Goal: Information Seeking & Learning: Learn about a topic

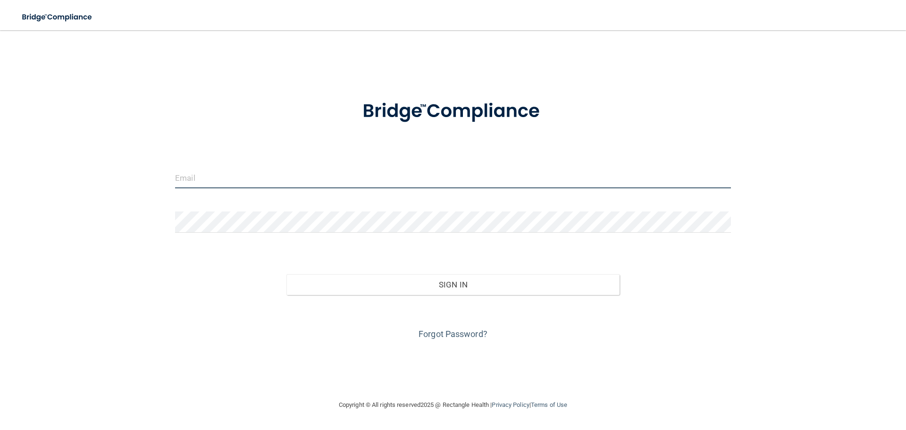
type input "sweetgumsdental@gmail.com"
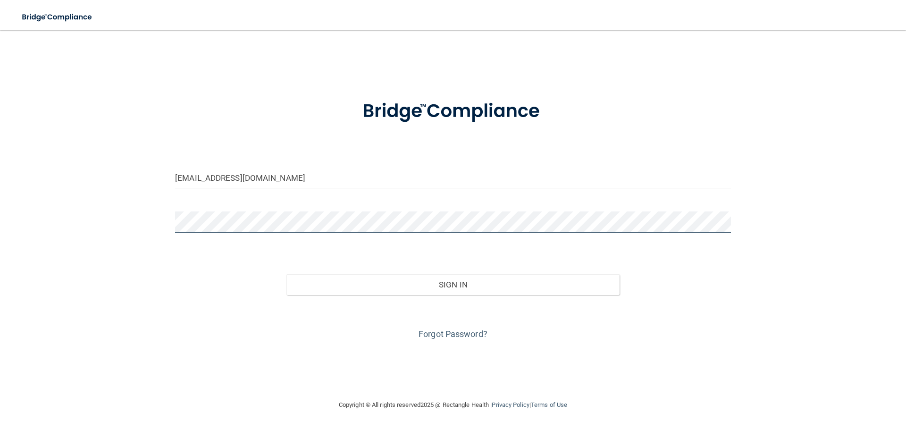
click at [109, 205] on div "sweetgumsdental@gmail.com Invalid email/password. You don't have permission to …" at bounding box center [453, 215] width 869 height 350
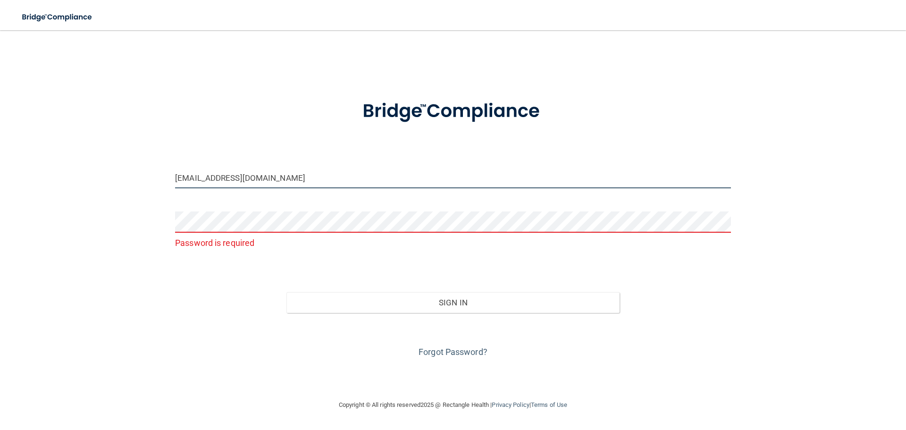
drag, startPoint x: 317, startPoint y: 179, endPoint x: 0, endPoint y: 184, distance: 317.3
click at [0, 184] on main "sweetgumsdental@gmail.com Password is required Invalid email/password. You don'…" at bounding box center [453, 230] width 906 height 400
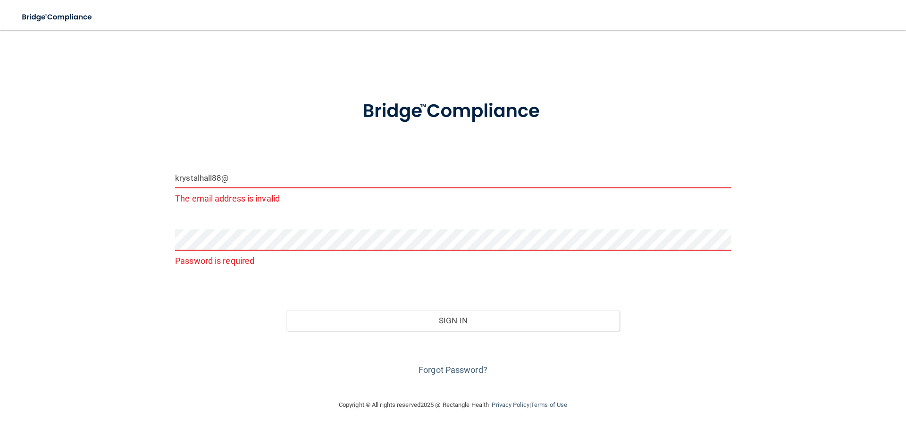
type input "[EMAIL_ADDRESS][DOMAIN_NAME]"
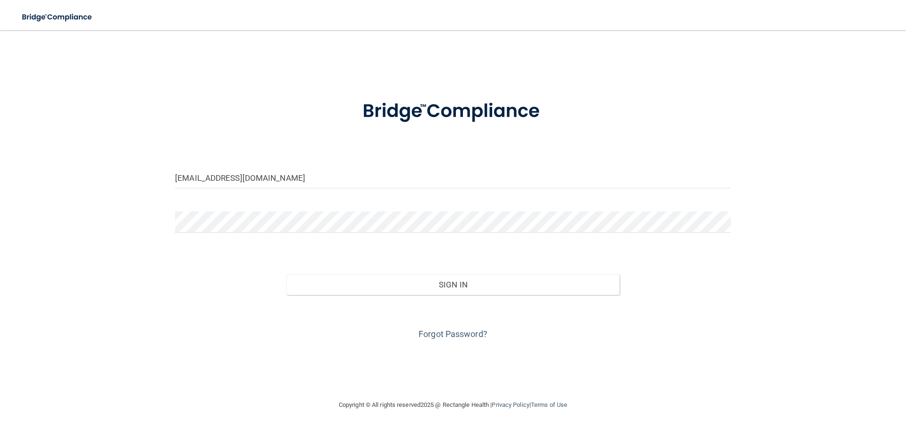
click at [188, 355] on div "krystalhall88@outlook.com Invalid email/password. You don't have permission to …" at bounding box center [453, 215] width 869 height 350
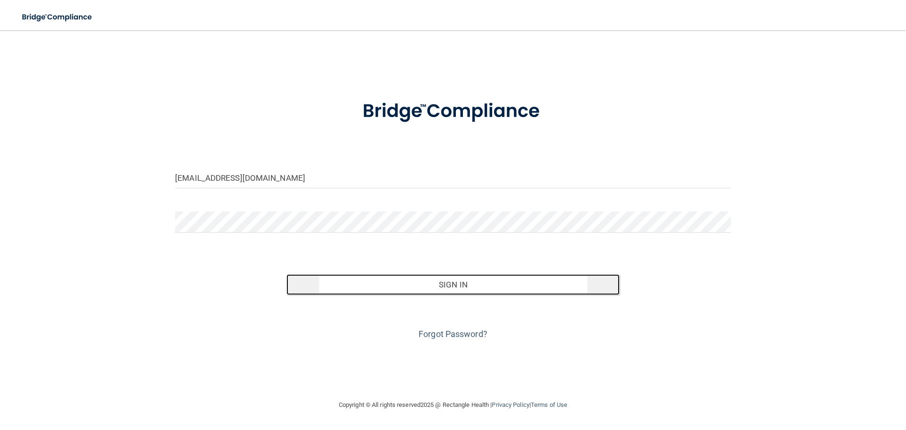
click at [460, 284] on button "Sign In" at bounding box center [454, 284] width 334 height 21
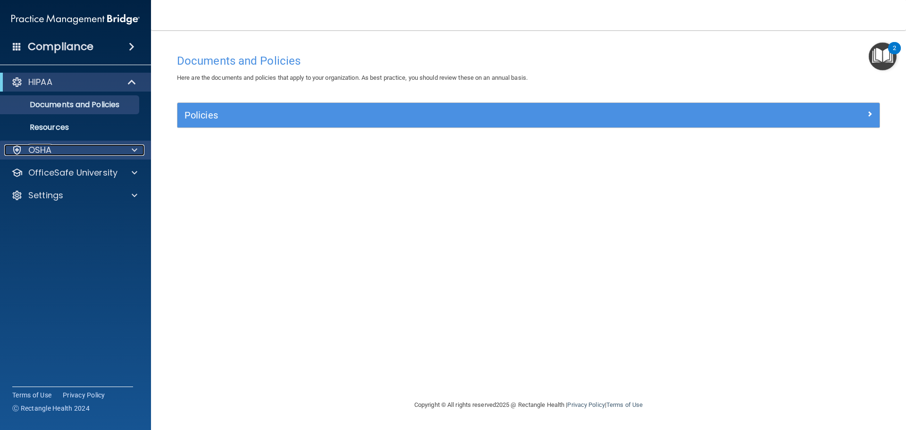
click at [118, 154] on div "OSHA" at bounding box center [62, 149] width 117 height 11
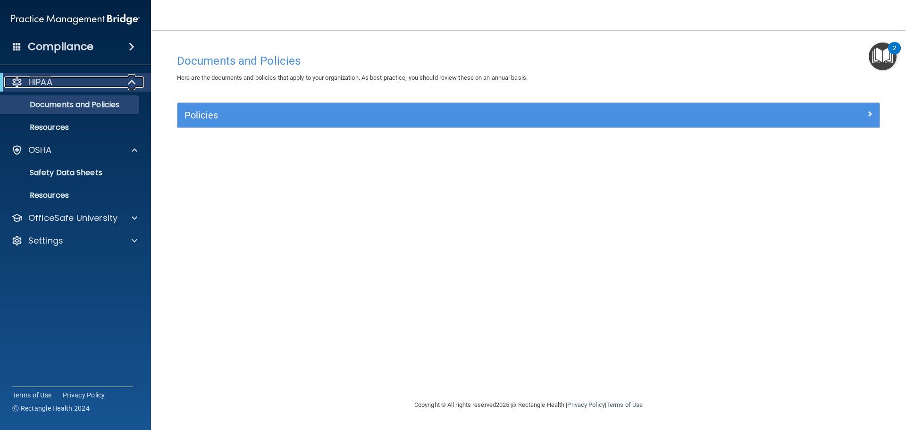
click at [119, 86] on div "HIPAA" at bounding box center [62, 81] width 117 height 11
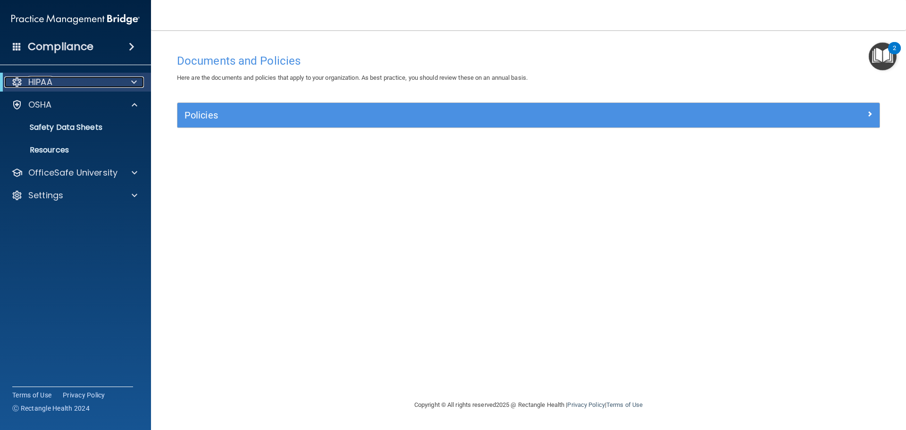
click at [132, 81] on span at bounding box center [134, 81] width 6 height 11
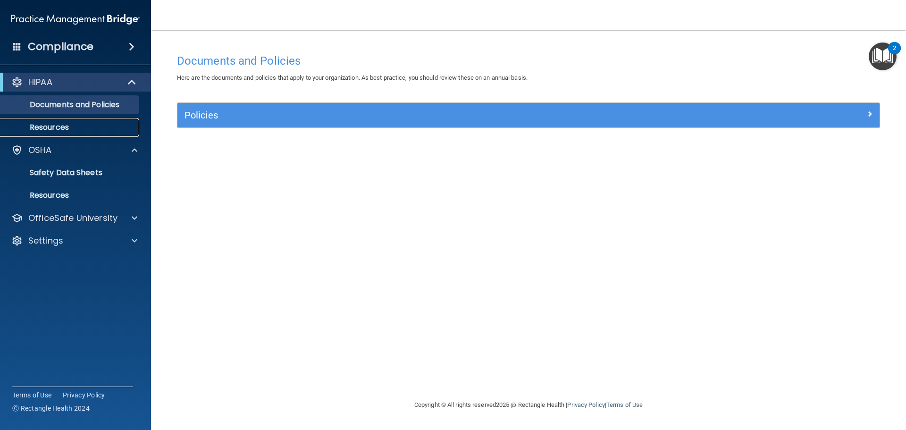
click at [73, 128] on p "Resources" at bounding box center [70, 127] width 129 height 9
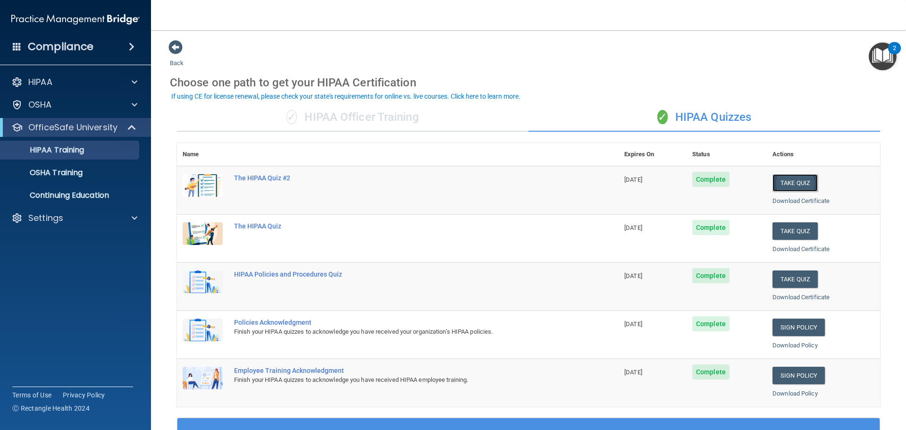
click at [781, 185] on button "Take Quiz" at bounding box center [795, 182] width 45 height 17
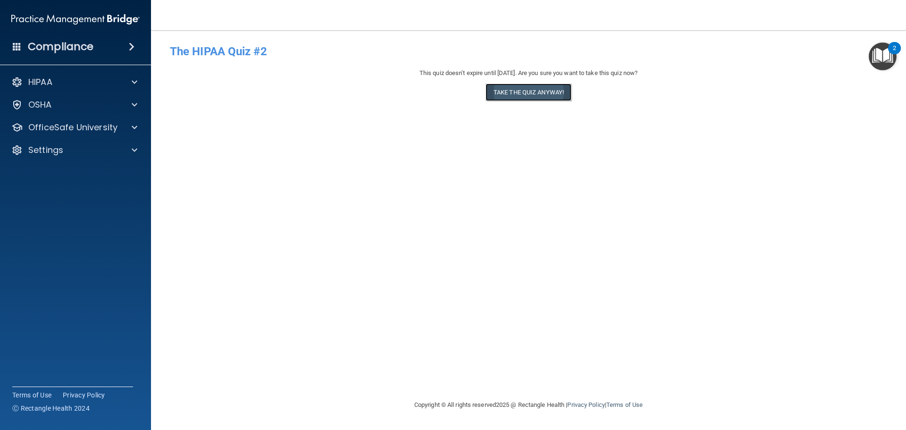
click at [529, 90] on button "Take the quiz anyway!" at bounding box center [529, 92] width 86 height 17
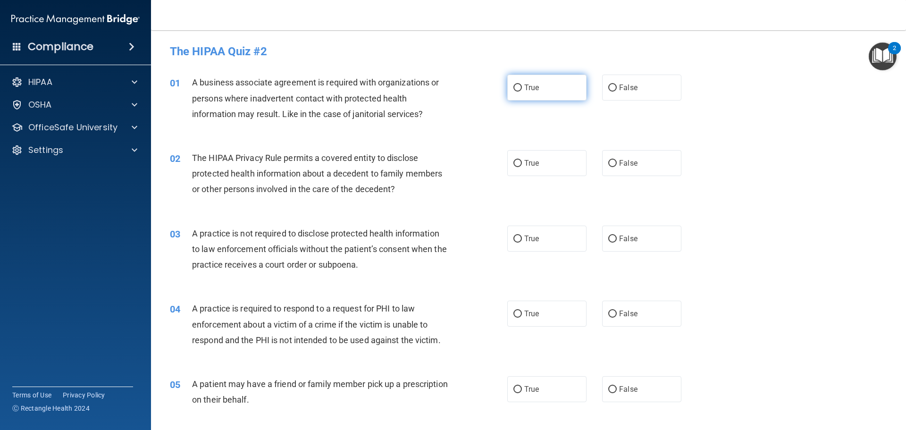
click at [526, 93] on label "True" at bounding box center [546, 88] width 79 height 26
click at [522, 92] on input "True" at bounding box center [518, 87] width 8 height 7
radio input "true"
click at [531, 160] on span "True" at bounding box center [531, 163] width 15 height 9
click at [522, 160] on input "True" at bounding box center [518, 163] width 8 height 7
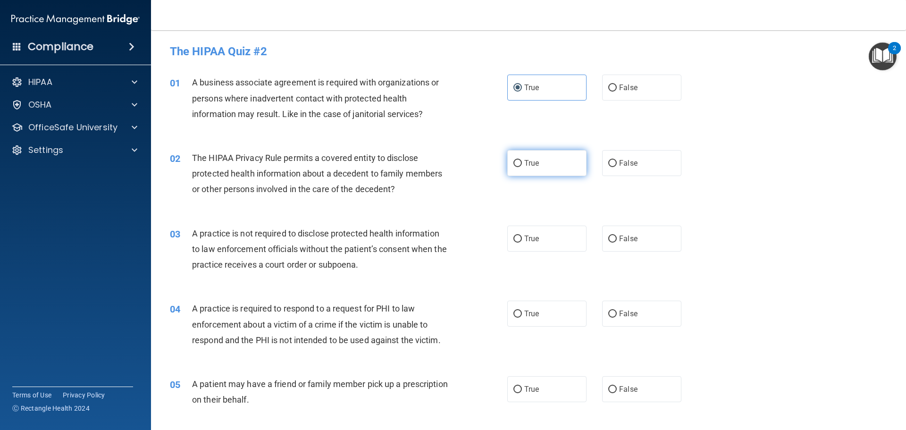
radio input "true"
click at [614, 240] on label "False" at bounding box center [641, 239] width 79 height 26
click at [614, 240] on input "False" at bounding box center [612, 239] width 8 height 7
radio input "true"
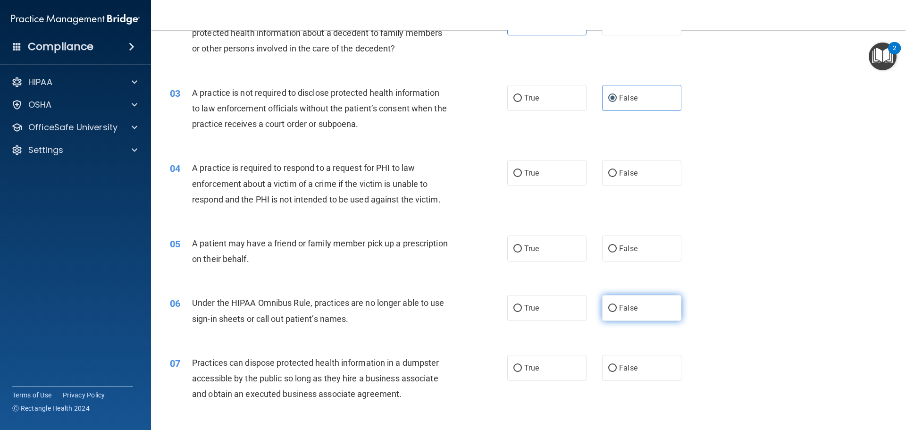
scroll to position [142, 0]
click at [638, 178] on label "False" at bounding box center [641, 172] width 79 height 26
click at [617, 176] on input "False" at bounding box center [612, 172] width 8 height 7
radio input "true"
click at [631, 245] on span "False" at bounding box center [628, 247] width 18 height 9
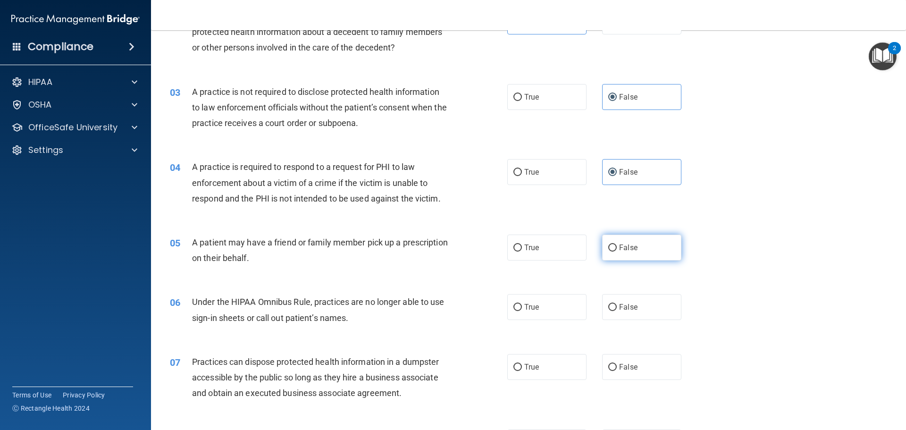
click at [617, 245] on input "False" at bounding box center [612, 248] width 8 height 7
radio input "true"
click at [533, 305] on span "True" at bounding box center [531, 307] width 15 height 9
click at [522, 305] on input "True" at bounding box center [518, 307] width 8 height 7
radio input "true"
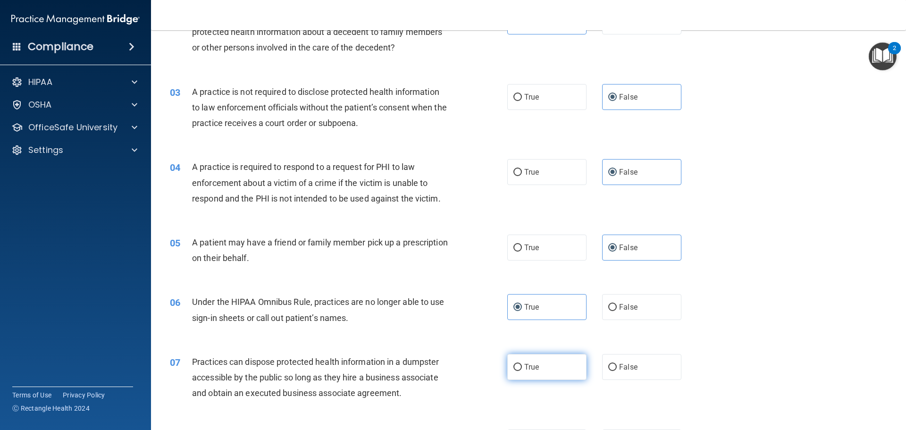
click at [522, 358] on label "True" at bounding box center [546, 367] width 79 height 26
click at [522, 364] on input "True" at bounding box center [518, 367] width 8 height 7
radio input "true"
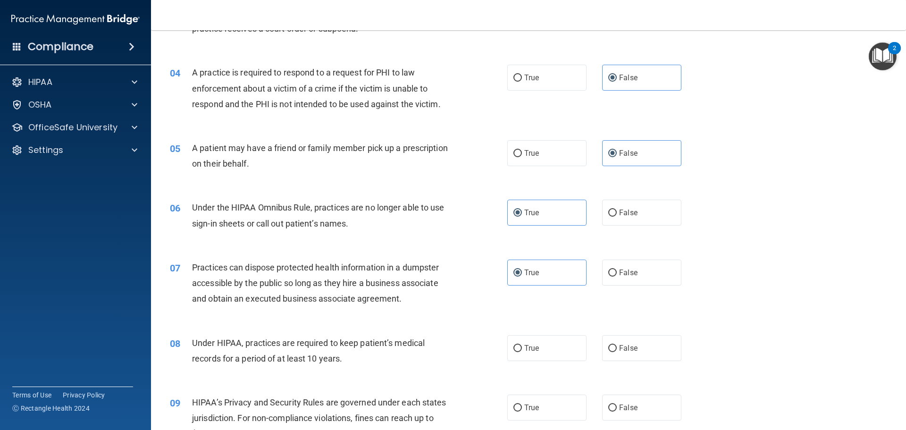
scroll to position [330, 0]
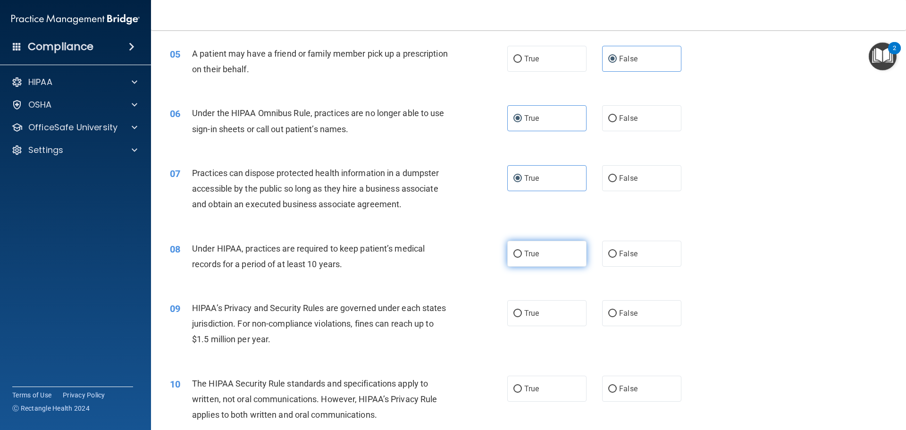
click at [564, 256] on label "True" at bounding box center [546, 254] width 79 height 26
click at [522, 256] on input "True" at bounding box center [518, 254] width 8 height 7
radio input "true"
click at [610, 314] on input "False" at bounding box center [612, 313] width 8 height 7
radio input "true"
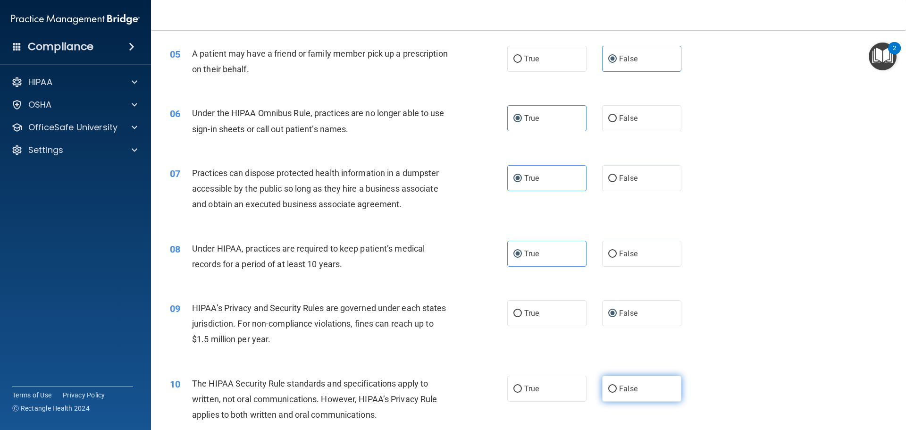
click at [610, 390] on input "False" at bounding box center [612, 389] width 8 height 7
radio input "true"
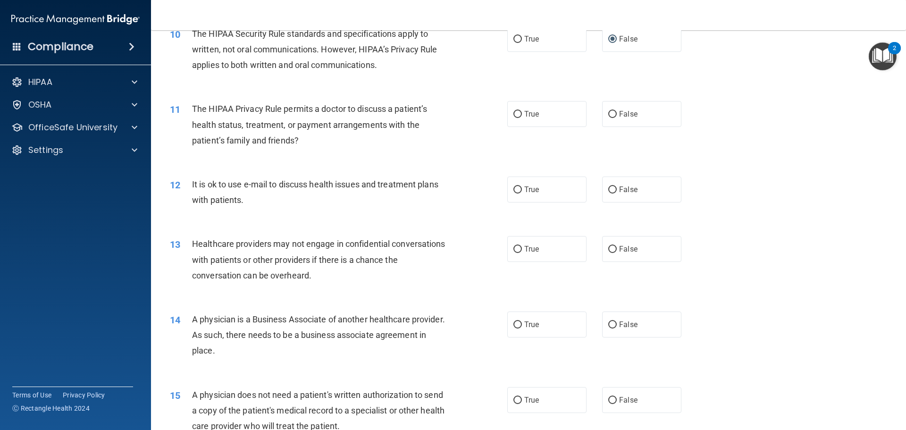
scroll to position [708, 0]
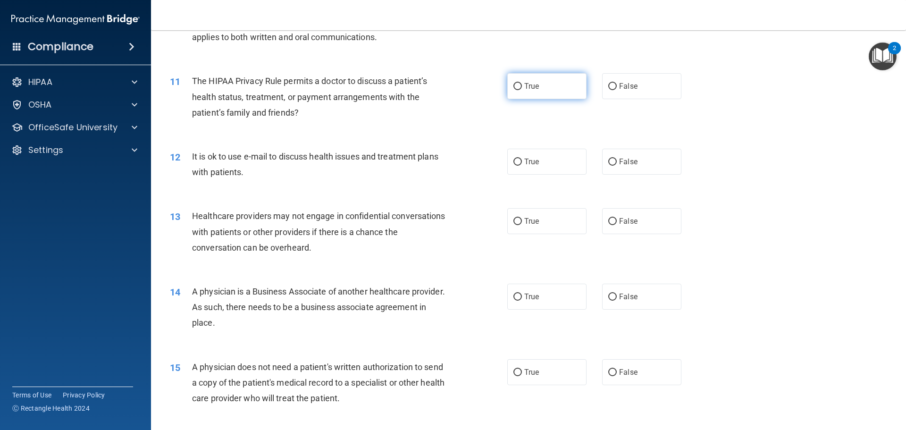
click at [539, 90] on label "True" at bounding box center [546, 86] width 79 height 26
click at [522, 90] on input "True" at bounding box center [518, 86] width 8 height 7
radio input "true"
click at [527, 160] on span "True" at bounding box center [531, 161] width 15 height 9
click at [522, 160] on input "True" at bounding box center [518, 162] width 8 height 7
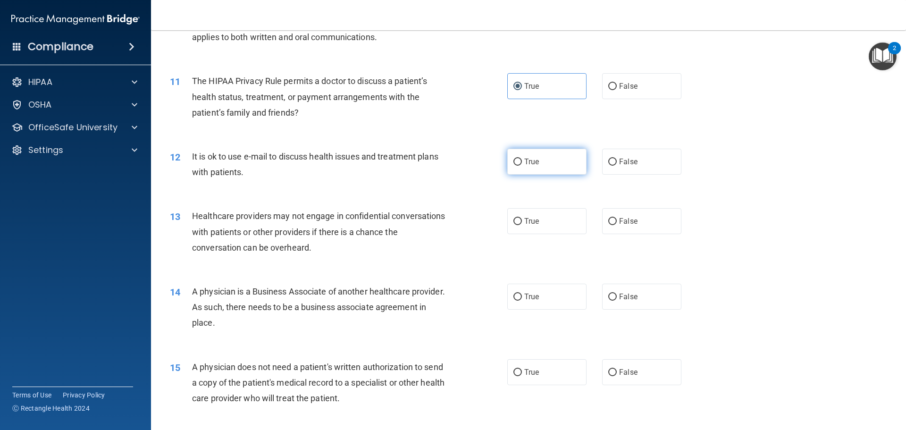
radio input "true"
click at [530, 214] on label "True" at bounding box center [546, 221] width 79 height 26
click at [522, 218] on input "True" at bounding box center [518, 221] width 8 height 7
radio input "true"
click at [623, 303] on label "False" at bounding box center [641, 297] width 79 height 26
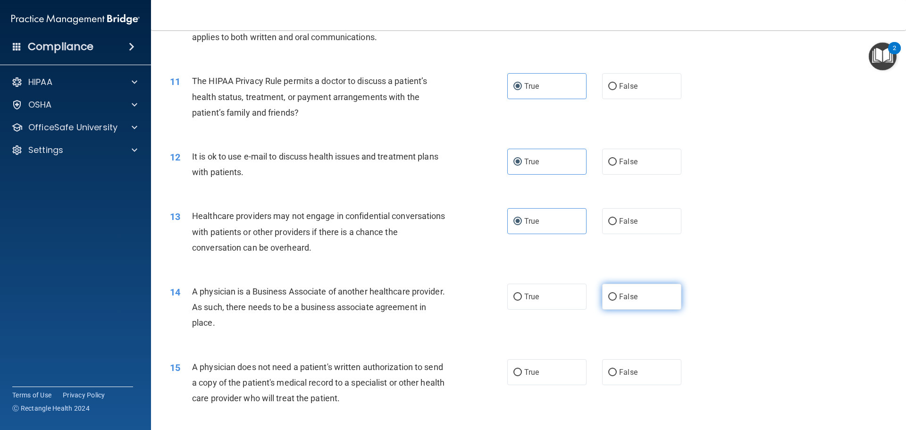
click at [617, 301] on input "False" at bounding box center [612, 297] width 8 height 7
radio input "true"
click at [625, 371] on span "False" at bounding box center [628, 372] width 18 height 9
click at [617, 371] on input "False" at bounding box center [612, 372] width 8 height 7
radio input "true"
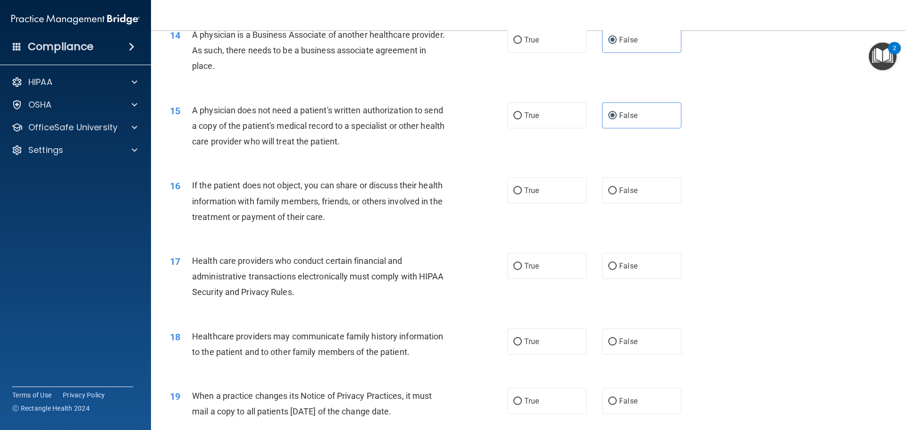
scroll to position [991, 0]
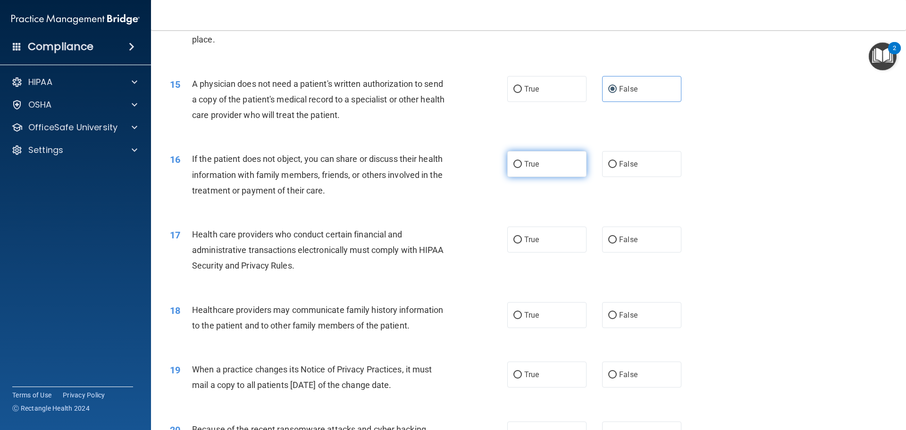
click at [546, 170] on label "True" at bounding box center [546, 164] width 79 height 26
click at [522, 168] on input "True" at bounding box center [518, 164] width 8 height 7
radio input "true"
click at [529, 240] on span "True" at bounding box center [531, 239] width 15 height 9
click at [522, 240] on input "True" at bounding box center [518, 239] width 8 height 7
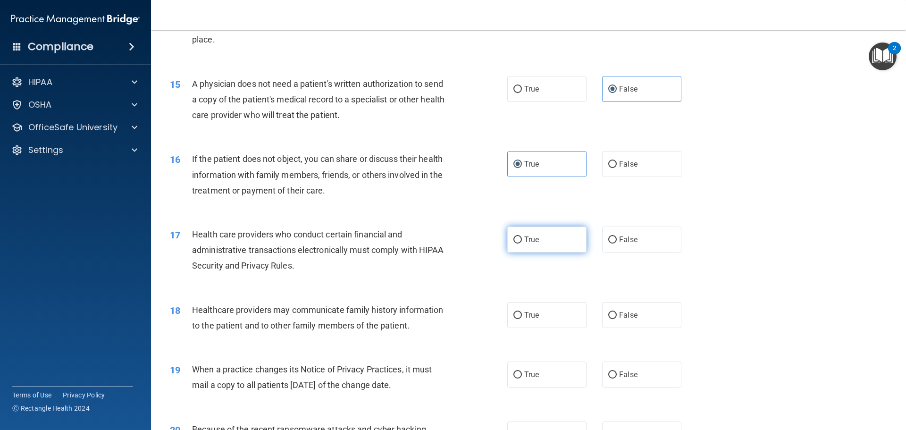
radio input "true"
click at [614, 312] on label "False" at bounding box center [641, 315] width 79 height 26
click at [614, 312] on input "False" at bounding box center [612, 315] width 8 height 7
radio input "true"
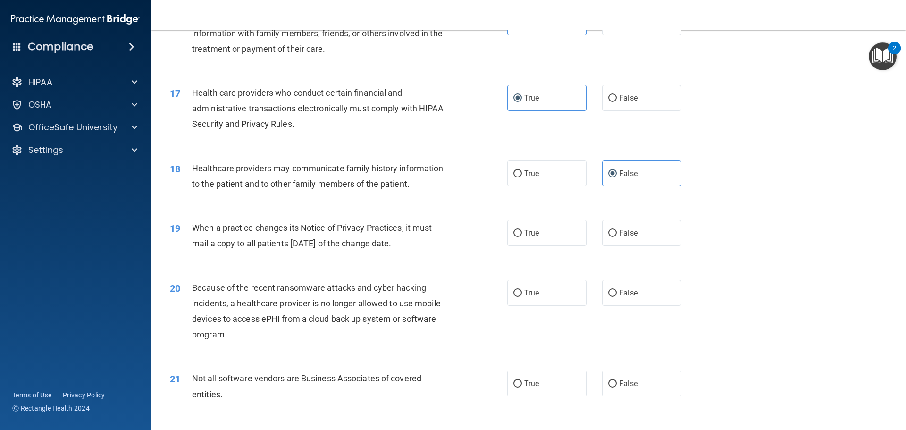
scroll to position [1227, 0]
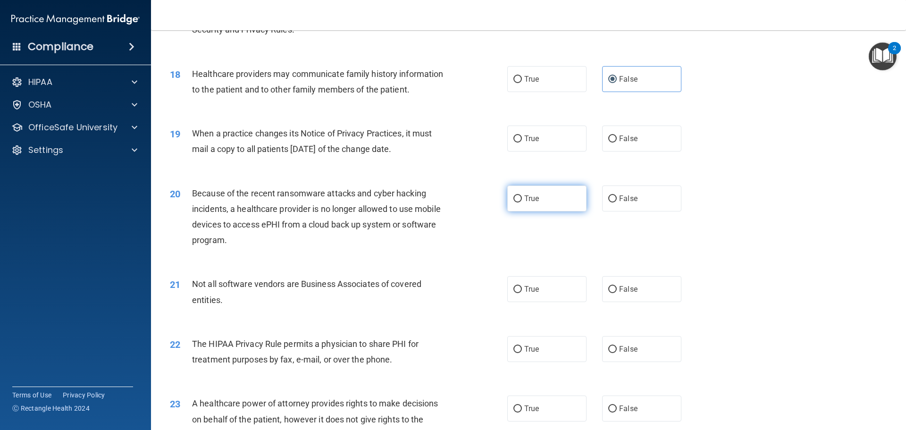
click at [539, 204] on label "True" at bounding box center [546, 199] width 79 height 26
click at [522, 203] on input "True" at bounding box center [518, 198] width 8 height 7
radio input "true"
click at [527, 144] on label "True" at bounding box center [546, 139] width 79 height 26
click at [522, 143] on input "True" at bounding box center [518, 138] width 8 height 7
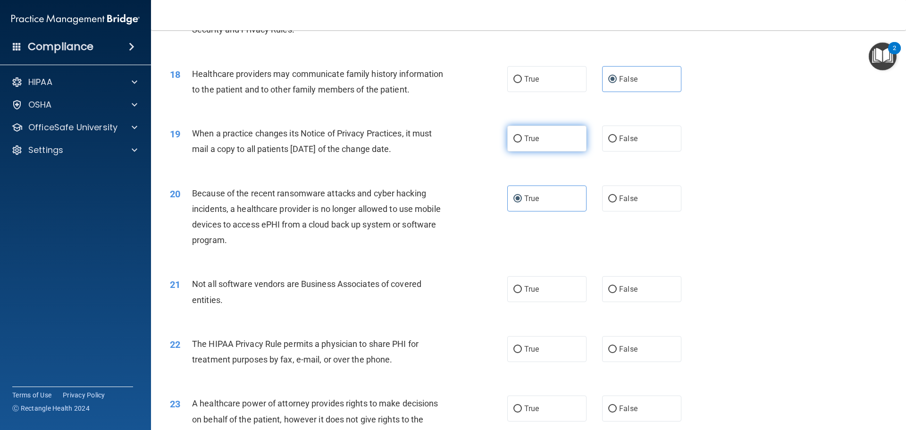
radio input "true"
click at [608, 290] on input "False" at bounding box center [612, 289] width 8 height 7
radio input "true"
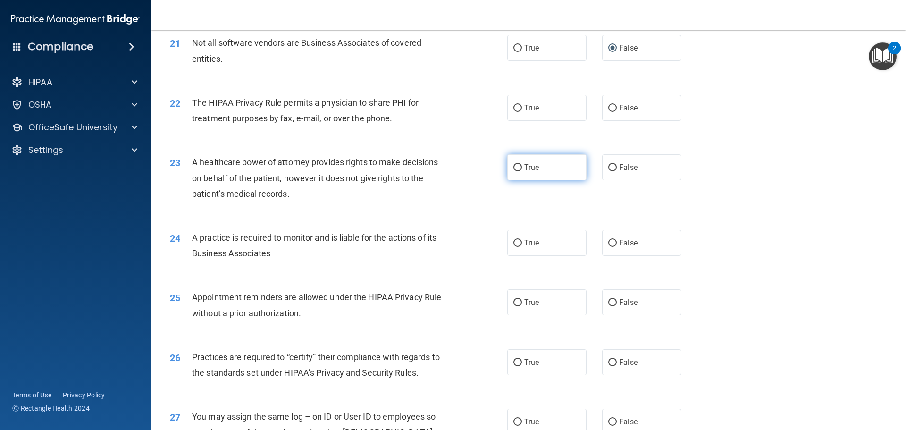
scroll to position [1511, 0]
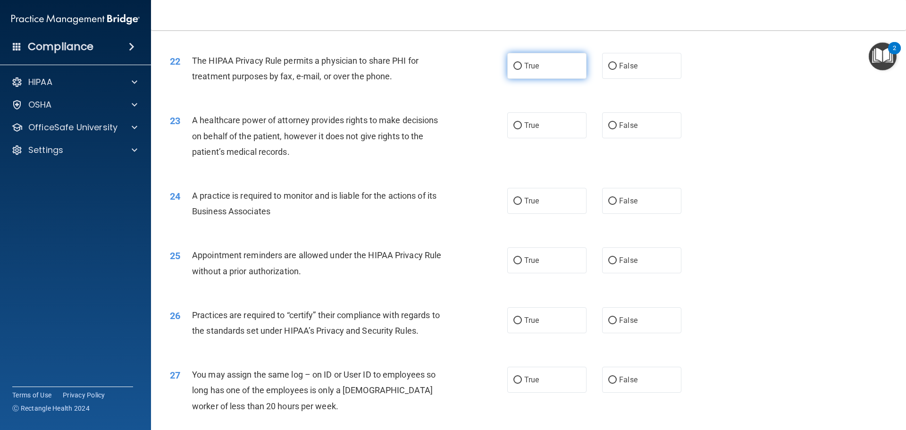
click at [543, 70] on label "True" at bounding box center [546, 66] width 79 height 26
click at [522, 70] on input "True" at bounding box center [518, 66] width 8 height 7
radio input "true"
click at [612, 129] on input "False" at bounding box center [612, 125] width 8 height 7
radio input "true"
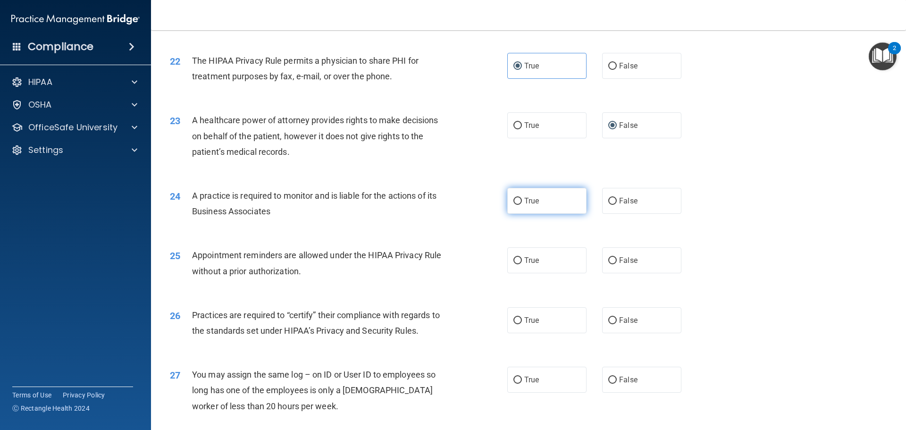
click at [554, 200] on label "True" at bounding box center [546, 201] width 79 height 26
click at [522, 200] on input "True" at bounding box center [518, 201] width 8 height 7
radio input "true"
click at [602, 262] on label "False" at bounding box center [641, 260] width 79 height 26
click at [608, 262] on input "False" at bounding box center [612, 260] width 8 height 7
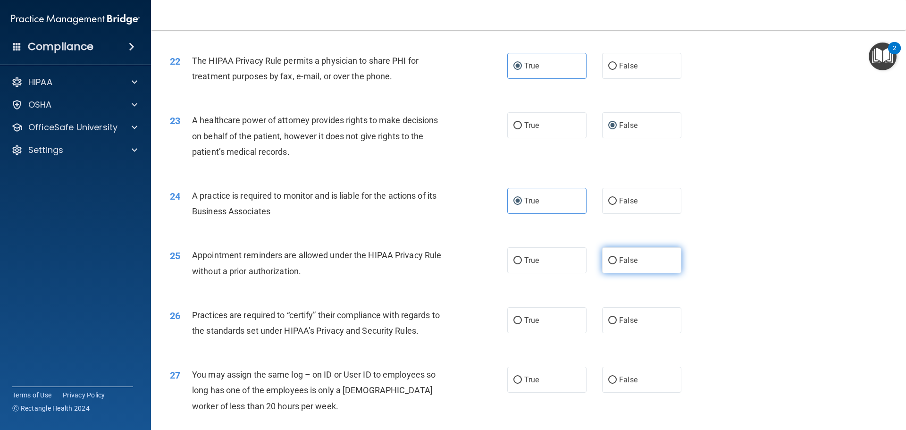
radio input "true"
click at [538, 316] on label "True" at bounding box center [546, 320] width 79 height 26
click at [522, 317] on input "True" at bounding box center [518, 320] width 8 height 7
radio input "true"
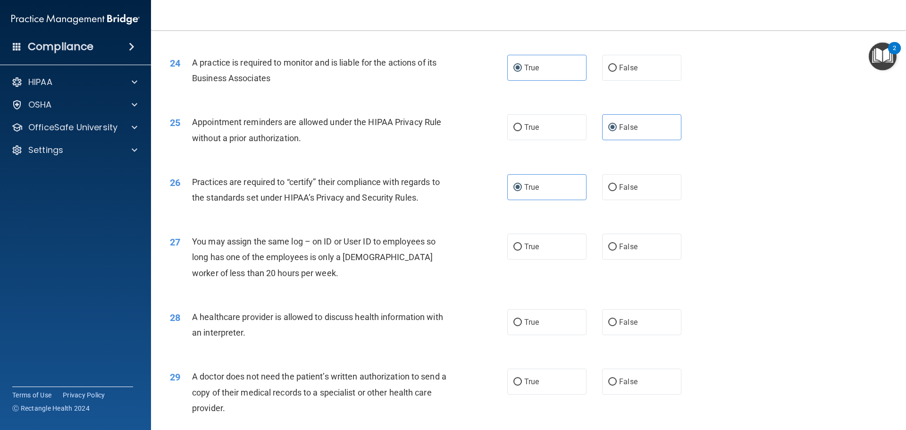
scroll to position [1652, 0]
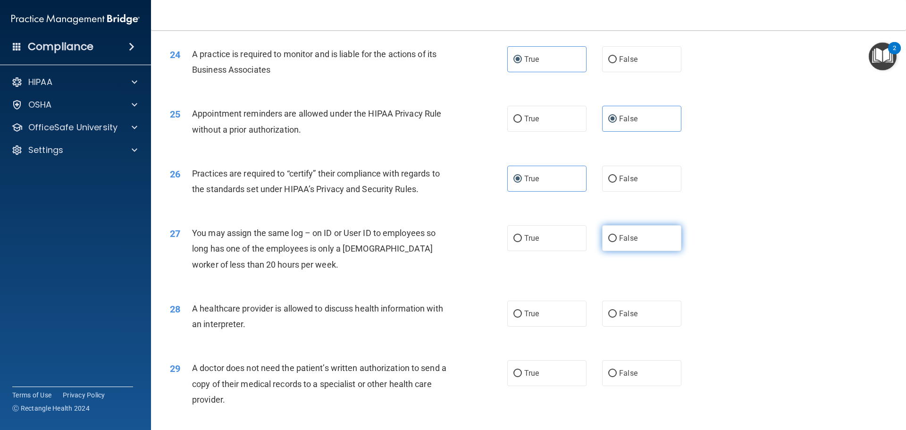
click at [613, 234] on label "False" at bounding box center [641, 238] width 79 height 26
click at [613, 235] on input "False" at bounding box center [612, 238] width 8 height 7
radio input "true"
click at [622, 315] on span "False" at bounding box center [628, 313] width 18 height 9
click at [617, 315] on input "False" at bounding box center [612, 314] width 8 height 7
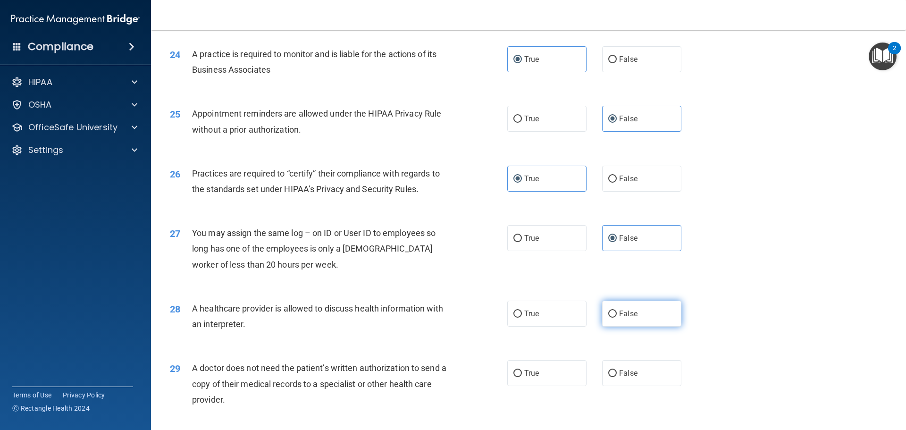
radio input "true"
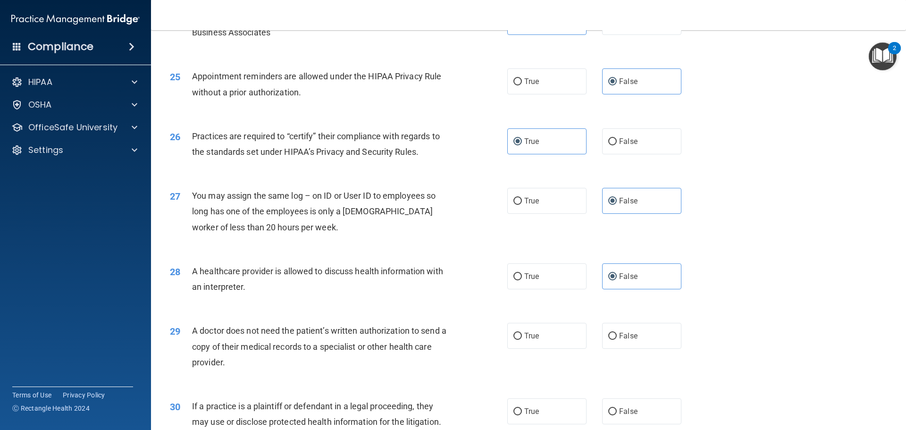
scroll to position [1747, 0]
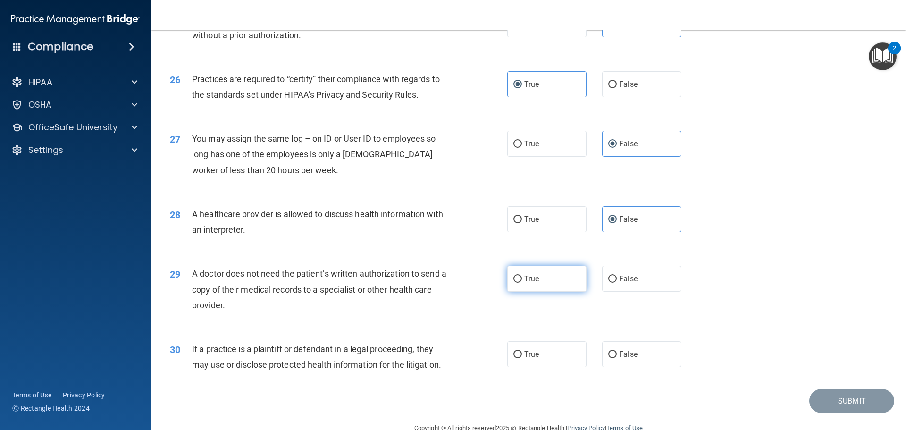
click at [546, 281] on label "True" at bounding box center [546, 279] width 79 height 26
click at [522, 281] on input "True" at bounding box center [518, 279] width 8 height 7
radio input "true"
click at [622, 351] on span "False" at bounding box center [628, 354] width 18 height 9
click at [617, 351] on input "False" at bounding box center [612, 354] width 8 height 7
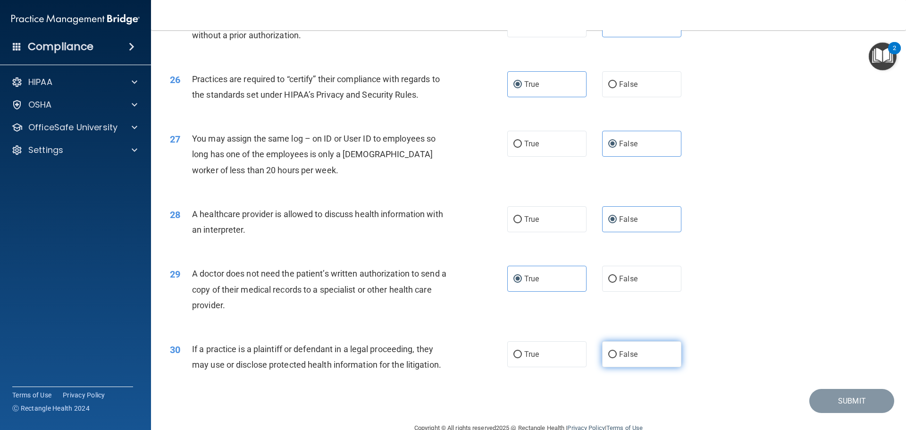
radio input "true"
click at [863, 407] on button "Submit" at bounding box center [852, 401] width 85 height 24
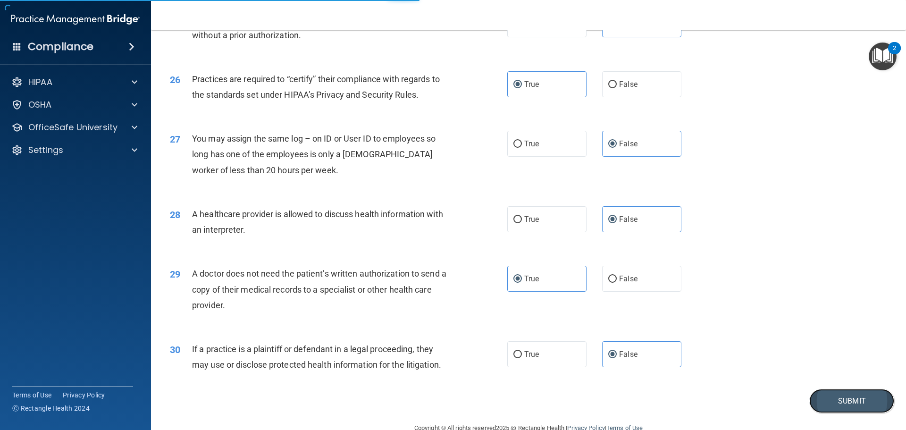
click at [832, 402] on button "Submit" at bounding box center [852, 401] width 85 height 24
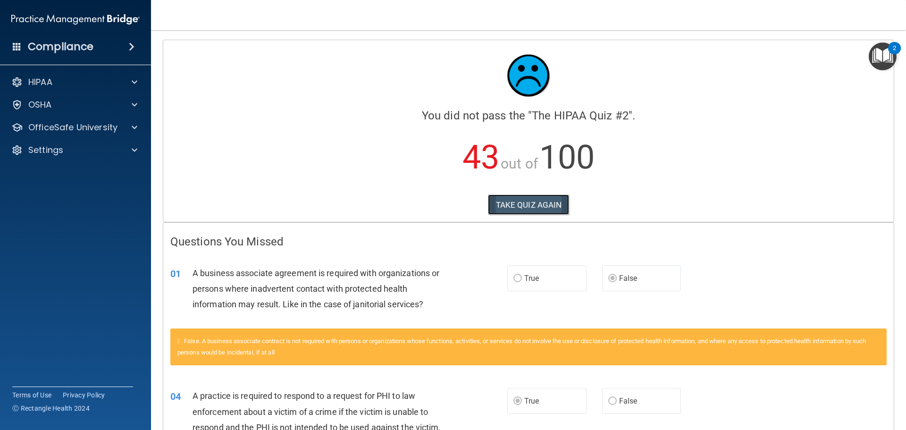
click at [521, 204] on button "TAKE QUIZ AGAIN" at bounding box center [529, 204] width 82 height 21
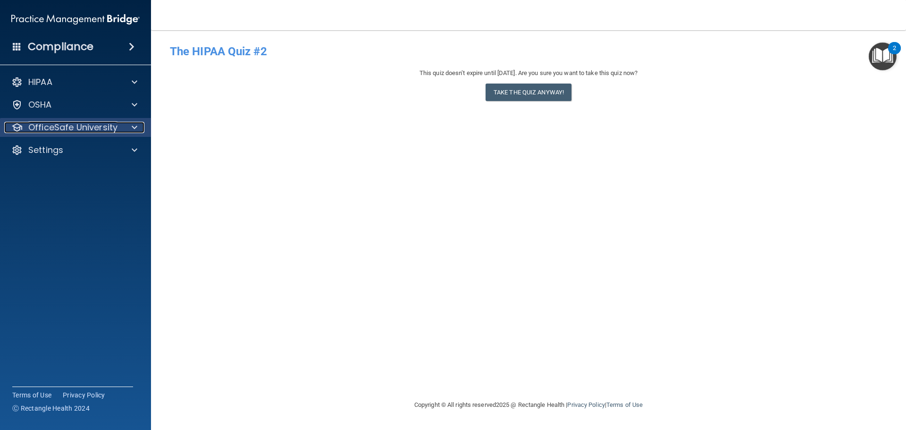
click at [115, 126] on p "OfficeSafe University" at bounding box center [72, 127] width 89 height 11
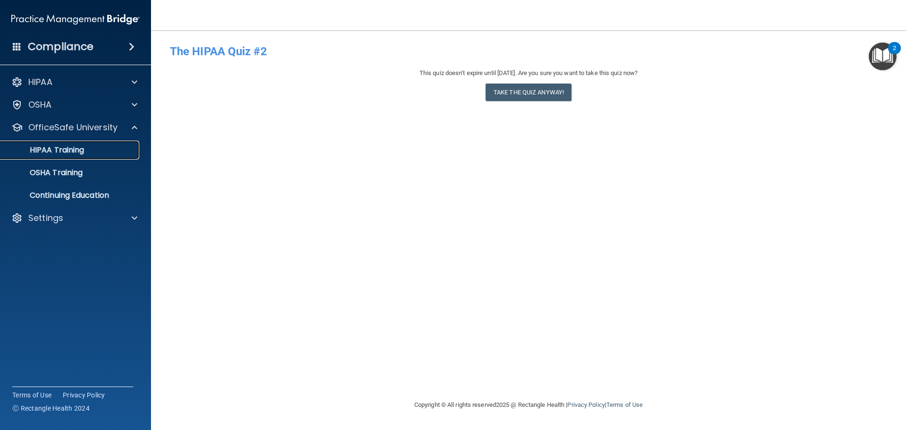
click at [81, 144] on link "HIPAA Training" at bounding box center [65, 150] width 149 height 19
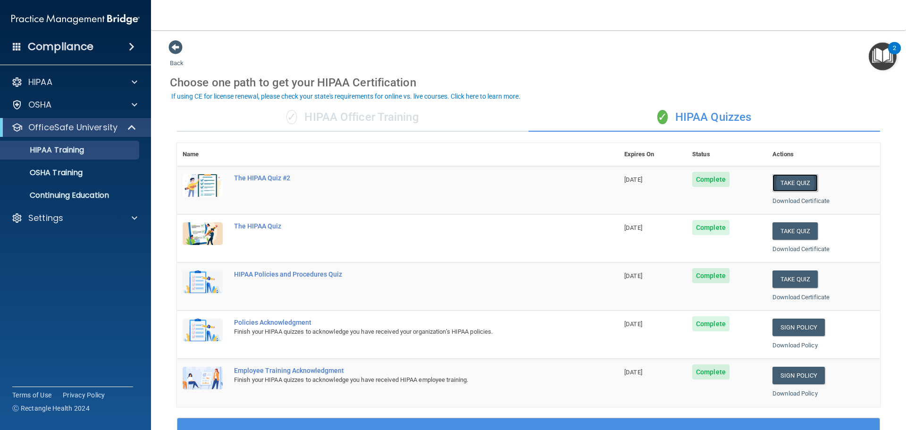
click at [788, 184] on button "Take Quiz" at bounding box center [795, 182] width 45 height 17
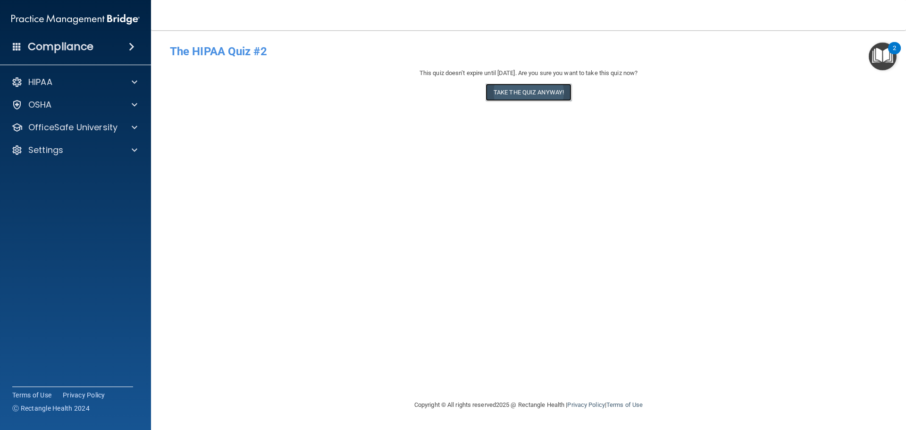
click at [515, 93] on button "Take the quiz anyway!" at bounding box center [529, 92] width 86 height 17
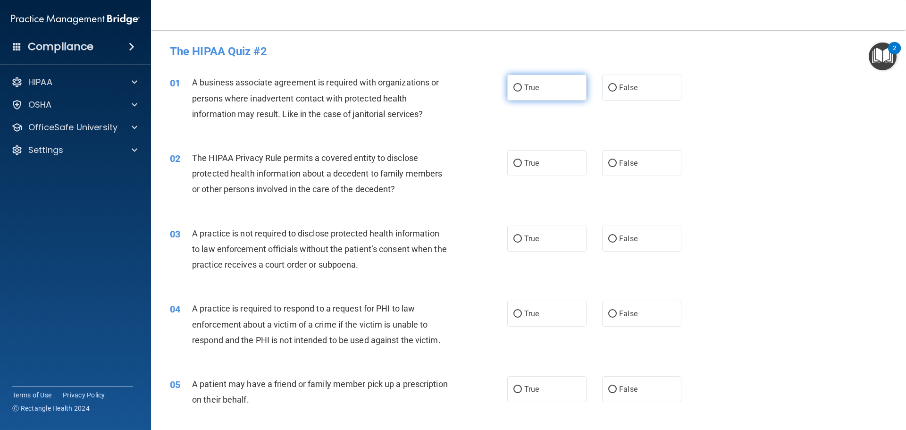
click at [546, 85] on label "True" at bounding box center [546, 88] width 79 height 26
click at [522, 85] on input "True" at bounding box center [518, 87] width 8 height 7
radio input "true"
click at [519, 162] on label "True" at bounding box center [546, 163] width 79 height 26
click at [519, 162] on input "True" at bounding box center [518, 163] width 8 height 7
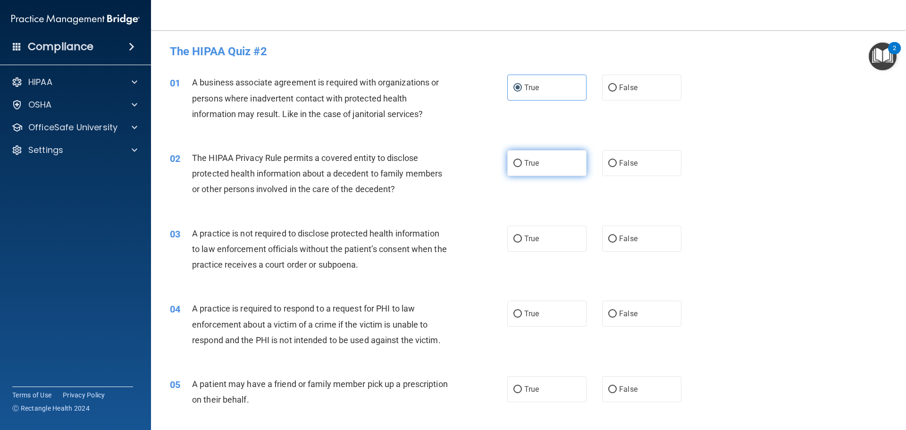
radio input "true"
click at [619, 235] on span "False" at bounding box center [628, 238] width 18 height 9
click at [616, 236] on input "False" at bounding box center [612, 239] width 8 height 7
radio input "true"
click at [555, 305] on label "True" at bounding box center [546, 314] width 79 height 26
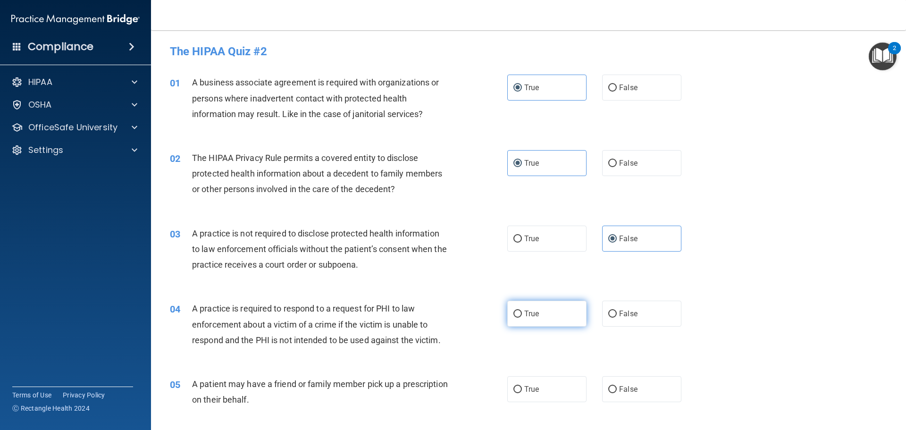
click at [522, 311] on input "True" at bounding box center [518, 314] width 8 height 7
radio input "true"
click at [542, 388] on label "True" at bounding box center [546, 389] width 79 height 26
click at [522, 388] on input "True" at bounding box center [518, 389] width 8 height 7
radio input "true"
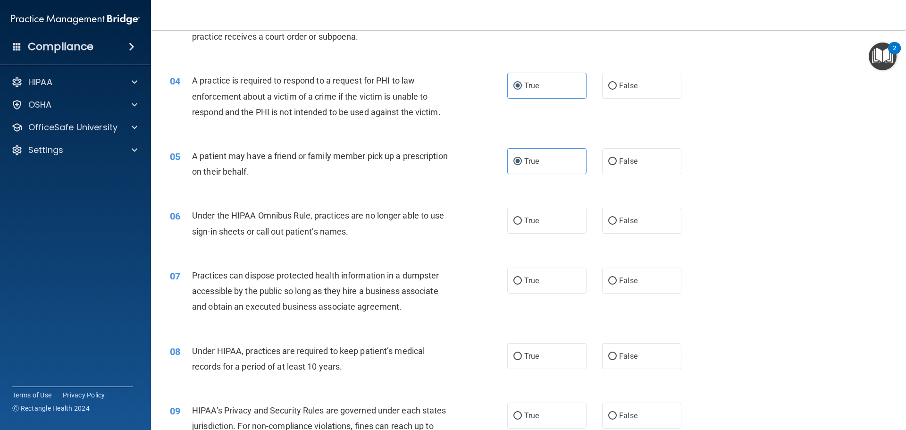
scroll to position [236, 0]
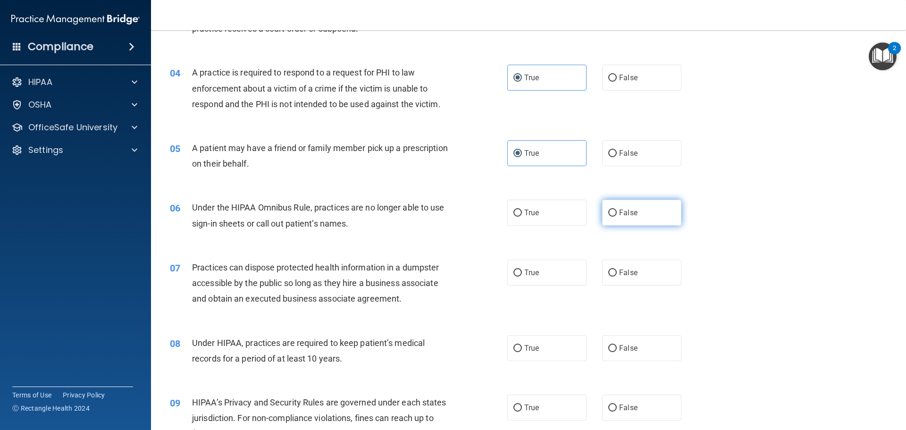
click at [620, 211] on span "False" at bounding box center [628, 212] width 18 height 9
click at [617, 211] on input "False" at bounding box center [612, 213] width 8 height 7
radio input "true"
click at [624, 271] on span "False" at bounding box center [628, 272] width 18 height 9
click at [617, 271] on input "False" at bounding box center [612, 273] width 8 height 7
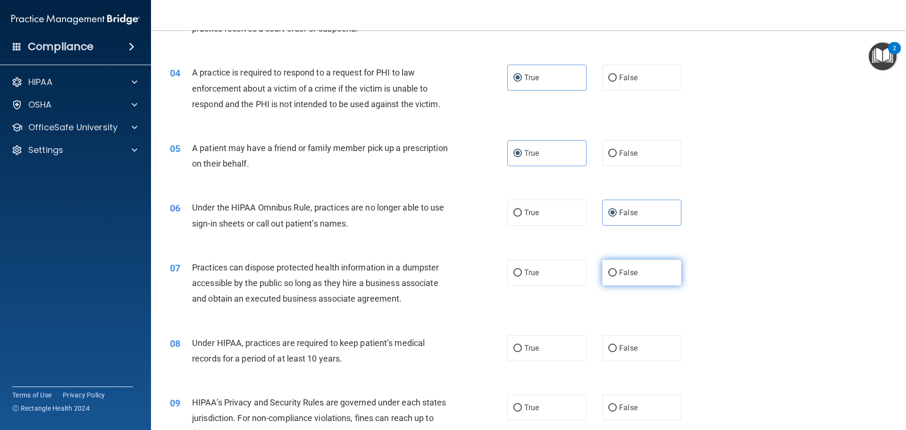
radio input "true"
click at [628, 344] on span "False" at bounding box center [628, 348] width 18 height 9
click at [617, 345] on input "False" at bounding box center [612, 348] width 8 height 7
radio input "true"
click at [527, 409] on span "True" at bounding box center [531, 407] width 15 height 9
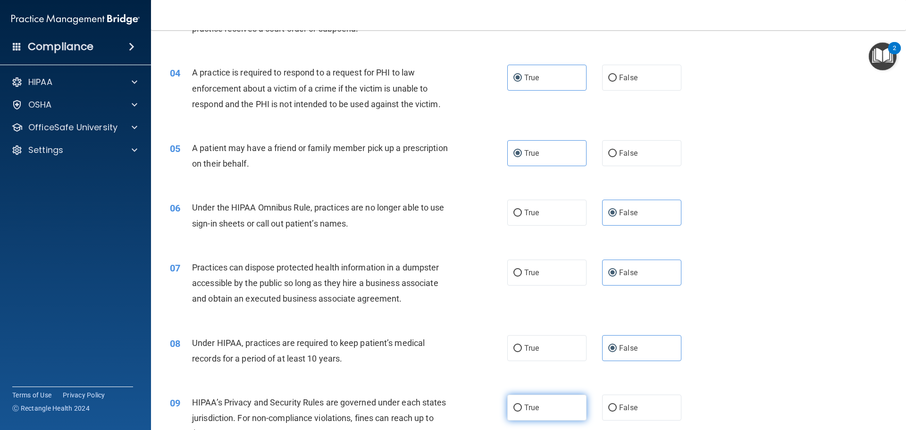
click at [522, 409] on input "True" at bounding box center [518, 408] width 8 height 7
radio input "true"
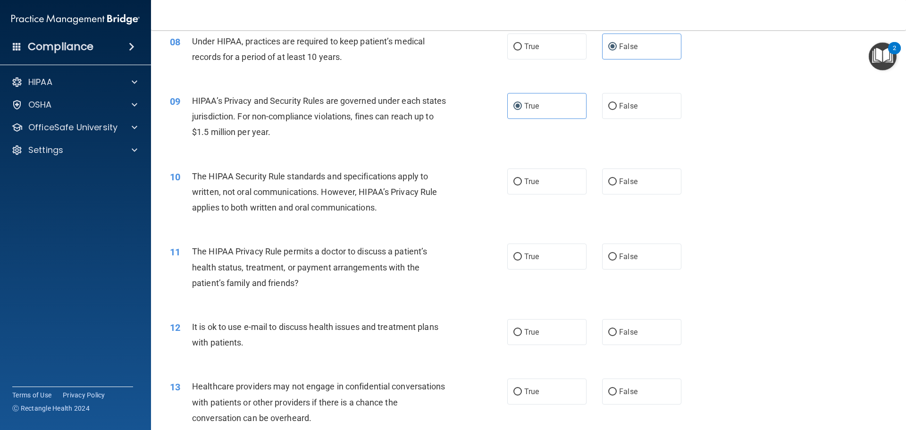
scroll to position [566, 0]
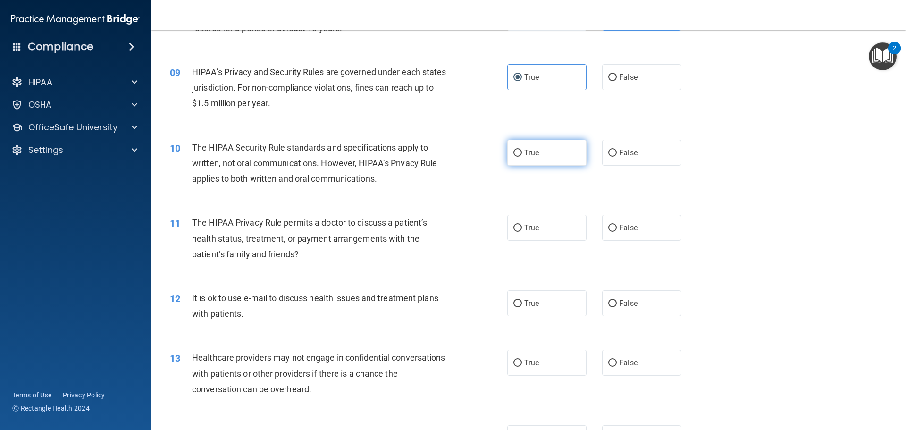
click at [534, 152] on span "True" at bounding box center [531, 152] width 15 height 9
click at [522, 152] on input "True" at bounding box center [518, 153] width 8 height 7
radio input "true"
click at [542, 229] on label "True" at bounding box center [546, 228] width 79 height 26
click at [522, 229] on input "True" at bounding box center [518, 228] width 8 height 7
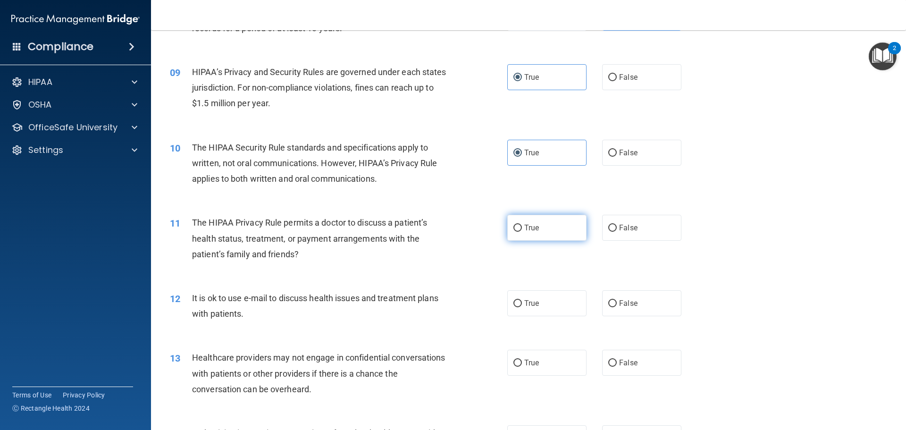
radio input "true"
click at [531, 305] on span "True" at bounding box center [531, 303] width 15 height 9
click at [522, 305] on input "True" at bounding box center [518, 303] width 8 height 7
radio input "true"
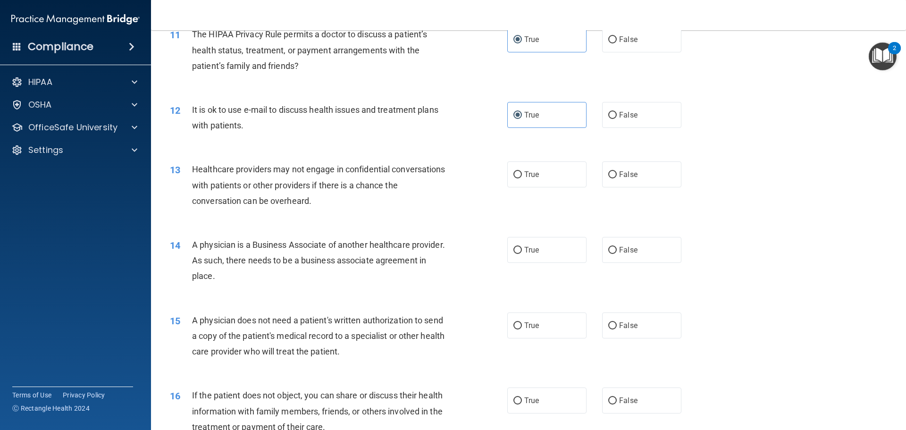
scroll to position [755, 0]
click at [608, 175] on input "False" at bounding box center [612, 174] width 8 height 7
radio input "true"
click at [628, 253] on span "False" at bounding box center [628, 249] width 18 height 9
click at [617, 253] on input "False" at bounding box center [612, 249] width 8 height 7
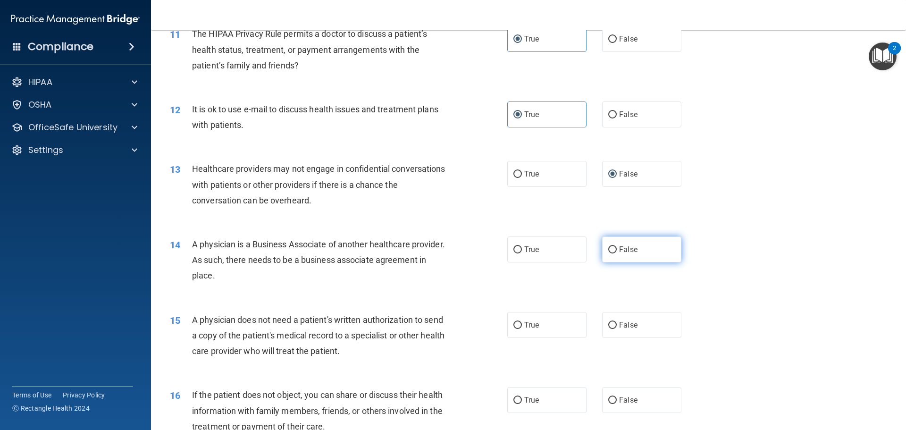
radio input "true"
click at [525, 326] on span "True" at bounding box center [531, 325] width 15 height 9
click at [522, 326] on input "True" at bounding box center [518, 325] width 8 height 7
radio input "true"
click at [518, 397] on input "True" at bounding box center [518, 400] width 8 height 7
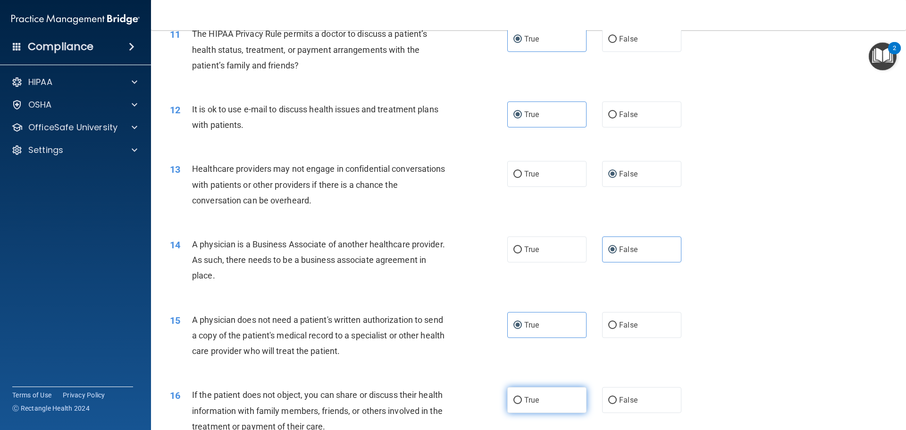
radio input "true"
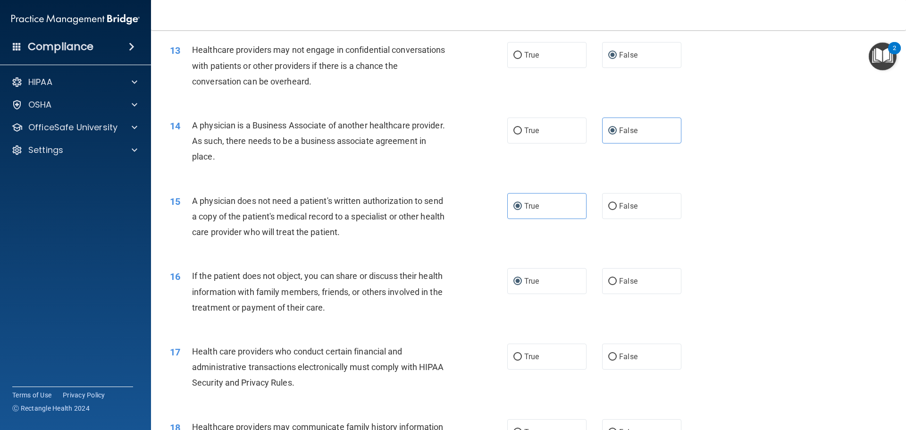
scroll to position [897, 0]
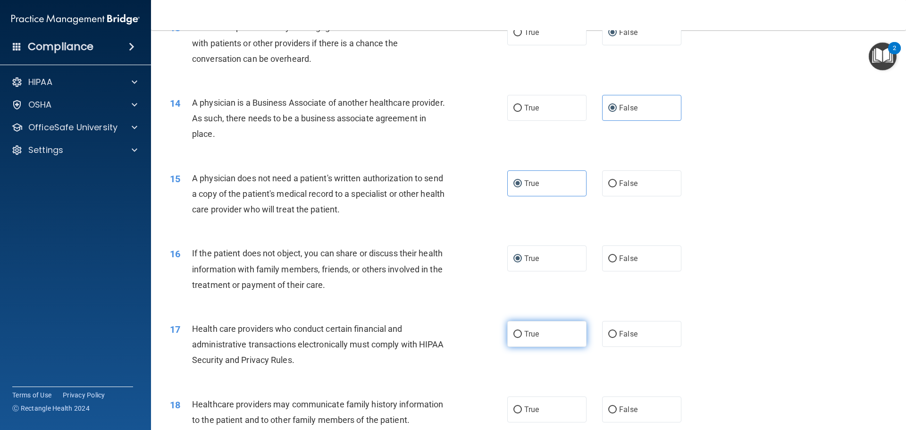
click at [526, 334] on span "True" at bounding box center [531, 333] width 15 height 9
click at [522, 334] on input "True" at bounding box center [518, 334] width 8 height 7
radio input "true"
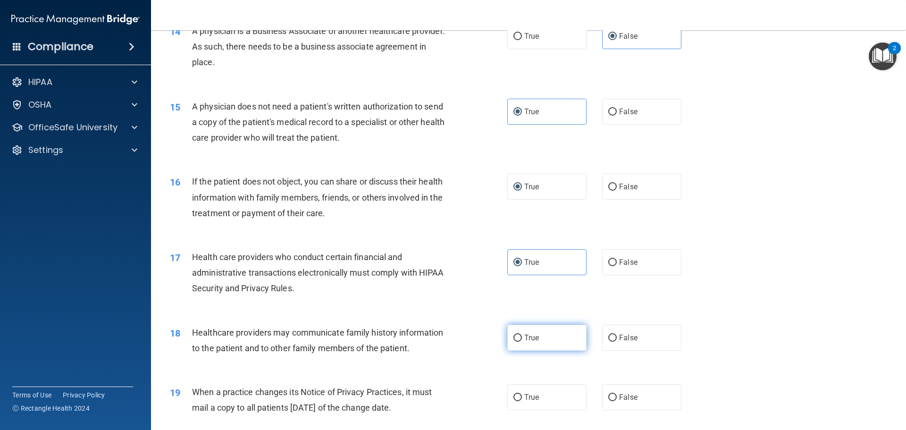
scroll to position [991, 0]
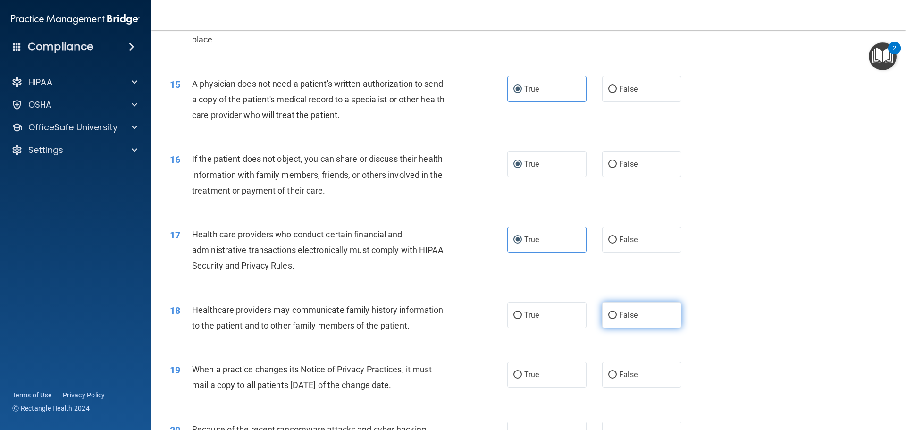
click at [612, 313] on input "False" at bounding box center [612, 315] width 8 height 7
radio input "true"
click at [634, 382] on label "False" at bounding box center [641, 375] width 79 height 26
click at [617, 379] on input "False" at bounding box center [612, 374] width 8 height 7
radio input "true"
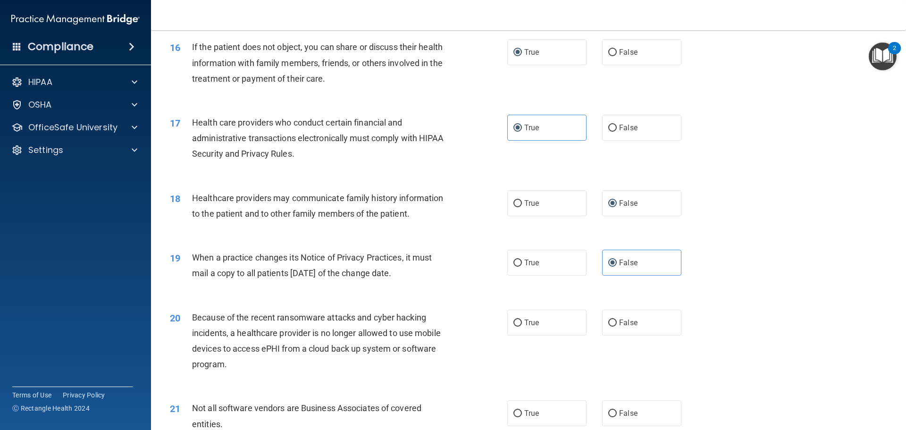
scroll to position [1133, 0]
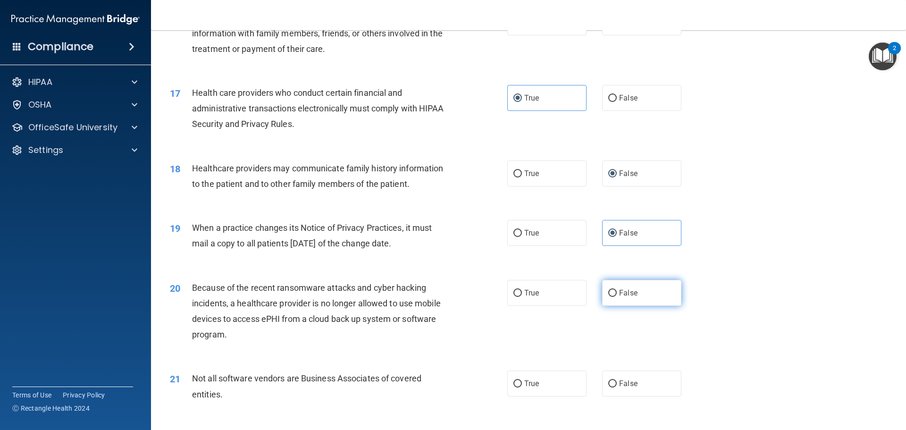
click at [650, 292] on label "False" at bounding box center [641, 293] width 79 height 26
click at [617, 292] on input "False" at bounding box center [612, 293] width 8 height 7
radio input "true"
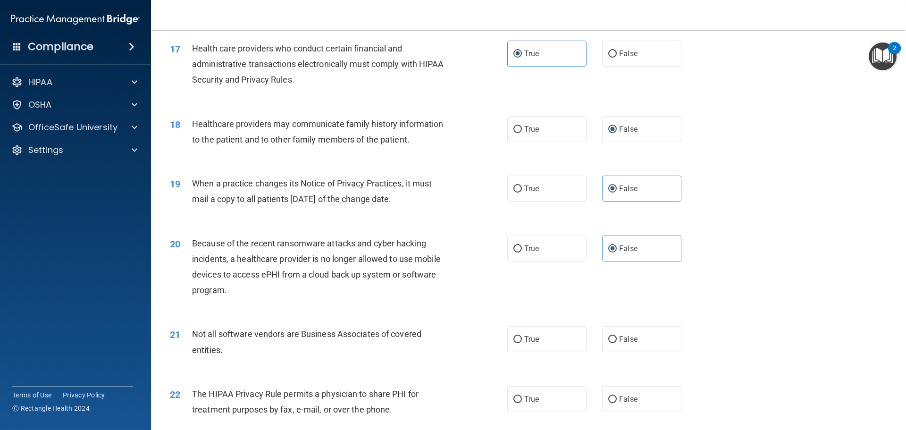
scroll to position [1275, 0]
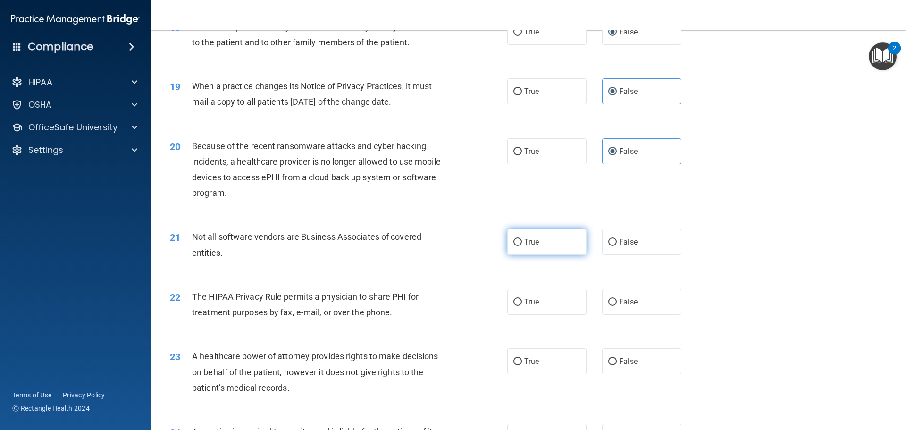
click at [536, 242] on span "True" at bounding box center [531, 241] width 15 height 9
click at [522, 242] on input "True" at bounding box center [518, 242] width 8 height 7
radio input "true"
click at [533, 306] on span "True" at bounding box center [531, 301] width 15 height 9
click at [522, 306] on input "True" at bounding box center [518, 302] width 8 height 7
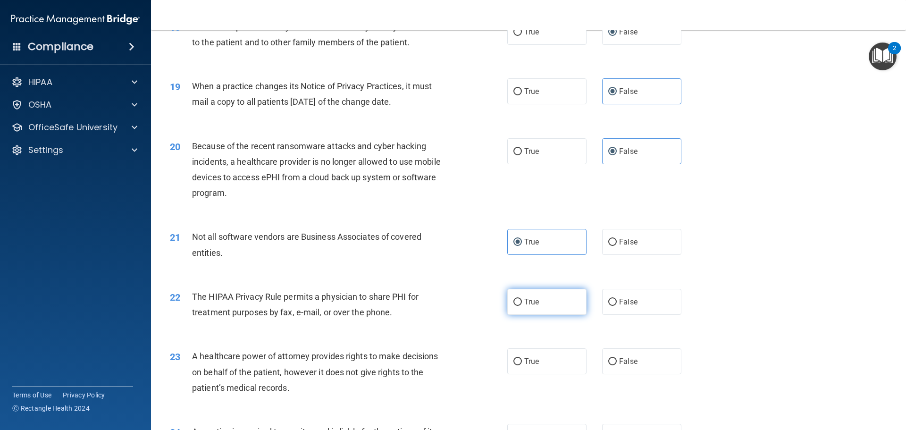
radio input "true"
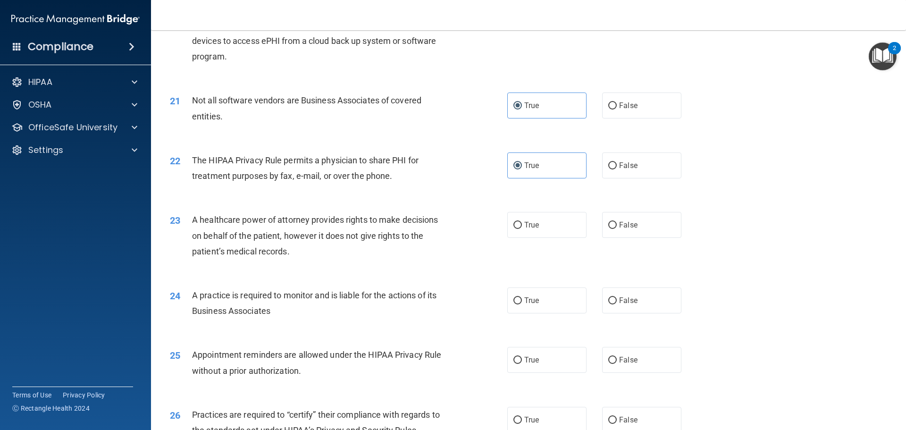
scroll to position [1416, 0]
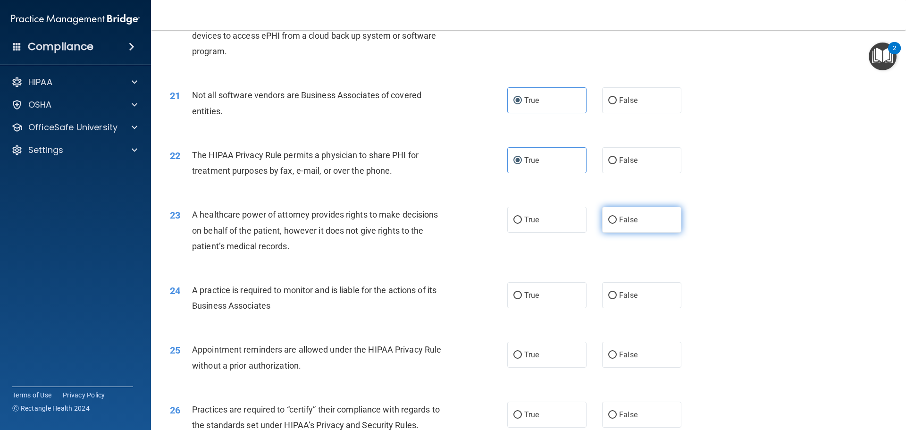
click at [644, 225] on label "False" at bounding box center [641, 220] width 79 height 26
click at [617, 224] on input "False" at bounding box center [612, 220] width 8 height 7
radio input "true"
click at [643, 290] on label "False" at bounding box center [641, 295] width 79 height 26
click at [617, 292] on input "False" at bounding box center [612, 295] width 8 height 7
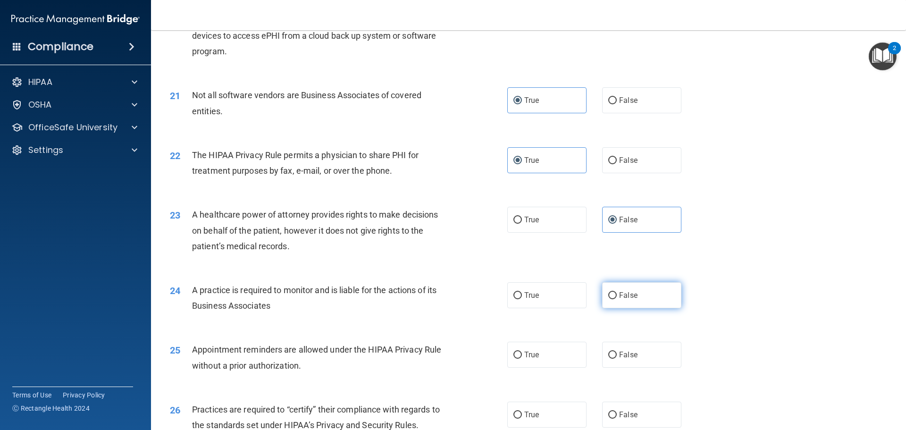
radio input "true"
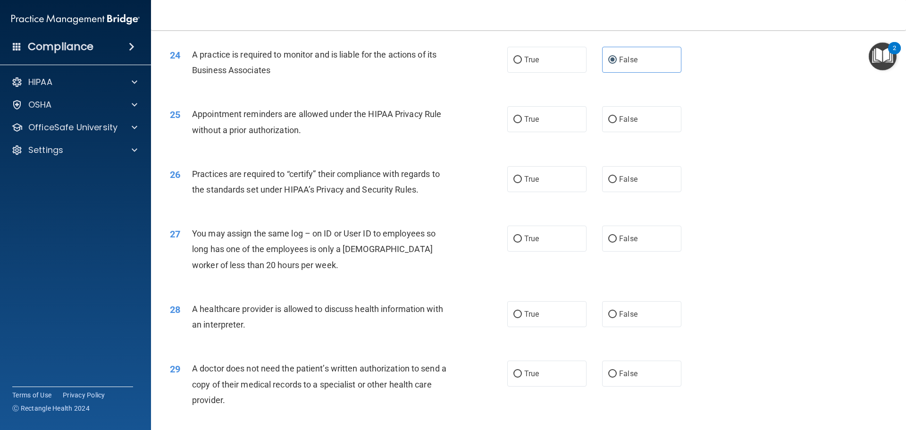
scroll to position [1652, 0]
click at [549, 126] on label "True" at bounding box center [546, 119] width 79 height 26
click at [522, 123] on input "True" at bounding box center [518, 119] width 8 height 7
radio input "true"
click at [614, 185] on label "False" at bounding box center [641, 179] width 79 height 26
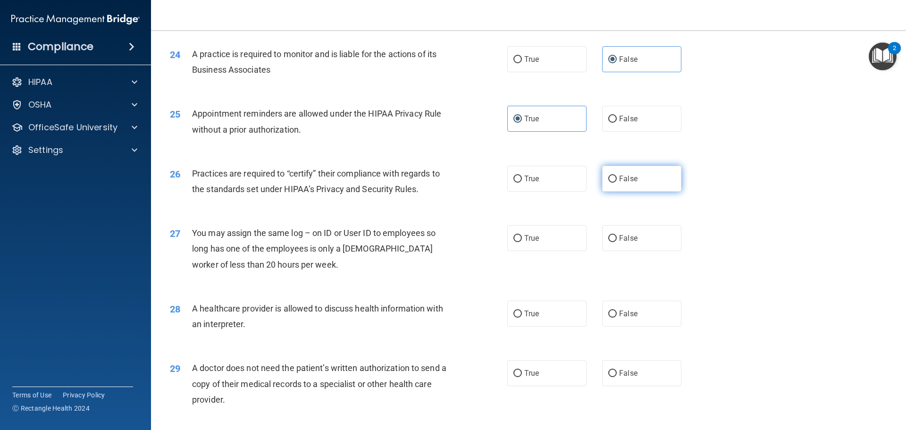
click at [614, 183] on input "False" at bounding box center [612, 179] width 8 height 7
radio input "true"
click at [628, 236] on span "False" at bounding box center [628, 238] width 18 height 9
click at [617, 236] on input "False" at bounding box center [612, 238] width 8 height 7
radio input "true"
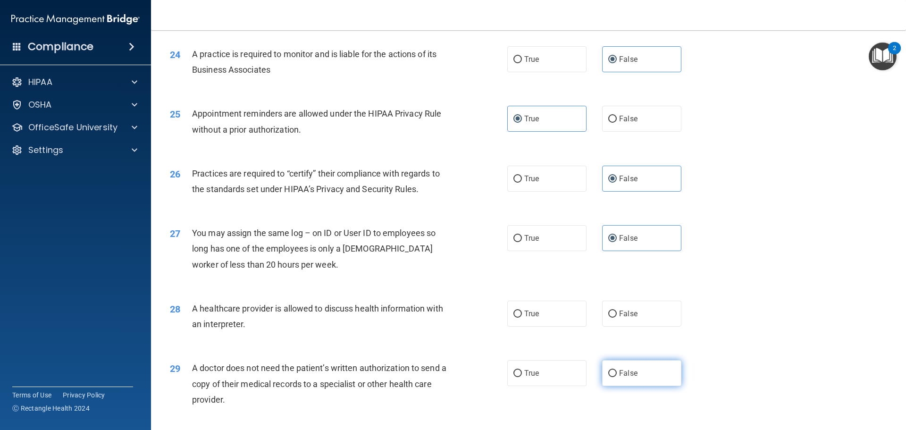
drag, startPoint x: 631, startPoint y: 311, endPoint x: 647, endPoint y: 376, distance: 67.1
click at [630, 311] on span "False" at bounding box center [628, 313] width 18 height 9
click at [659, 317] on label "False" at bounding box center [641, 314] width 79 height 26
click at [617, 317] on input "False" at bounding box center [612, 314] width 8 height 7
radio input "true"
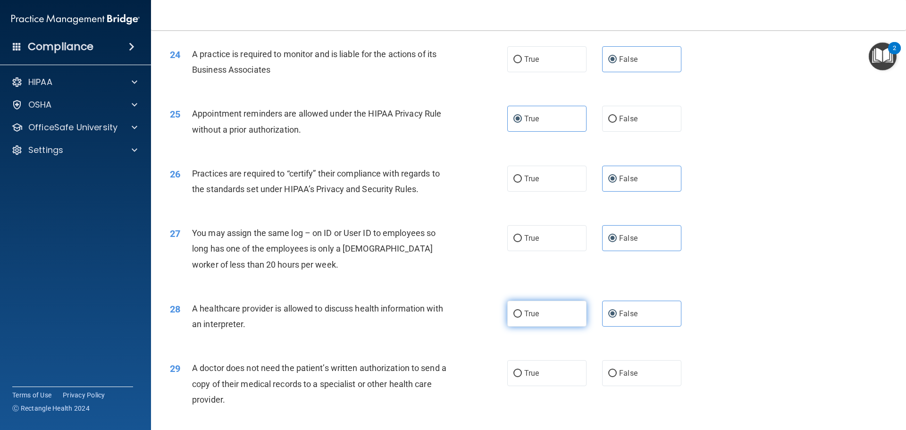
click at [549, 311] on label "True" at bounding box center [546, 314] width 79 height 26
click at [522, 311] on input "True" at bounding box center [518, 314] width 8 height 7
radio input "true"
radio input "false"
click at [550, 377] on label "True" at bounding box center [546, 373] width 79 height 26
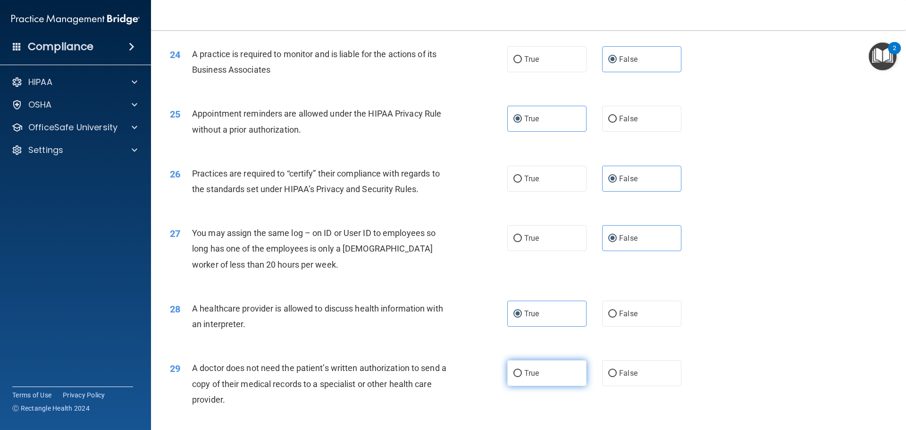
click at [522, 377] on input "True" at bounding box center [518, 373] width 8 height 7
radio input "true"
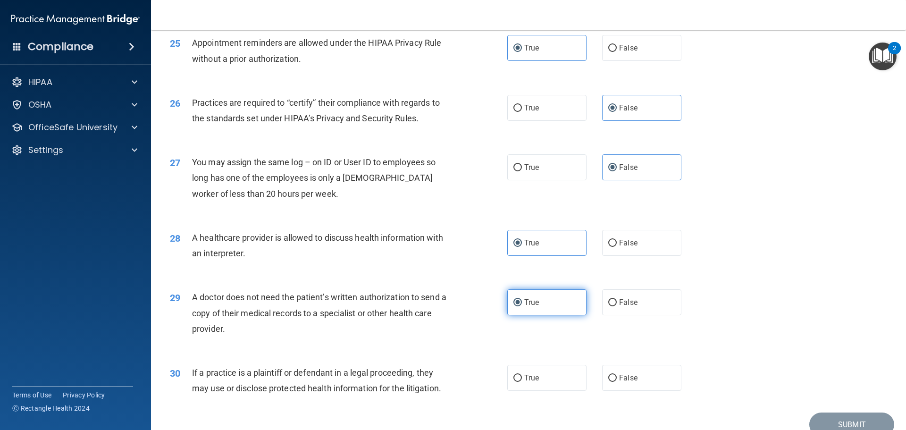
scroll to position [1747, 0]
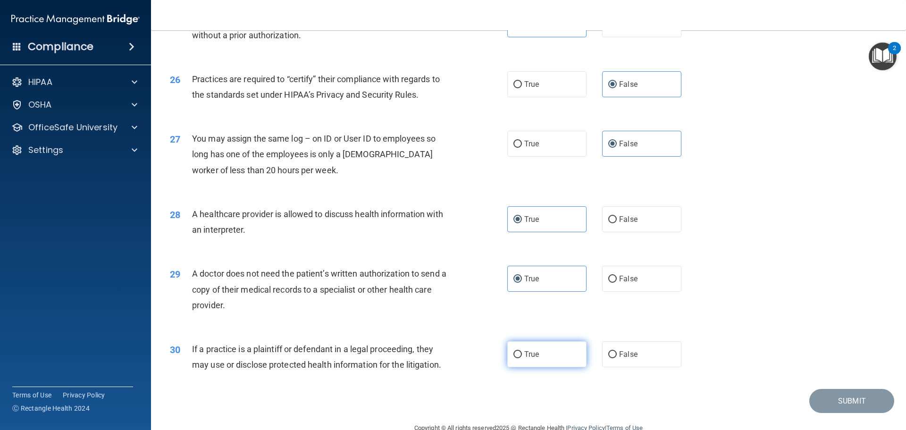
click at [547, 361] on label "True" at bounding box center [546, 354] width 79 height 26
click at [522, 358] on input "True" at bounding box center [518, 354] width 8 height 7
radio input "true"
click at [827, 397] on button "Submit" at bounding box center [852, 401] width 85 height 24
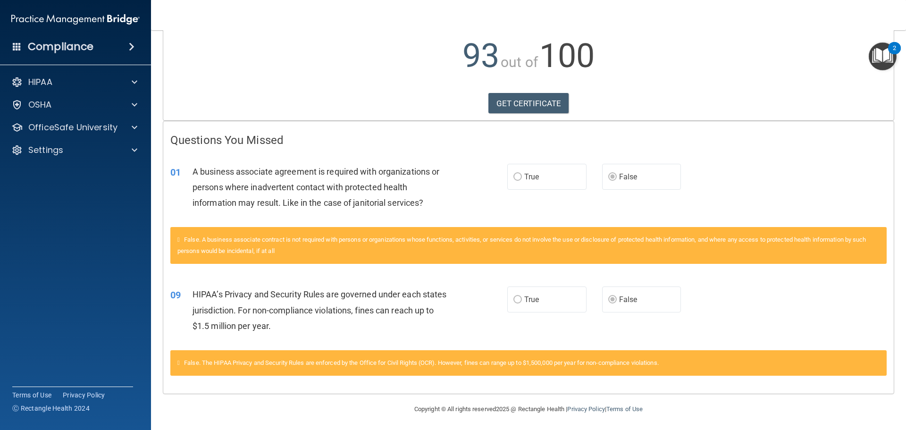
scroll to position [103, 0]
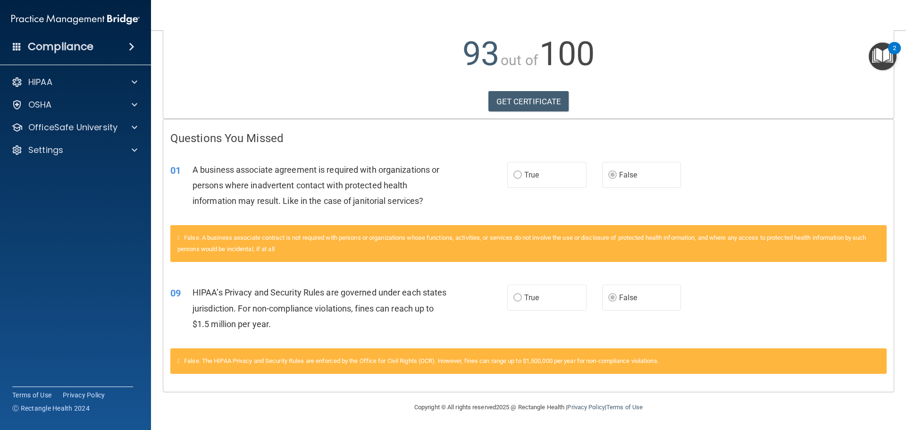
click at [521, 174] on label "True" at bounding box center [546, 175] width 79 height 26
click at [533, 101] on link "GET CERTIFICATE" at bounding box center [529, 101] width 81 height 21
click at [75, 128] on p "OfficeSafe University" at bounding box center [72, 127] width 89 height 11
click at [76, 140] on ul "HIPAA Training OSHA Training Continuing Education" at bounding box center [76, 171] width 171 height 68
click at [74, 149] on p "HIPAA Training" at bounding box center [45, 149] width 78 height 9
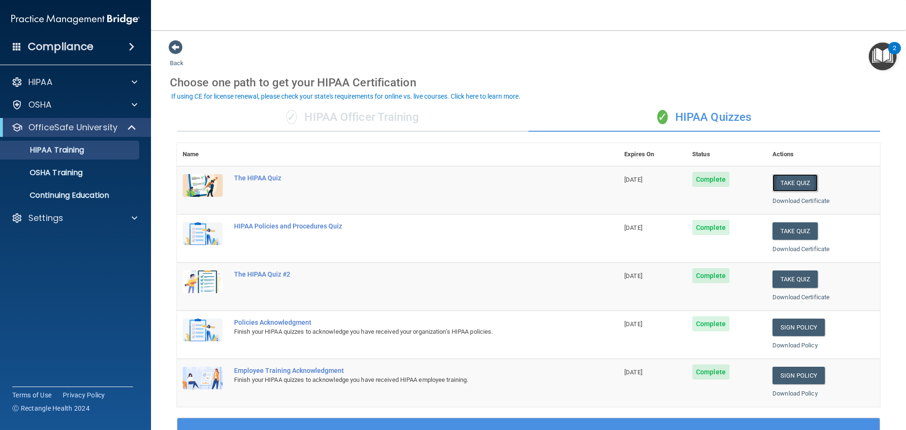
click at [774, 181] on button "Take Quiz" at bounding box center [795, 182] width 45 height 17
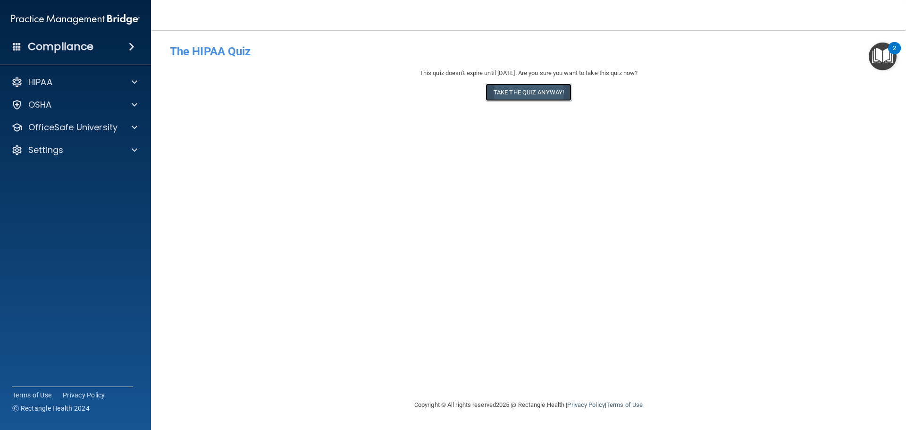
click at [535, 93] on button "Take the quiz anyway!" at bounding box center [529, 92] width 86 height 17
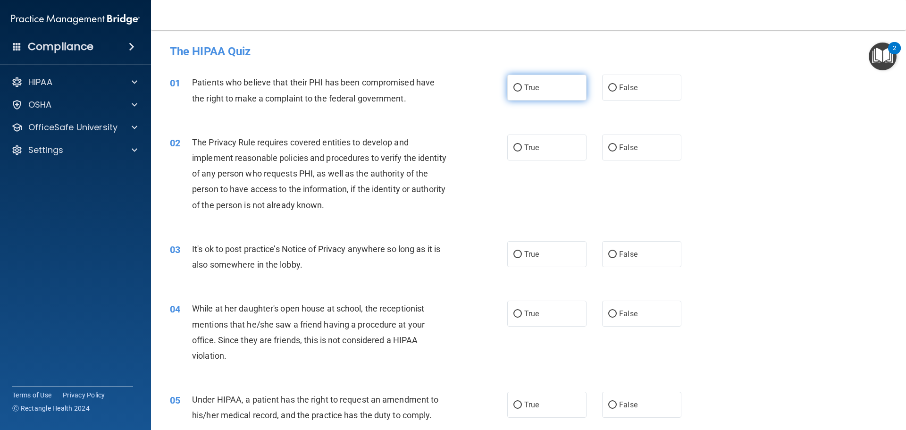
click at [532, 87] on span "True" at bounding box center [531, 87] width 15 height 9
click at [522, 87] on input "True" at bounding box center [518, 87] width 8 height 7
radio input "true"
click at [532, 149] on span "True" at bounding box center [531, 147] width 15 height 9
click at [522, 149] on input "True" at bounding box center [518, 147] width 8 height 7
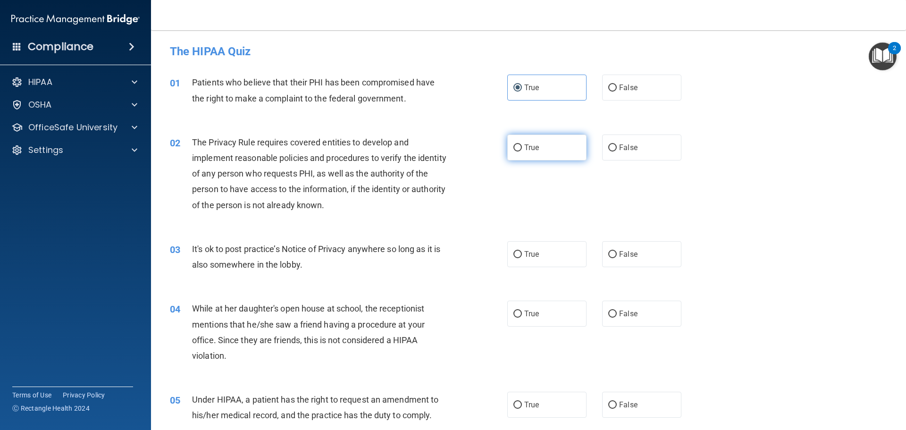
radio input "true"
click at [647, 252] on label "False" at bounding box center [641, 254] width 79 height 26
click at [617, 252] on input "False" at bounding box center [612, 254] width 8 height 7
radio input "true"
click at [638, 316] on label "False" at bounding box center [641, 314] width 79 height 26
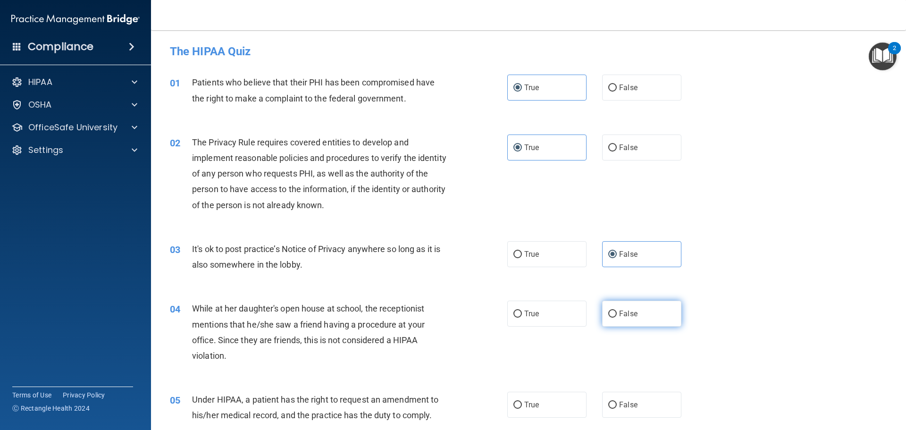
click at [617, 316] on input "False" at bounding box center [612, 314] width 8 height 7
radio input "true"
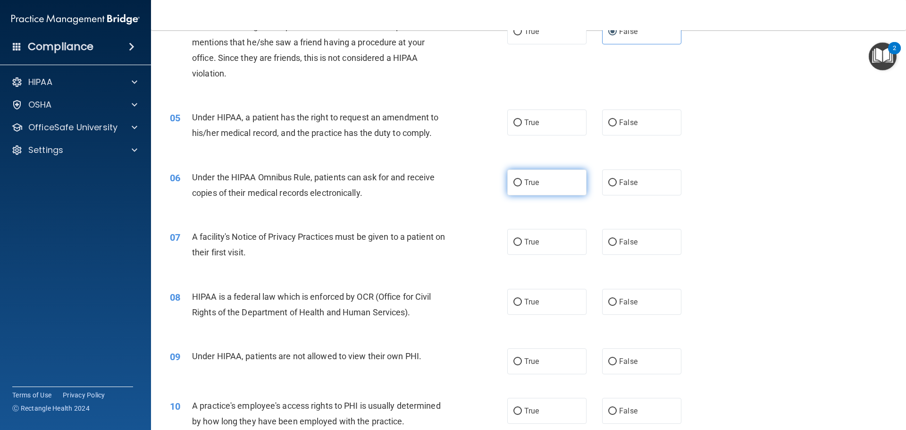
scroll to position [283, 0]
click at [647, 126] on label "False" at bounding box center [641, 122] width 79 height 26
click at [617, 126] on input "False" at bounding box center [612, 121] width 8 height 7
radio input "true"
click at [550, 183] on label "True" at bounding box center [546, 182] width 79 height 26
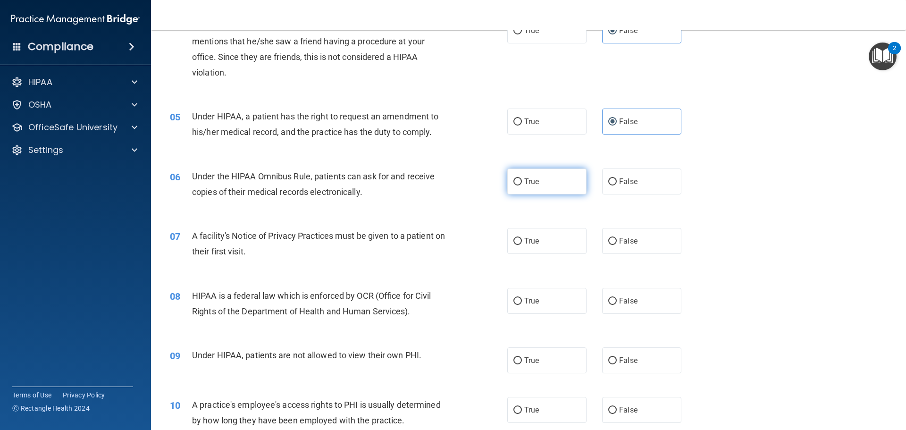
click at [522, 183] on input "True" at bounding box center [518, 181] width 8 height 7
radio input "true"
click at [549, 230] on label "True" at bounding box center [546, 241] width 79 height 26
click at [522, 238] on input "True" at bounding box center [518, 241] width 8 height 7
radio input "true"
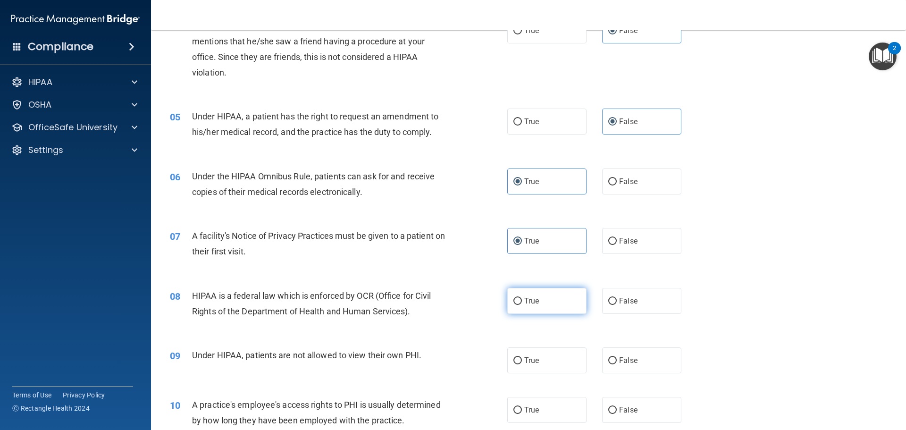
click at [543, 297] on label "True" at bounding box center [546, 301] width 79 height 26
click at [522, 298] on input "True" at bounding box center [518, 301] width 8 height 7
radio input "true"
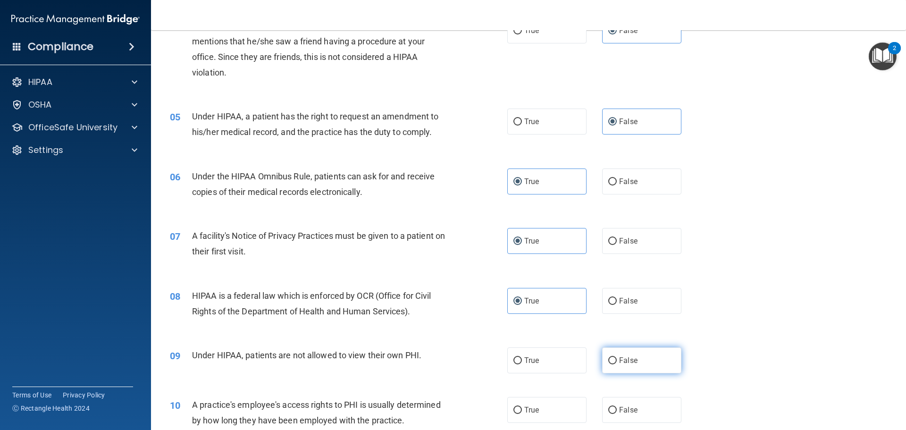
click at [620, 363] on span "False" at bounding box center [628, 360] width 18 height 9
click at [617, 363] on input "False" at bounding box center [612, 360] width 8 height 7
radio input "true"
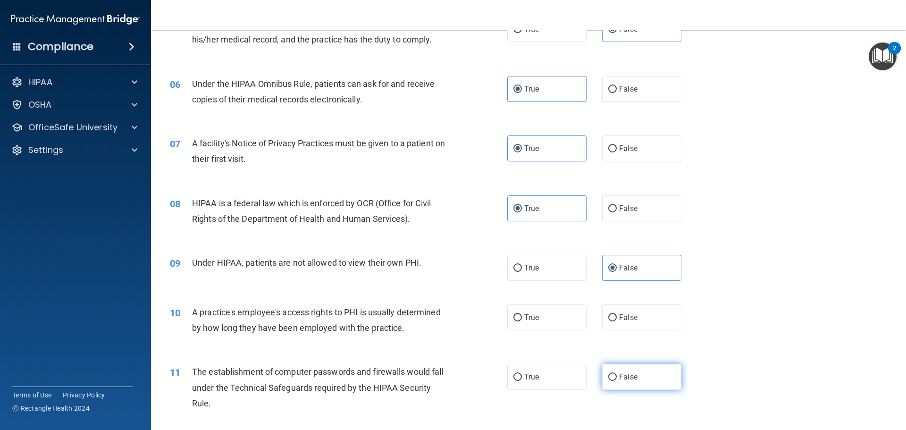
scroll to position [378, 0]
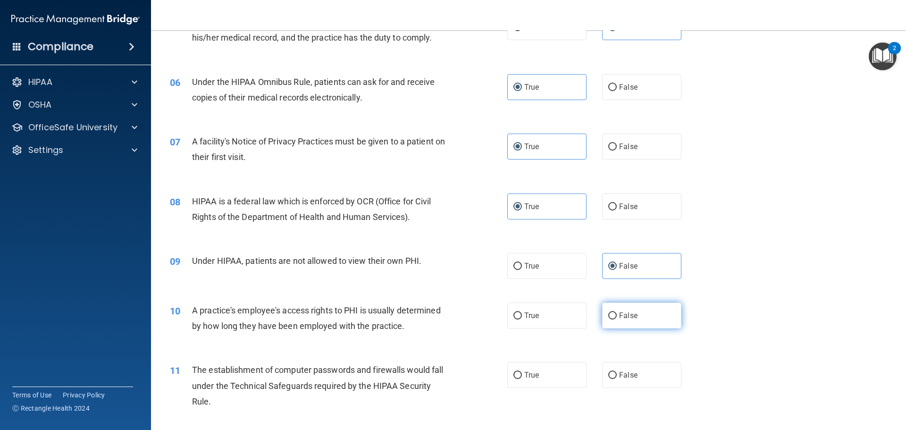
click at [623, 318] on span "False" at bounding box center [628, 315] width 18 height 9
click at [617, 318] on input "False" at bounding box center [612, 315] width 8 height 7
radio input "true"
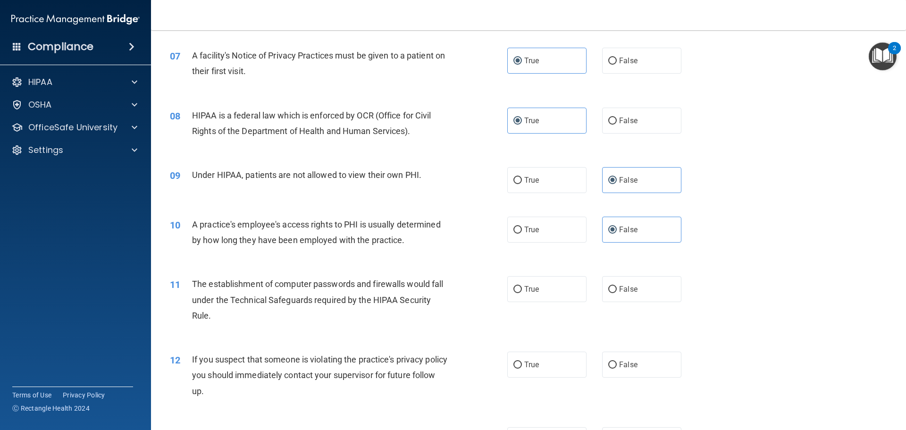
scroll to position [472, 0]
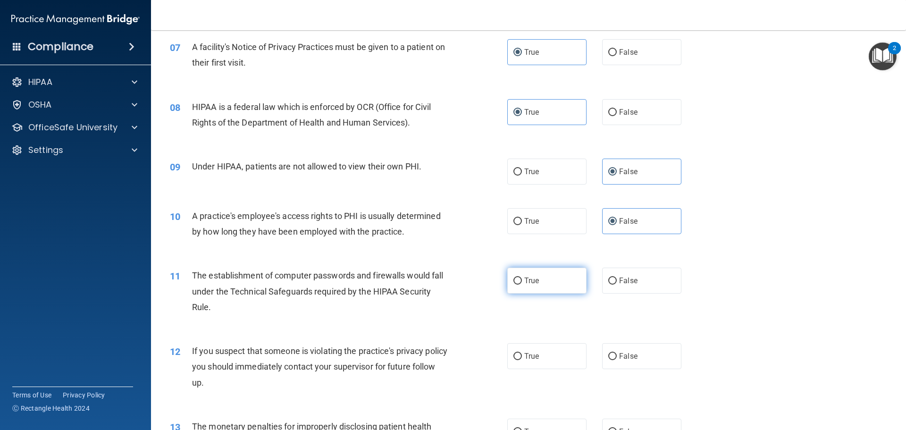
click at [518, 275] on label "True" at bounding box center [546, 281] width 79 height 26
click at [518, 278] on input "True" at bounding box center [518, 281] width 8 height 7
radio input "true"
click at [518, 354] on input "True" at bounding box center [518, 356] width 8 height 7
radio input "true"
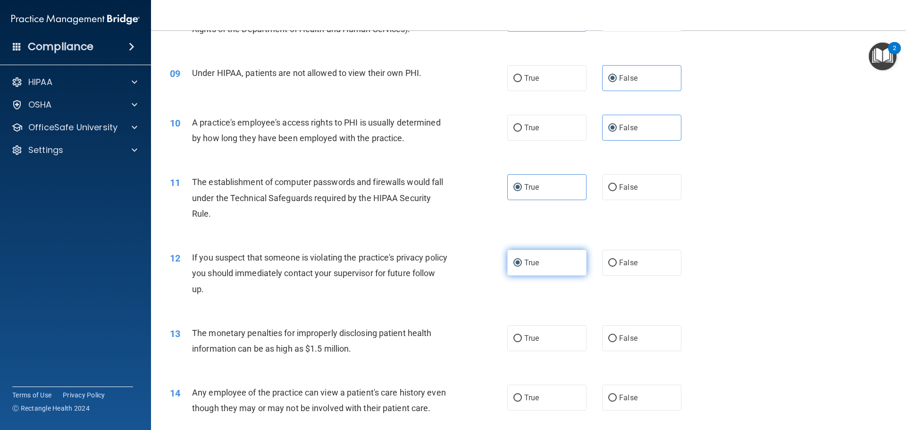
scroll to position [566, 0]
click at [522, 343] on label "True" at bounding box center [546, 337] width 79 height 26
click at [522, 341] on input "True" at bounding box center [518, 337] width 8 height 7
radio input "true"
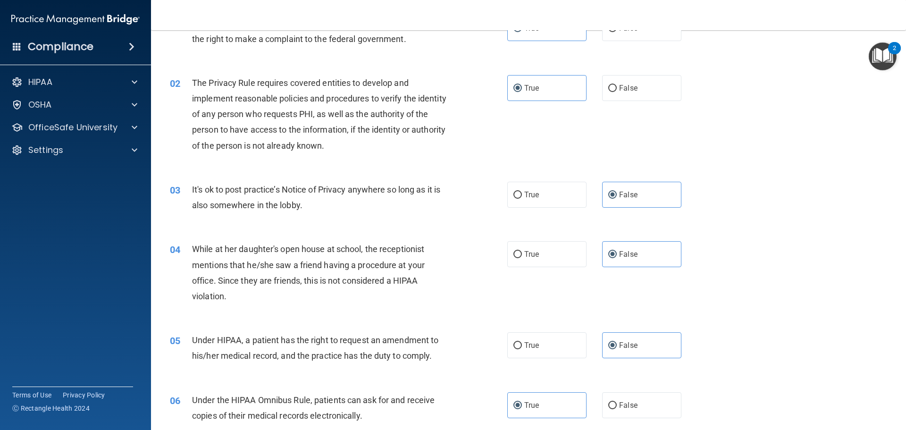
scroll to position [0, 0]
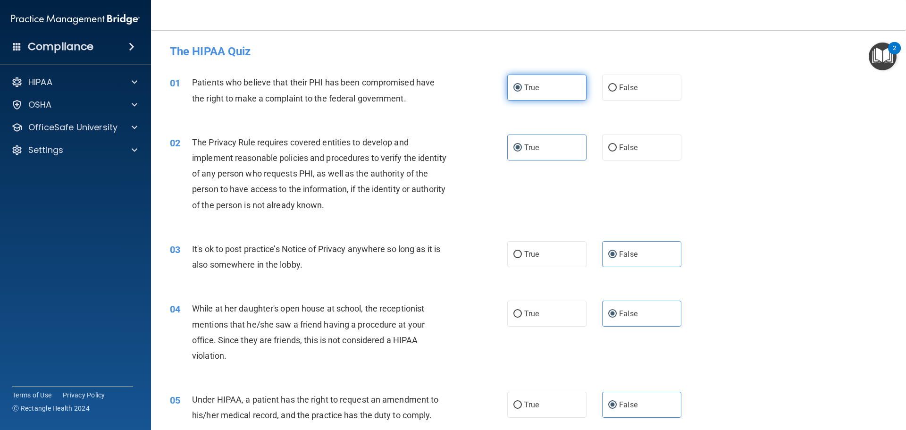
click at [530, 88] on span "True" at bounding box center [531, 87] width 15 height 9
click at [522, 88] on input "True" at bounding box center [518, 87] width 8 height 7
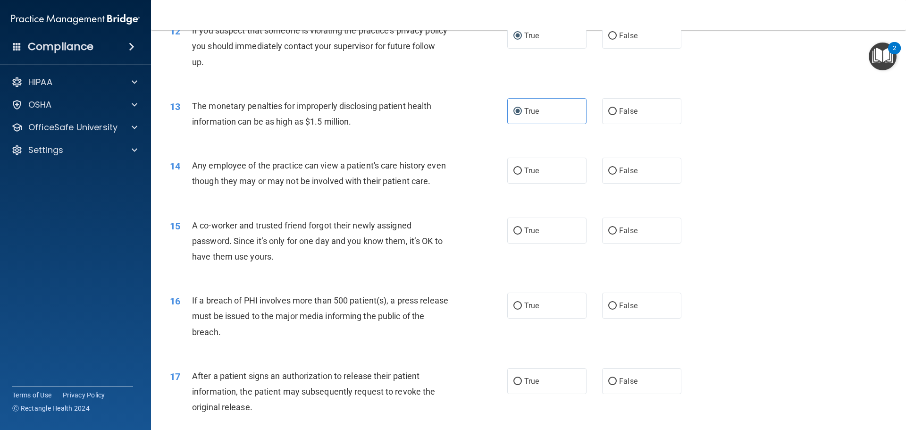
scroll to position [802, 0]
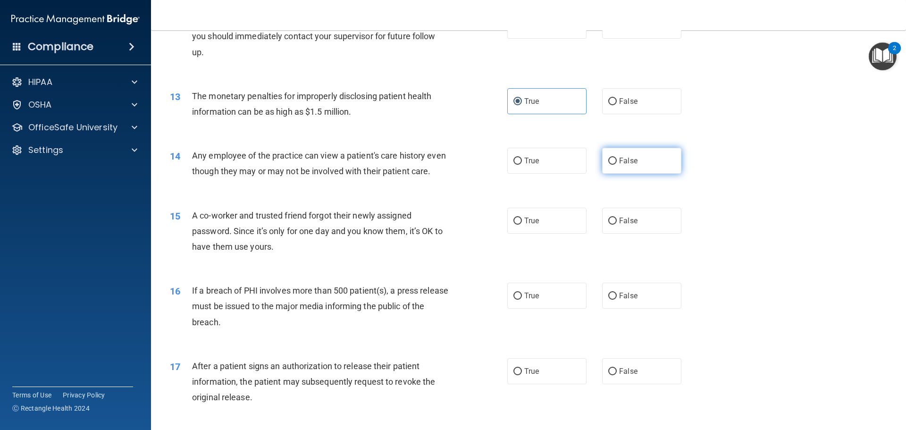
click at [623, 167] on label "False" at bounding box center [641, 161] width 79 height 26
click at [617, 165] on input "False" at bounding box center [612, 161] width 8 height 7
radio input "true"
click at [614, 228] on label "False" at bounding box center [641, 221] width 79 height 26
click at [614, 225] on input "False" at bounding box center [612, 221] width 8 height 7
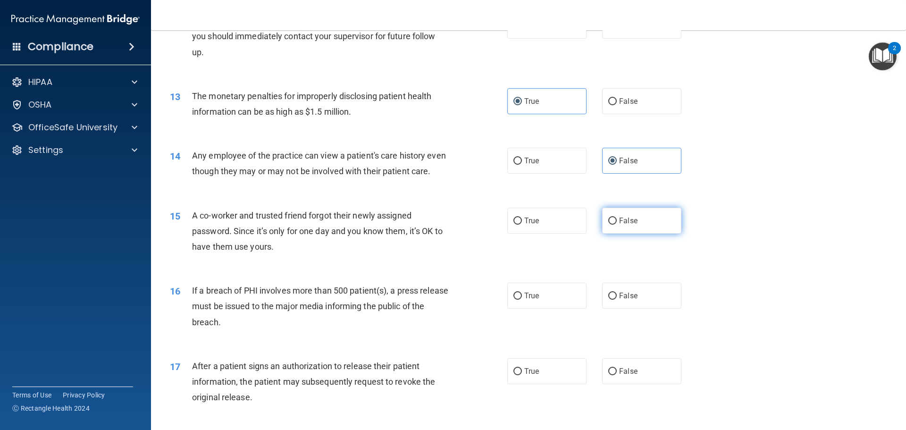
radio input "true"
click at [543, 304] on label "True" at bounding box center [546, 296] width 79 height 26
click at [522, 300] on input "True" at bounding box center [518, 296] width 8 height 7
radio input "true"
click at [520, 379] on label "True" at bounding box center [546, 371] width 79 height 26
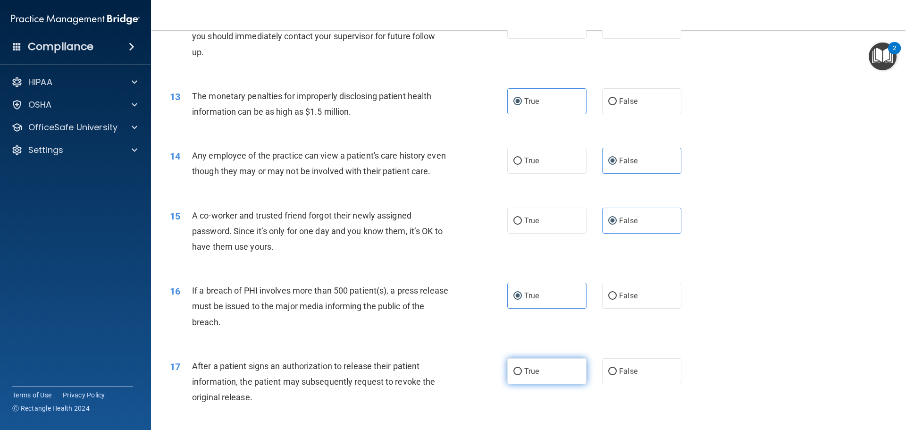
click at [520, 375] on input "True" at bounding box center [518, 371] width 8 height 7
radio input "true"
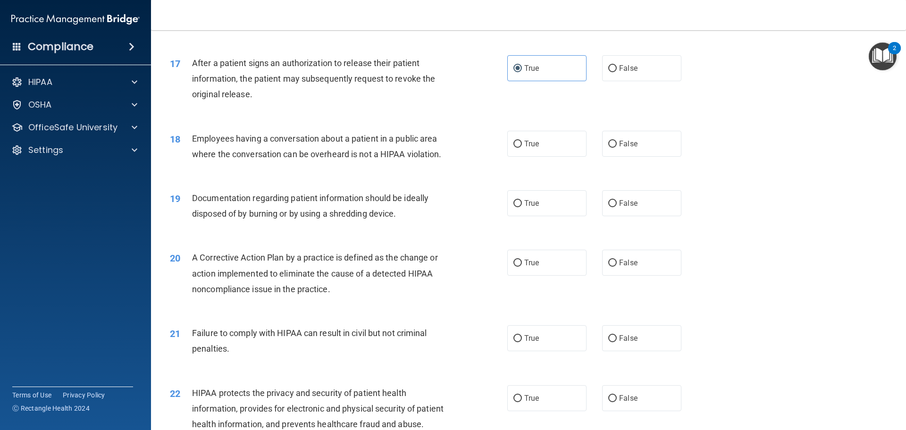
scroll to position [1133, 0]
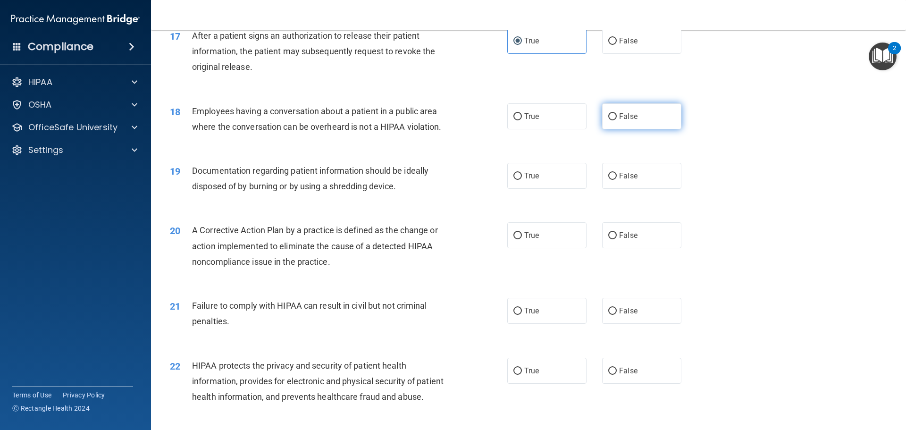
click at [619, 121] on span "False" at bounding box center [628, 116] width 18 height 9
click at [617, 120] on input "False" at bounding box center [612, 116] width 8 height 7
radio input "true"
click at [545, 186] on label "True" at bounding box center [546, 176] width 79 height 26
click at [522, 180] on input "True" at bounding box center [518, 176] width 8 height 7
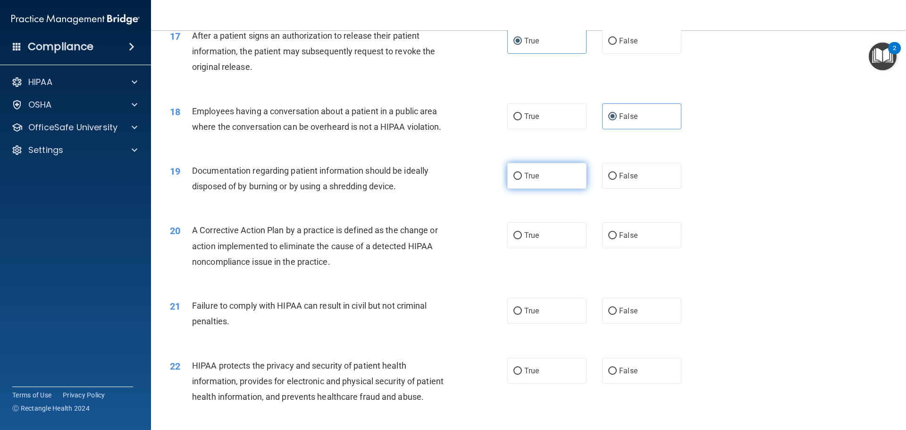
radio input "true"
click at [538, 248] on label "True" at bounding box center [546, 235] width 79 height 26
click at [522, 239] on input "True" at bounding box center [518, 235] width 8 height 7
radio input "true"
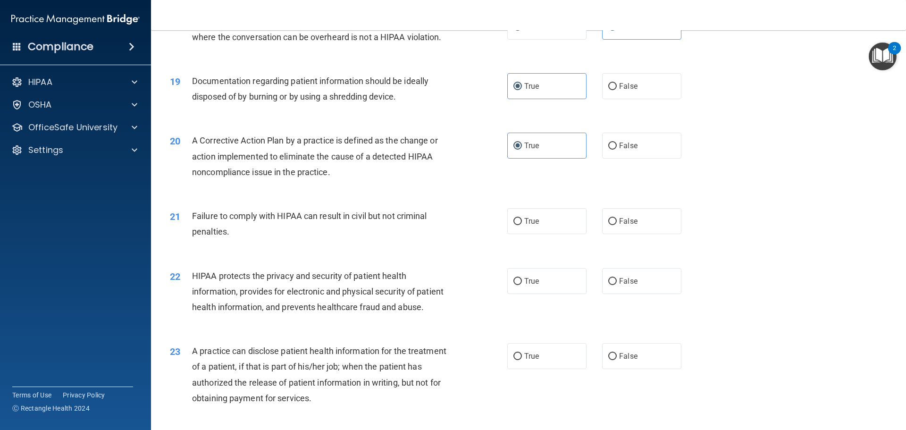
scroll to position [1275, 0]
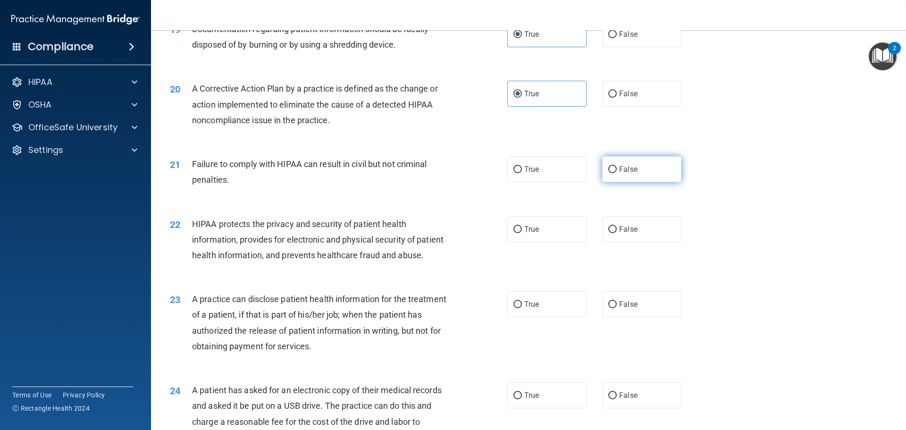
click at [623, 174] on span "False" at bounding box center [628, 169] width 18 height 9
click at [617, 173] on input "False" at bounding box center [612, 169] width 8 height 7
radio input "true"
click at [567, 242] on label "True" at bounding box center [546, 229] width 79 height 26
click at [522, 233] on input "True" at bounding box center [518, 229] width 8 height 7
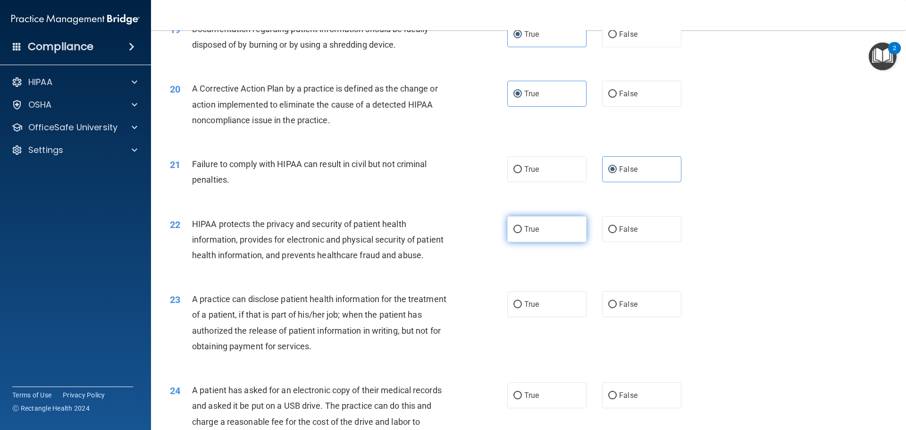
radio input "true"
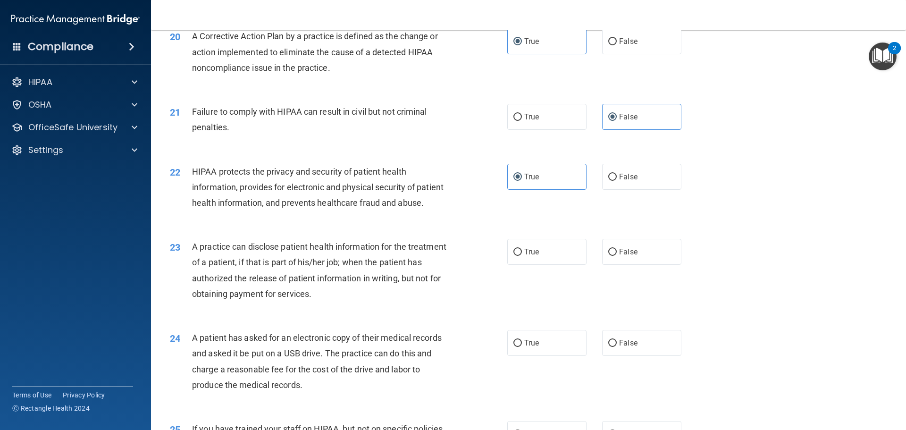
scroll to position [1416, 0]
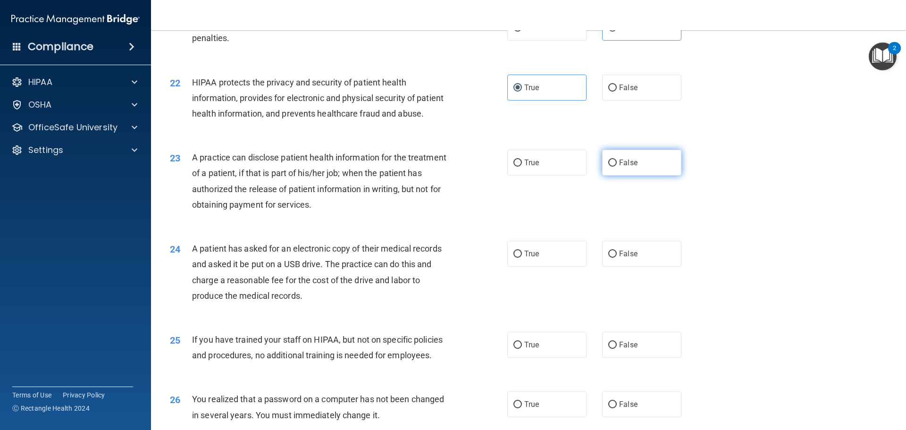
click at [610, 176] on label "False" at bounding box center [641, 163] width 79 height 26
click at [610, 167] on input "False" at bounding box center [612, 163] width 8 height 7
radio input "true"
click at [532, 258] on span "True" at bounding box center [531, 253] width 15 height 9
click at [522, 258] on input "True" at bounding box center [518, 254] width 8 height 7
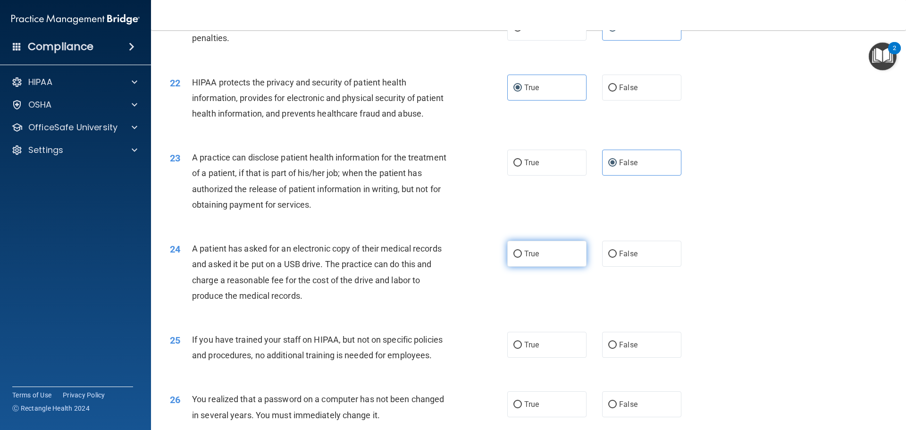
radio input "true"
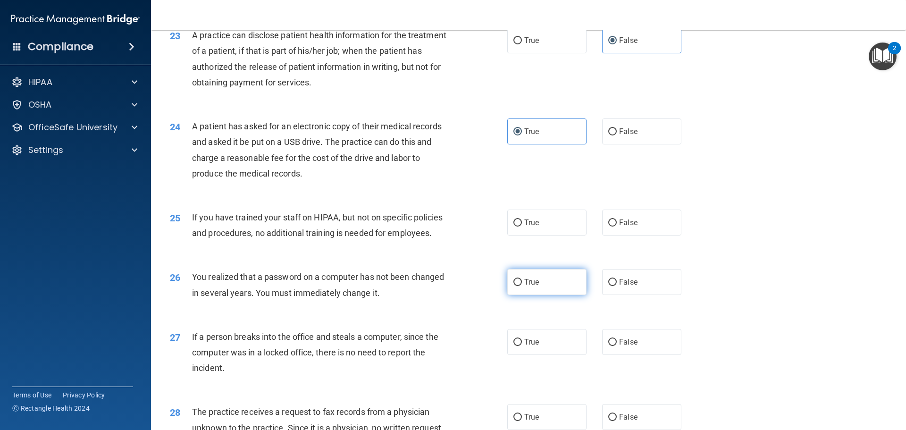
scroll to position [1558, 0]
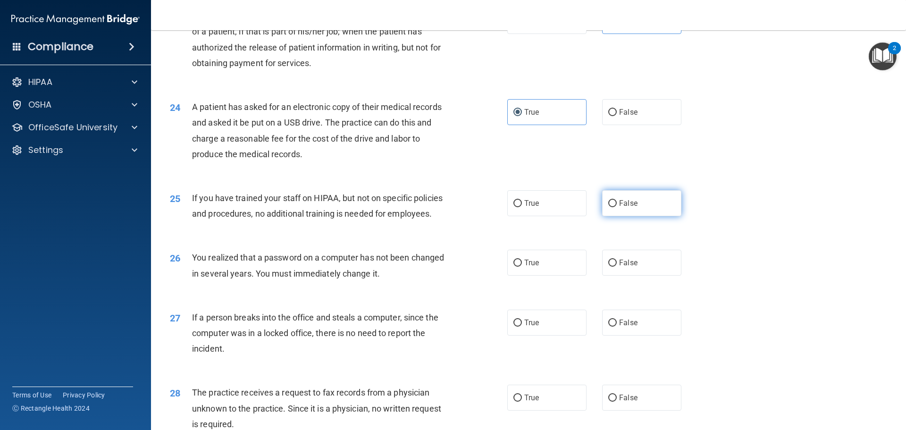
click at [622, 208] on span "False" at bounding box center [628, 203] width 18 height 9
click at [617, 207] on input "False" at bounding box center [612, 203] width 8 height 7
radio input "true"
click at [541, 276] on label "True" at bounding box center [546, 263] width 79 height 26
click at [522, 267] on input "True" at bounding box center [518, 263] width 8 height 7
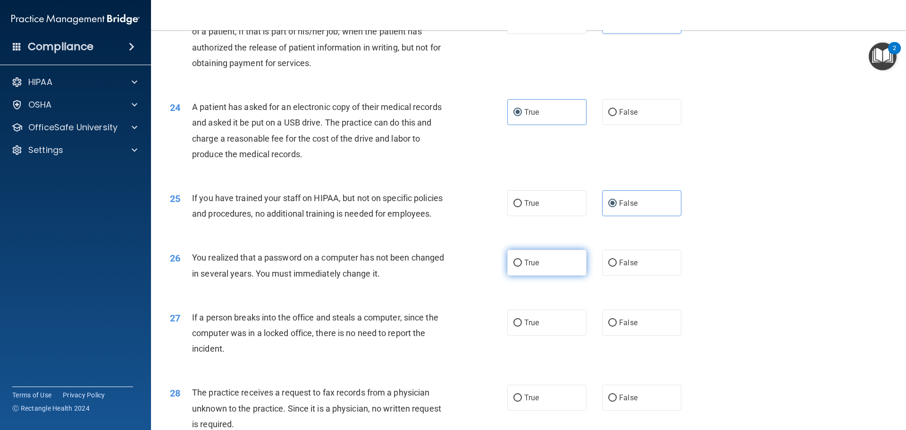
radio input "true"
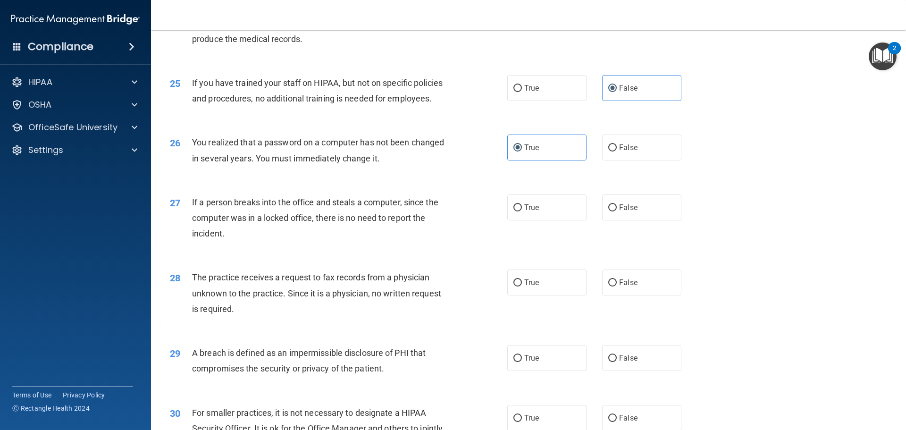
scroll to position [1699, 0]
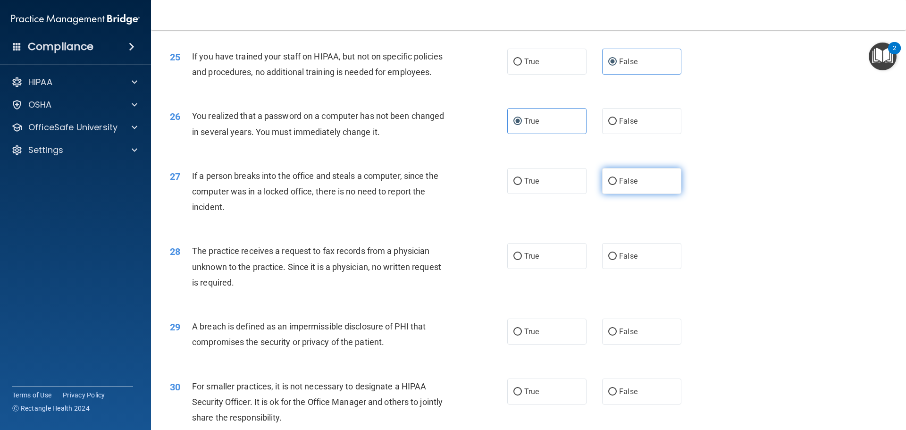
click at [610, 194] on label "False" at bounding box center [641, 181] width 79 height 26
click at [610, 185] on input "False" at bounding box center [612, 181] width 8 height 7
radio input "true"
click at [619, 261] on span "False" at bounding box center [628, 256] width 18 height 9
click at [616, 260] on input "False" at bounding box center [612, 256] width 8 height 7
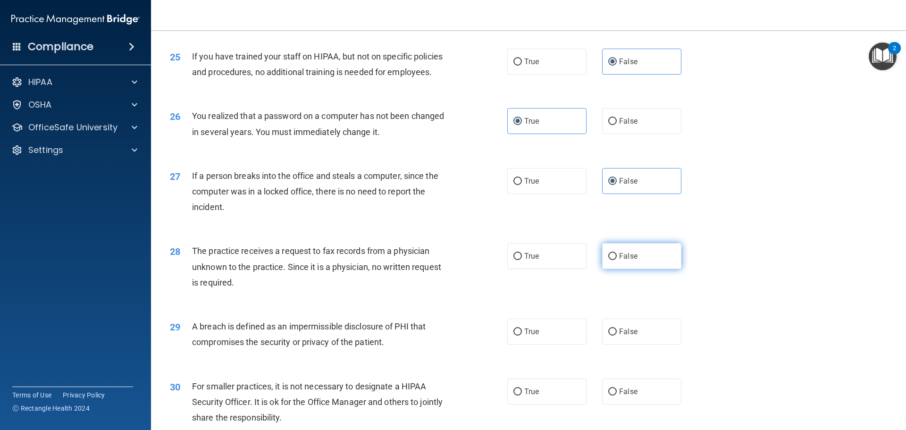
radio input "true"
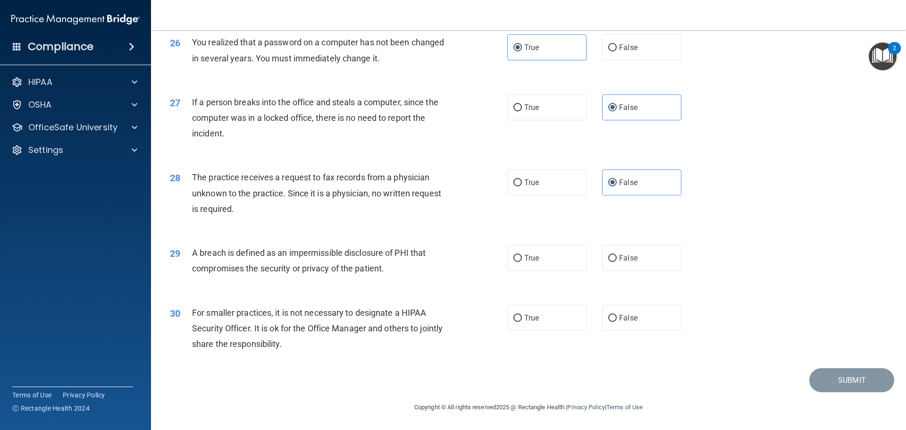
scroll to position [1794, 0]
click at [540, 271] on label "True" at bounding box center [546, 258] width 79 height 26
click at [522, 262] on input "True" at bounding box center [518, 258] width 8 height 7
radio input "true"
click at [608, 322] on input "False" at bounding box center [612, 318] width 8 height 7
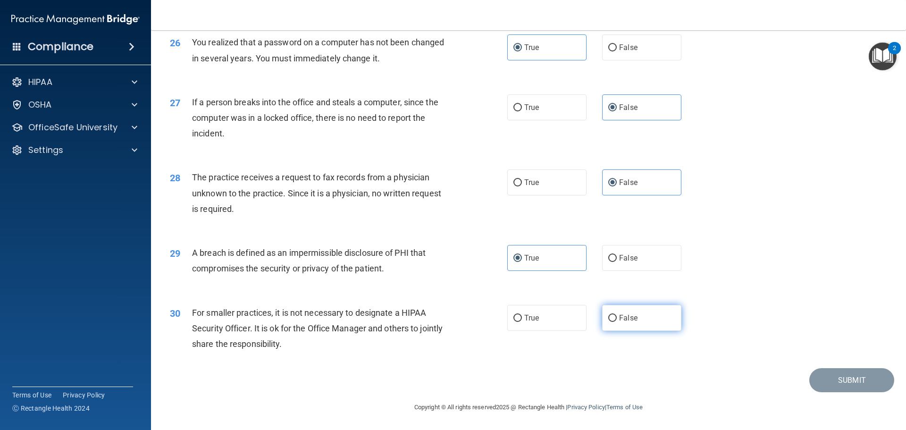
radio input "true"
click at [861, 392] on button "Submit" at bounding box center [852, 380] width 85 height 24
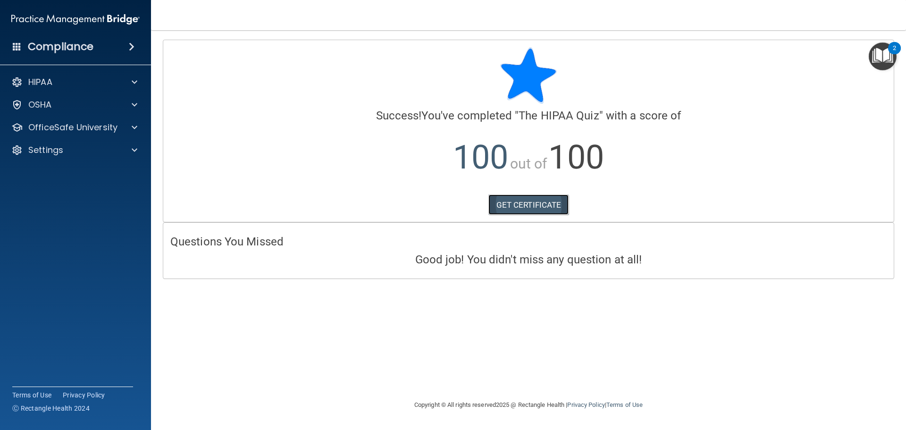
click at [527, 200] on link "GET CERTIFICATE" at bounding box center [529, 204] width 81 height 21
click at [88, 128] on p "OfficeSafe University" at bounding box center [72, 127] width 89 height 11
click at [91, 154] on div "HIPAA Training" at bounding box center [70, 149] width 129 height 9
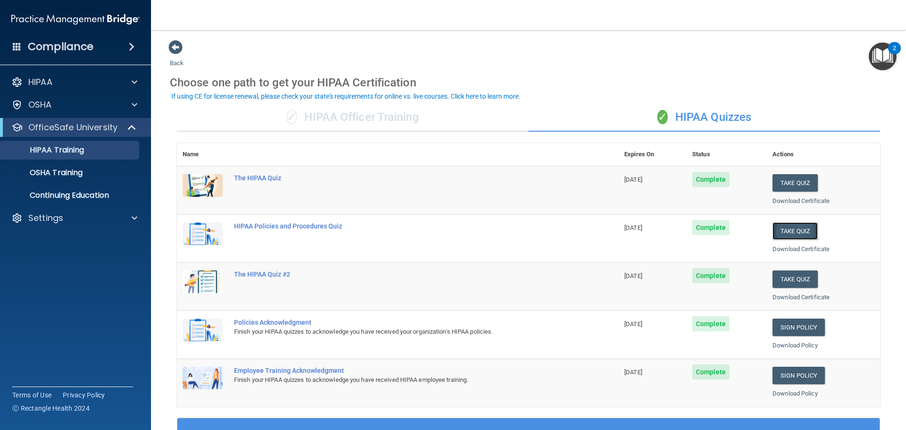
click at [791, 229] on button "Take Quiz" at bounding box center [795, 230] width 45 height 17
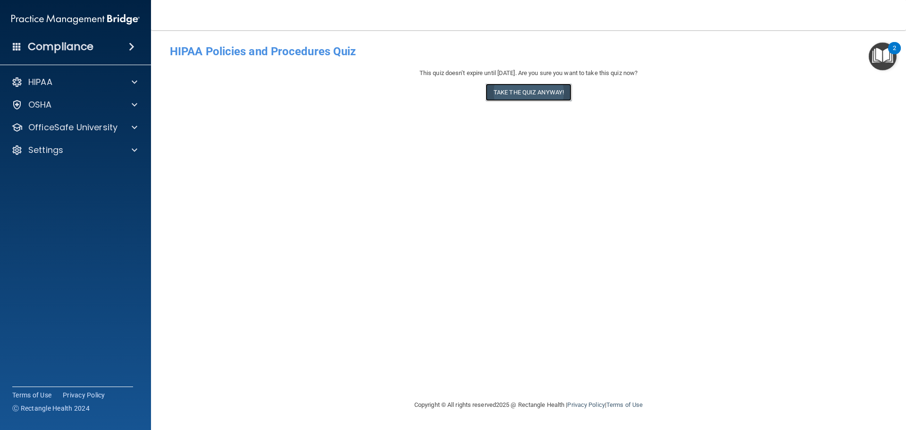
click at [515, 95] on button "Take the quiz anyway!" at bounding box center [529, 92] width 86 height 17
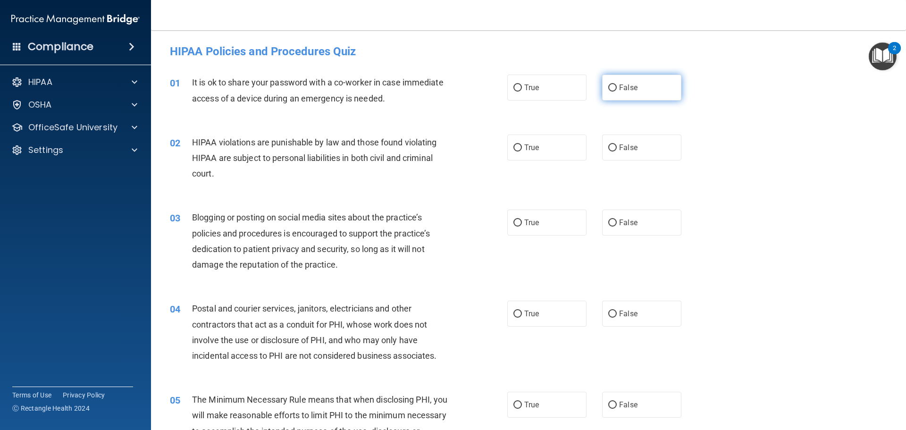
click at [637, 86] on label "False" at bounding box center [641, 88] width 79 height 26
click at [617, 86] on input "False" at bounding box center [612, 87] width 8 height 7
radio input "true"
click at [515, 145] on input "True" at bounding box center [518, 147] width 8 height 7
radio input "true"
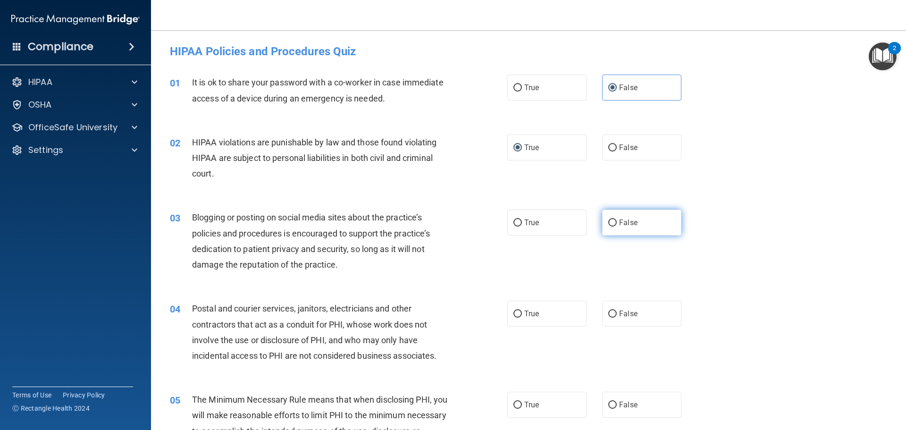
click at [619, 221] on span "False" at bounding box center [628, 222] width 18 height 9
click at [617, 221] on input "False" at bounding box center [612, 222] width 8 height 7
radio input "true"
click at [530, 306] on label "True" at bounding box center [546, 314] width 79 height 26
click at [522, 311] on input "True" at bounding box center [518, 314] width 8 height 7
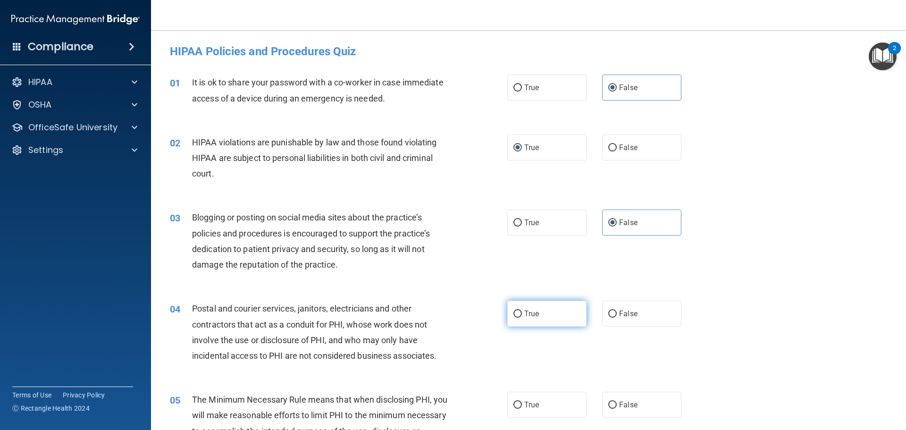
radio input "true"
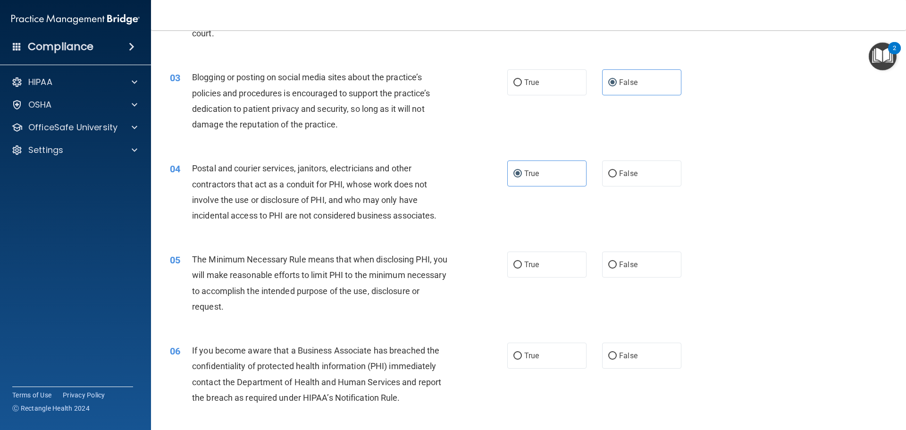
scroll to position [142, 0]
click at [530, 270] on label "True" at bounding box center [546, 263] width 79 height 26
click at [522, 267] on input "True" at bounding box center [518, 263] width 8 height 7
radio input "true"
click at [608, 352] on input "False" at bounding box center [612, 354] width 8 height 7
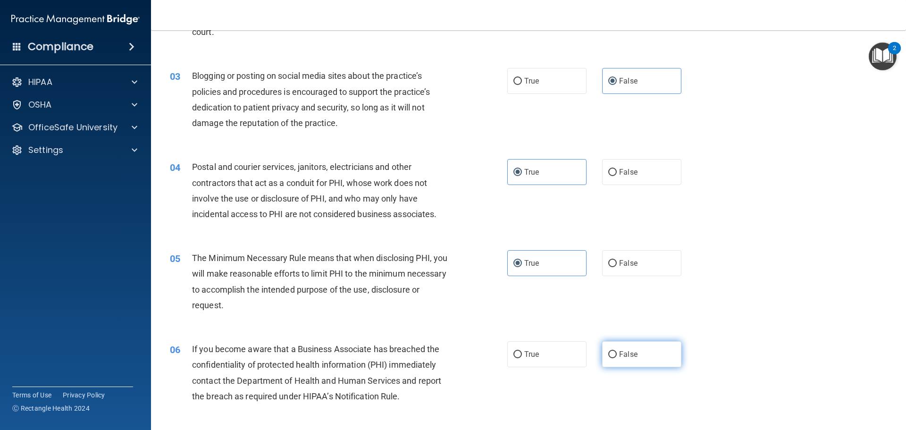
radio input "true"
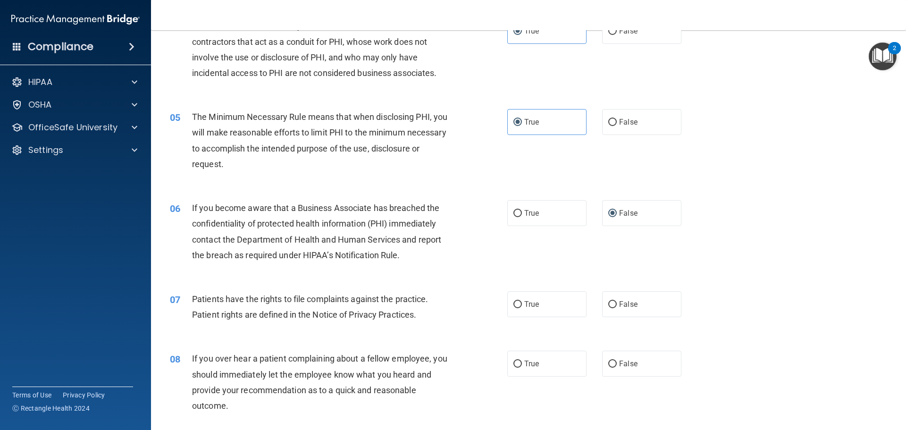
scroll to position [283, 0]
click at [515, 307] on input "True" at bounding box center [518, 304] width 8 height 7
radio input "true"
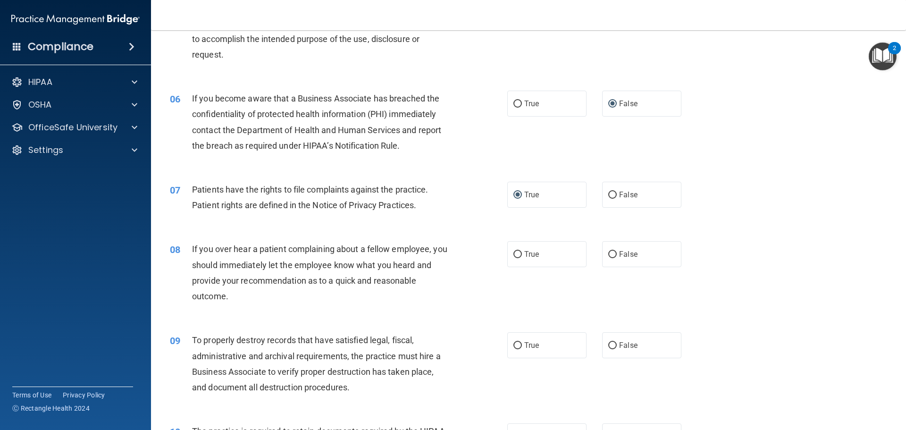
scroll to position [425, 0]
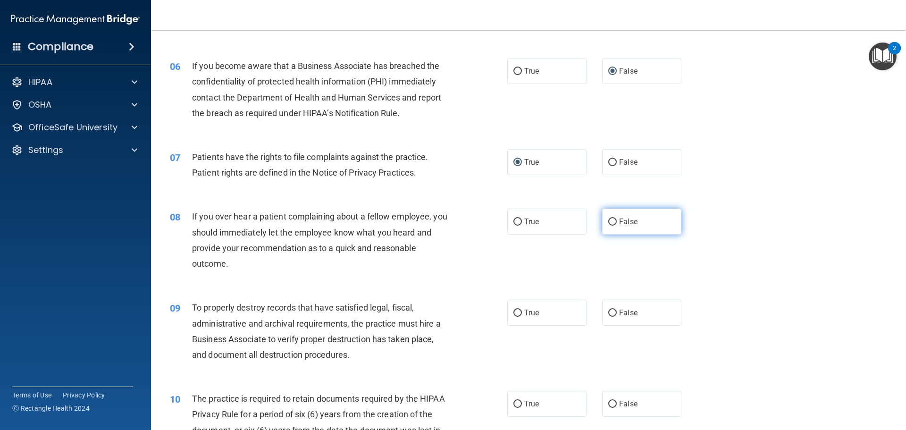
click at [625, 224] on span "False" at bounding box center [628, 221] width 18 height 9
click at [617, 224] on input "False" at bounding box center [612, 222] width 8 height 7
radio input "true"
click at [649, 313] on label "False" at bounding box center [641, 313] width 79 height 26
click at [617, 313] on input "False" at bounding box center [612, 313] width 8 height 7
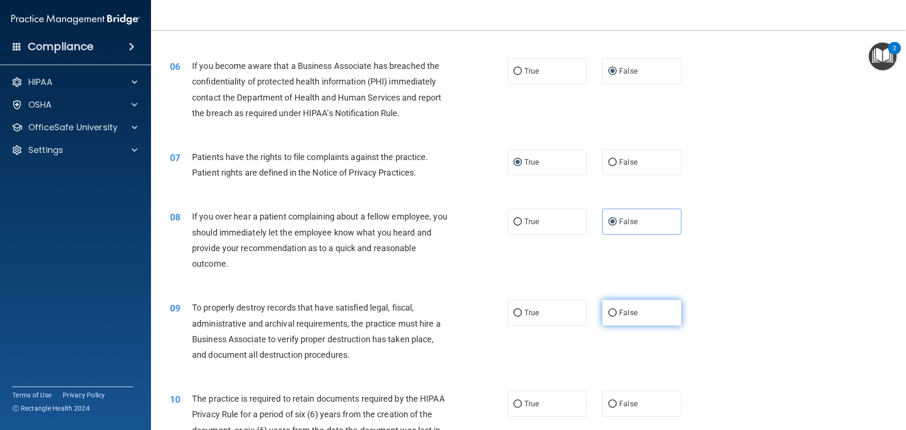
radio input "true"
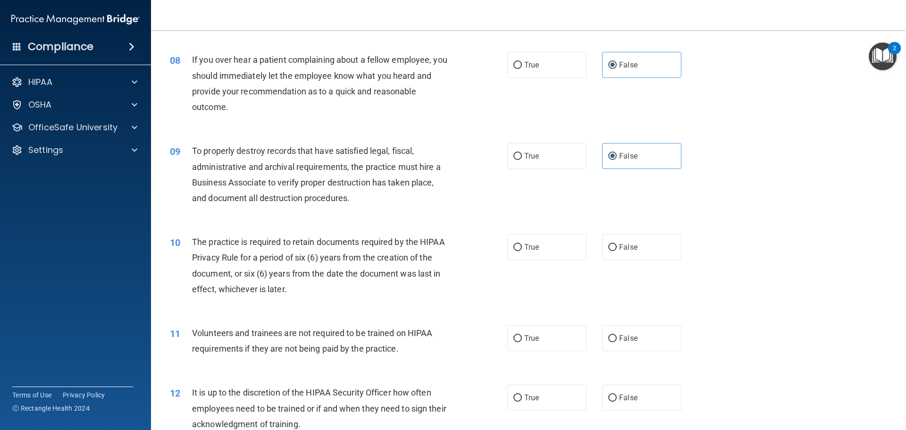
scroll to position [614, 0]
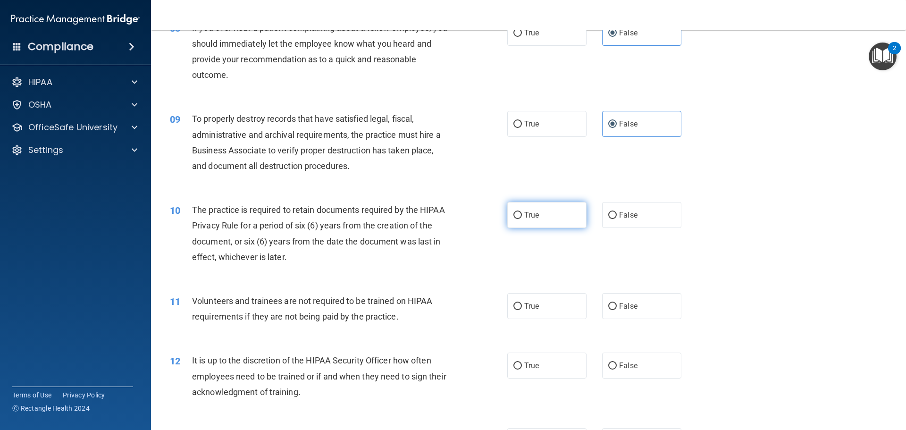
click at [544, 225] on label "True" at bounding box center [546, 215] width 79 height 26
click at [522, 219] on input "True" at bounding box center [518, 215] width 8 height 7
radio input "true"
click at [636, 306] on label "False" at bounding box center [641, 306] width 79 height 26
click at [617, 306] on input "False" at bounding box center [612, 306] width 8 height 7
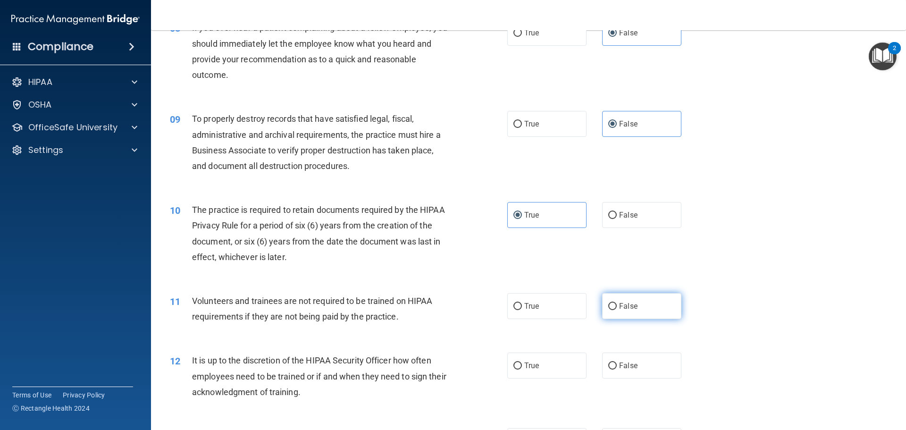
radio input "true"
click at [638, 365] on label "False" at bounding box center [641, 366] width 79 height 26
click at [617, 365] on input "False" at bounding box center [612, 366] width 8 height 7
radio input "true"
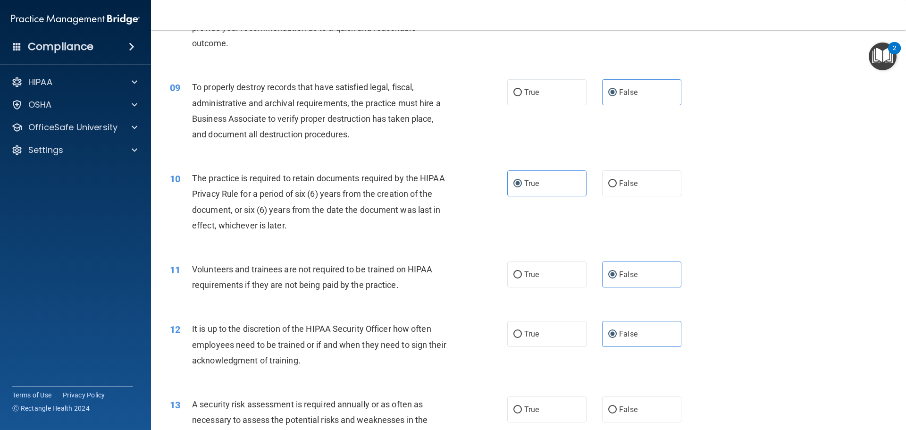
scroll to position [802, 0]
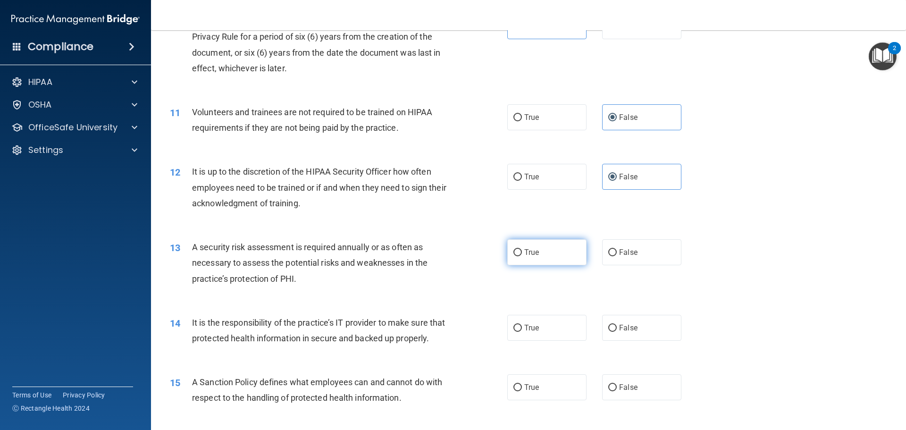
click at [519, 253] on label "True" at bounding box center [546, 252] width 79 height 26
click at [519, 253] on input "True" at bounding box center [518, 252] width 8 height 7
radio input "true"
click at [614, 325] on label "False" at bounding box center [641, 328] width 79 height 26
click at [614, 325] on input "False" at bounding box center [612, 328] width 8 height 7
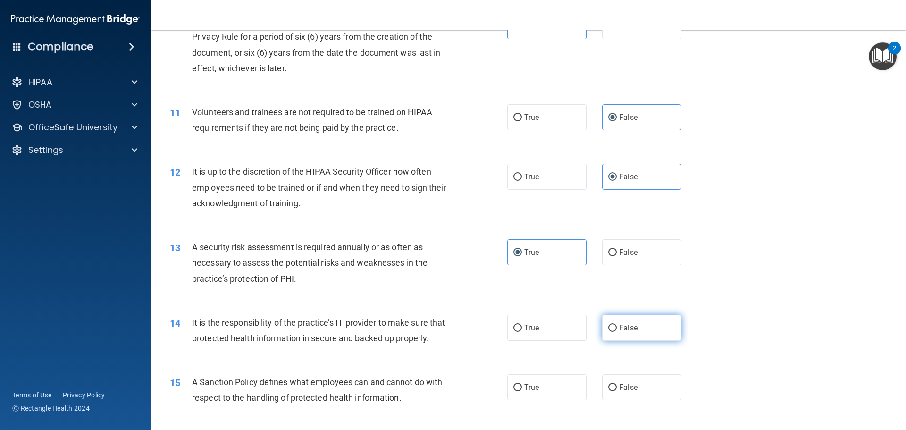
radio input "true"
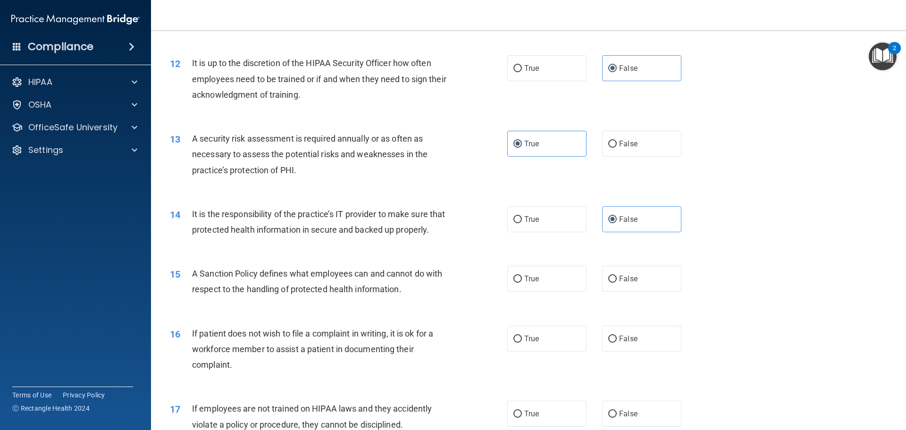
scroll to position [944, 0]
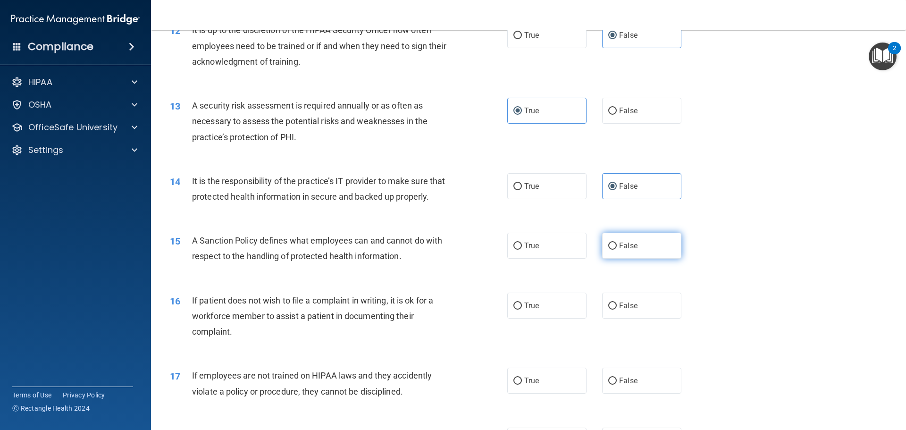
click at [630, 250] on span "False" at bounding box center [628, 245] width 18 height 9
click at [617, 250] on input "False" at bounding box center [612, 246] width 8 height 7
radio input "true"
click at [540, 319] on label "True" at bounding box center [546, 306] width 79 height 26
click at [522, 310] on input "True" at bounding box center [518, 306] width 8 height 7
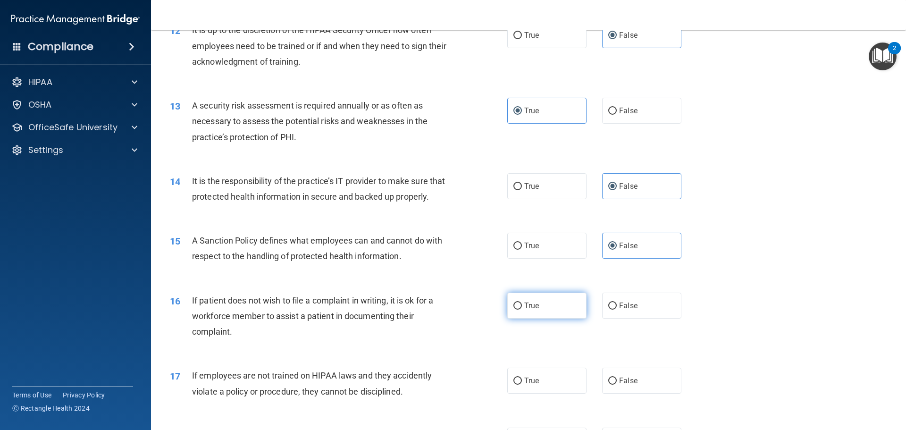
radio input "true"
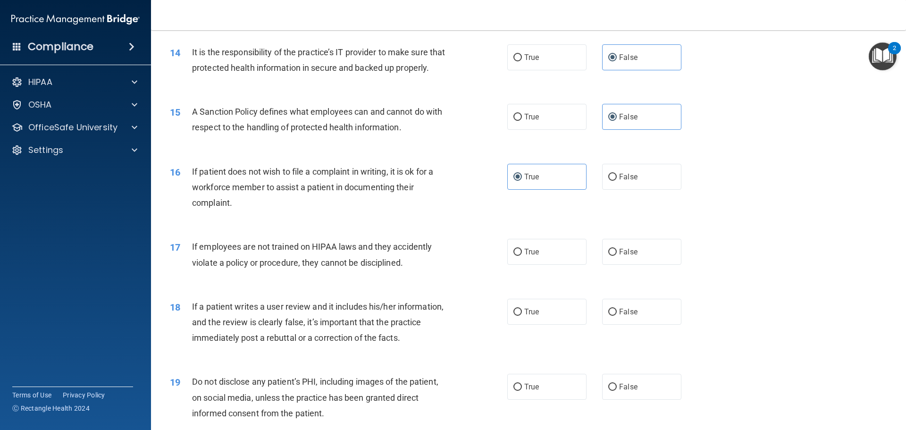
scroll to position [1086, 0]
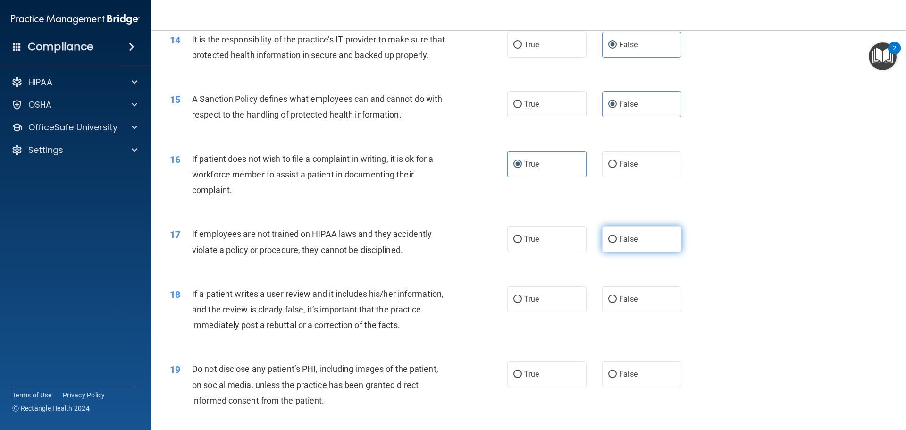
click at [619, 244] on span "False" at bounding box center [628, 239] width 18 height 9
click at [617, 243] on input "False" at bounding box center [612, 239] width 8 height 7
radio input "true"
click at [633, 310] on label "False" at bounding box center [641, 299] width 79 height 26
click at [617, 303] on input "False" at bounding box center [612, 299] width 8 height 7
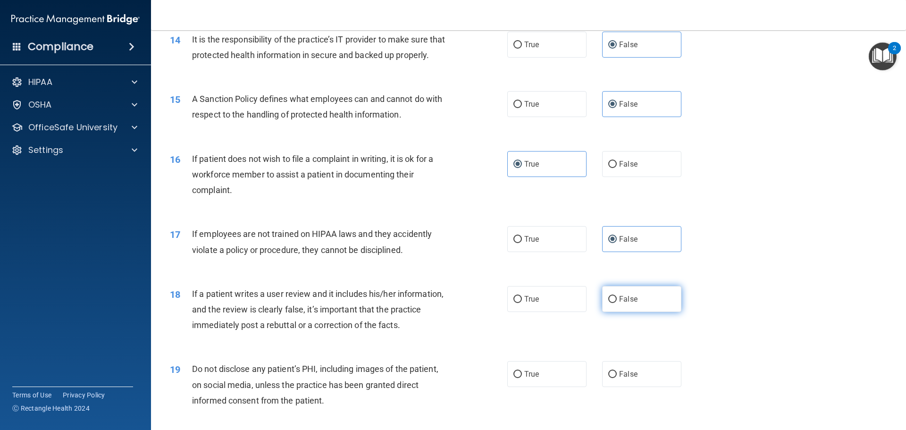
radio input "true"
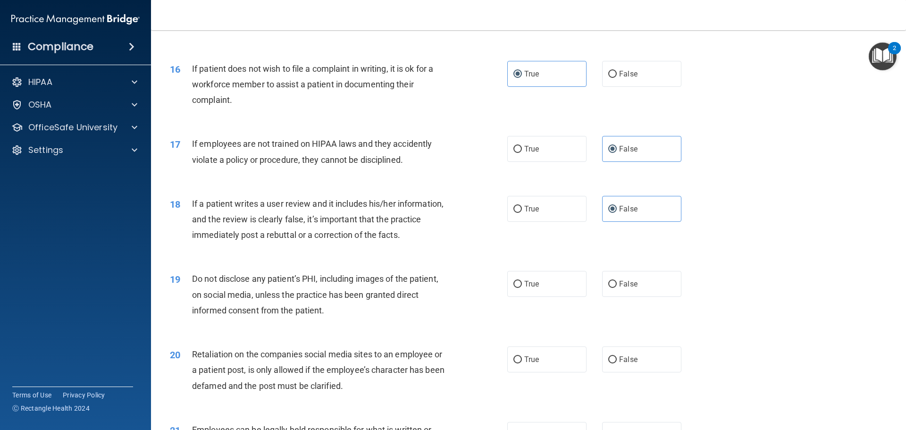
scroll to position [1180, 0]
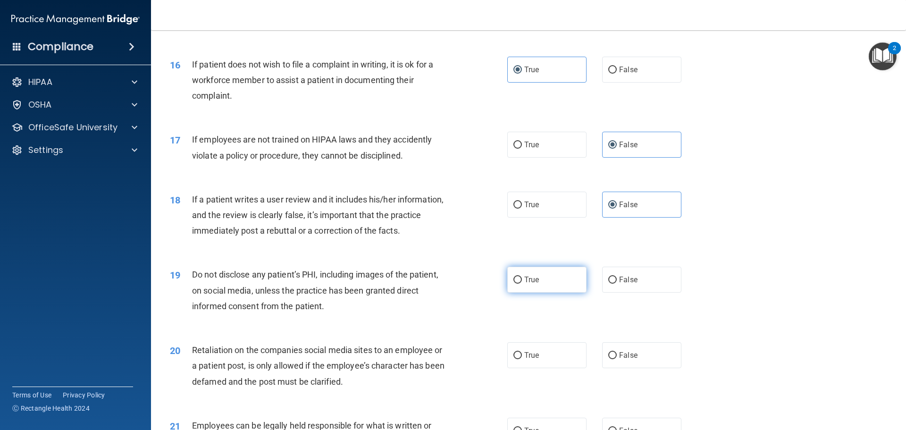
click at [541, 293] on label "True" at bounding box center [546, 280] width 79 height 26
click at [522, 284] on input "True" at bounding box center [518, 280] width 8 height 7
radio input "true"
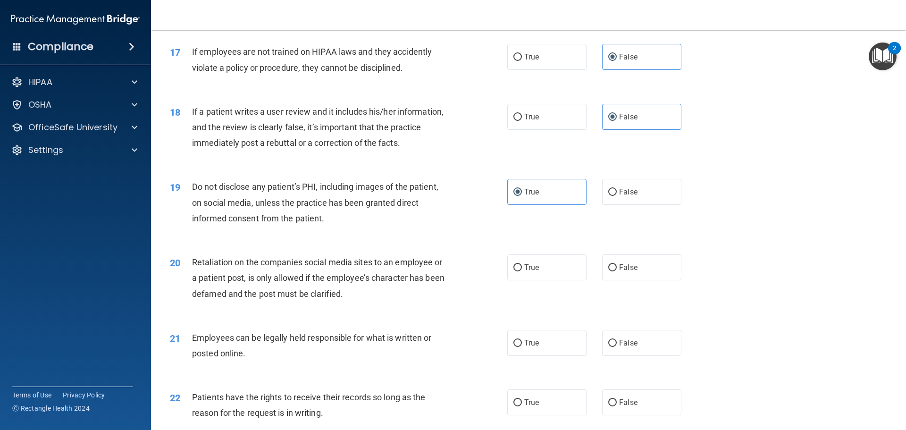
scroll to position [1275, 0]
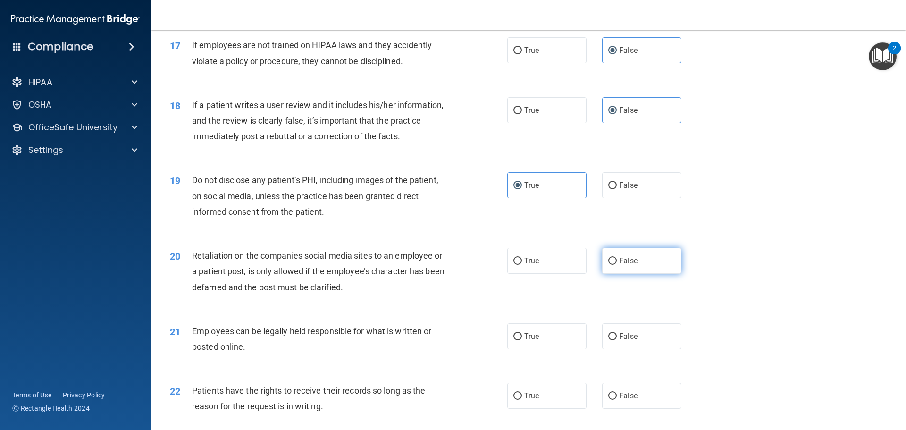
click at [607, 274] on label "False" at bounding box center [641, 261] width 79 height 26
click at [608, 265] on input "False" at bounding box center [612, 261] width 8 height 7
radio input "true"
click at [542, 348] on label "True" at bounding box center [546, 336] width 79 height 26
click at [522, 340] on input "True" at bounding box center [518, 336] width 8 height 7
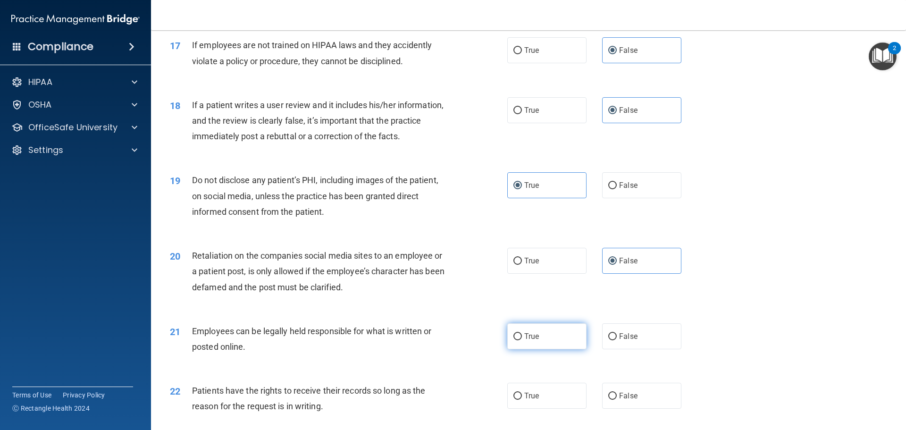
radio input "true"
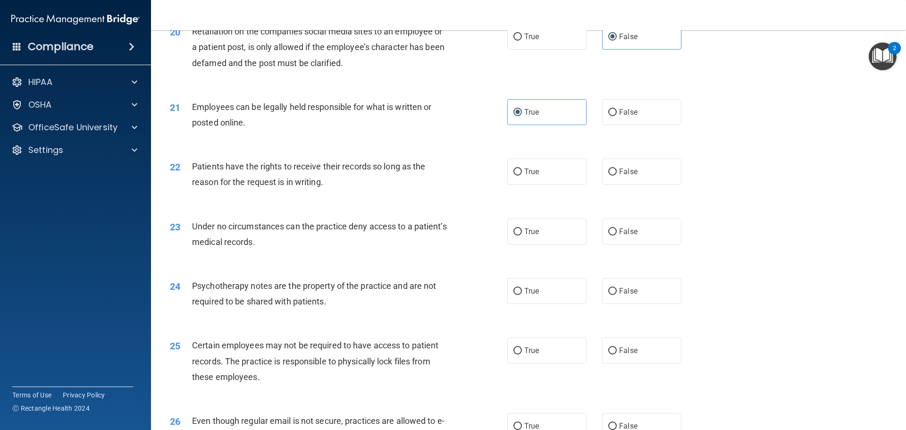
scroll to position [1511, 0]
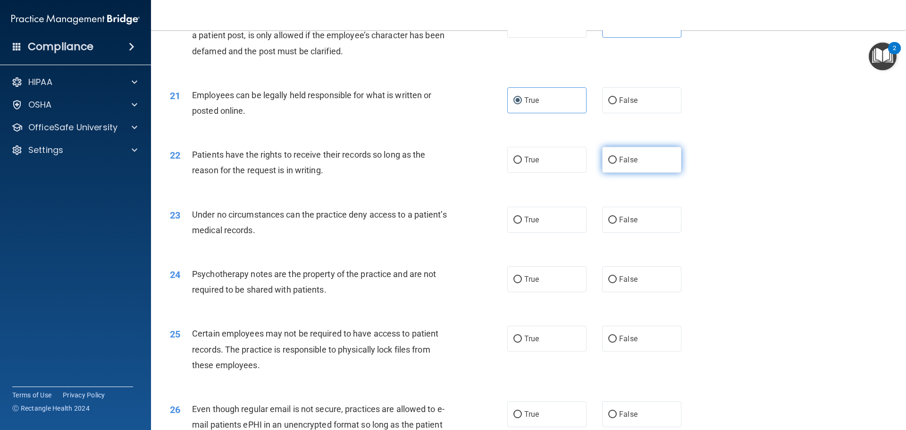
click at [609, 164] on input "False" at bounding box center [612, 160] width 8 height 7
radio input "true"
click at [636, 233] on label "False" at bounding box center [641, 220] width 79 height 26
click at [617, 224] on input "False" at bounding box center [612, 220] width 8 height 7
radio input "true"
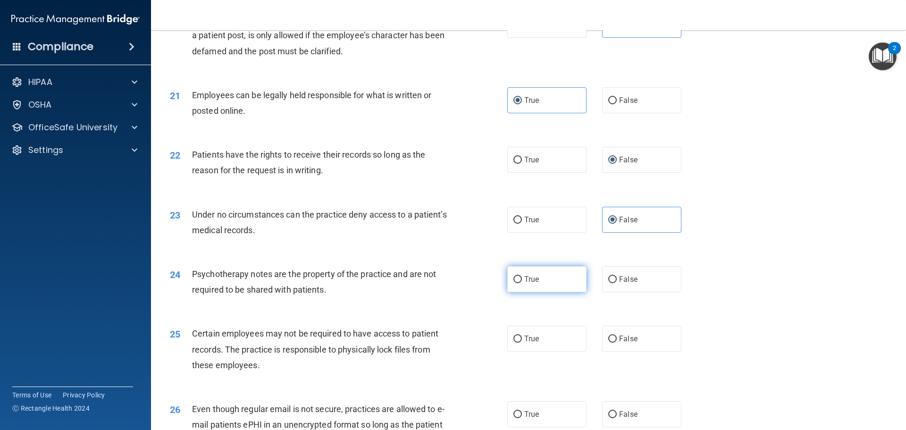
click at [553, 287] on label "True" at bounding box center [546, 279] width 79 height 26
click at [522, 283] on input "True" at bounding box center [518, 279] width 8 height 7
radio input "true"
click at [549, 345] on label "True" at bounding box center [546, 339] width 79 height 26
click at [522, 343] on input "True" at bounding box center [518, 339] width 8 height 7
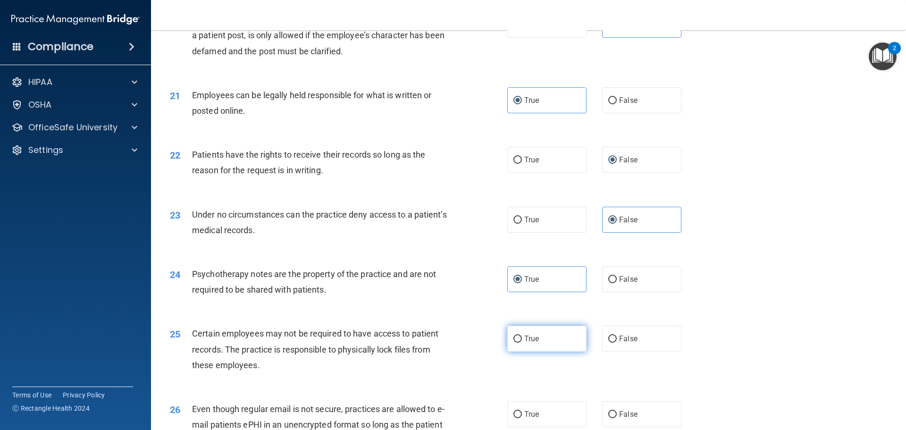
radio input "true"
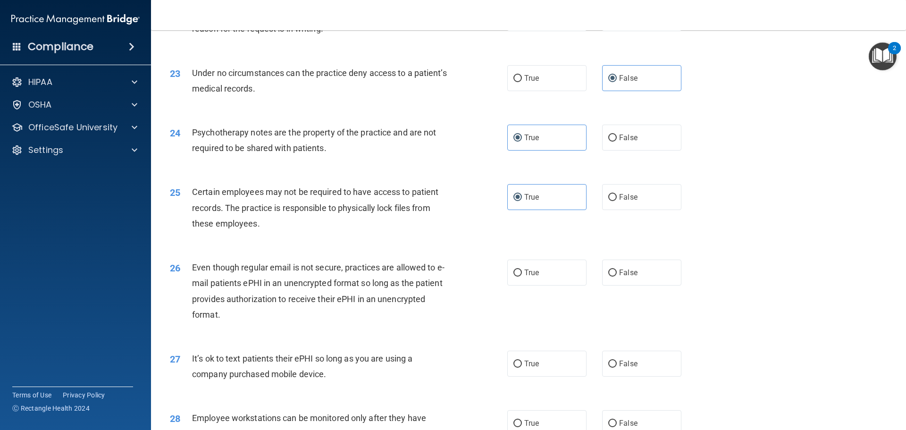
scroll to position [1747, 0]
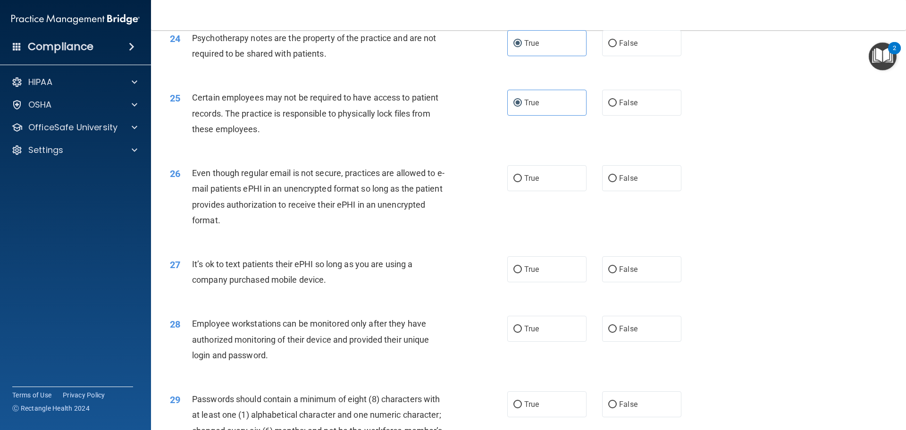
click at [544, 208] on div "26 Even though regular email is not secure, practices are allowed to e-mail pat…" at bounding box center [529, 198] width 732 height 91
click at [544, 191] on label "True" at bounding box center [546, 178] width 79 height 26
click at [522, 182] on input "True" at bounding box center [518, 178] width 8 height 7
radio input "true"
click at [623, 274] on span "False" at bounding box center [628, 269] width 18 height 9
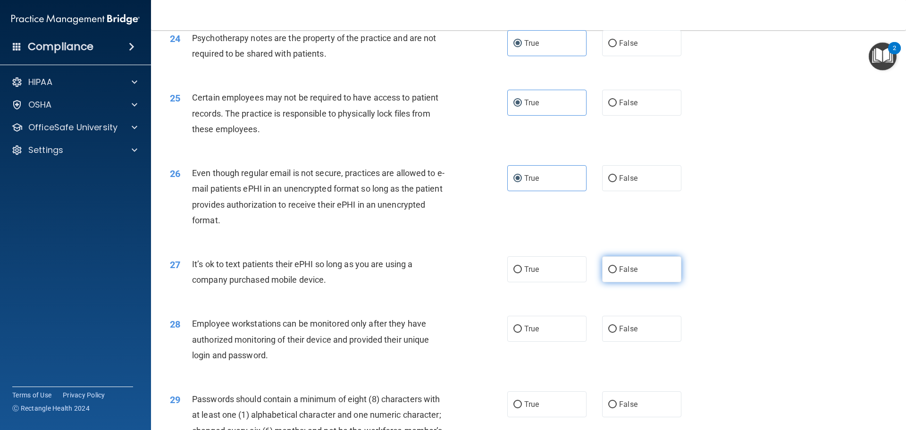
click at [617, 273] on input "False" at bounding box center [612, 269] width 8 height 7
radio input "true"
click at [644, 342] on label "False" at bounding box center [641, 329] width 79 height 26
click at [617, 333] on input "False" at bounding box center [612, 329] width 8 height 7
radio input "true"
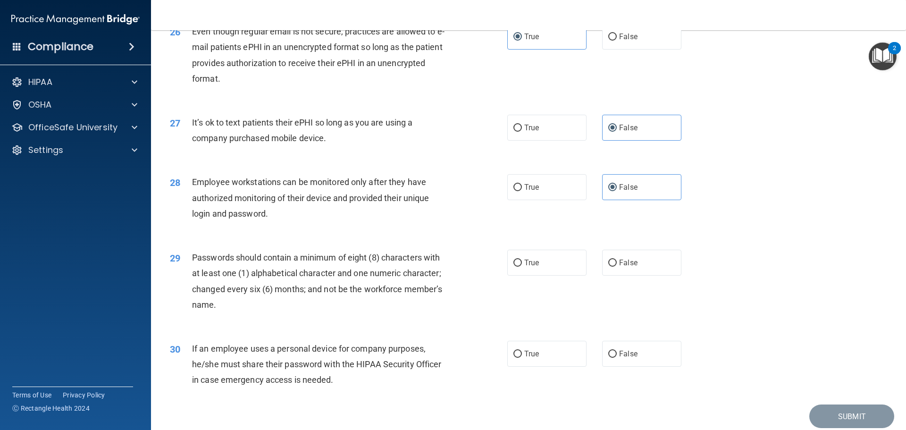
scroll to position [1935, 0]
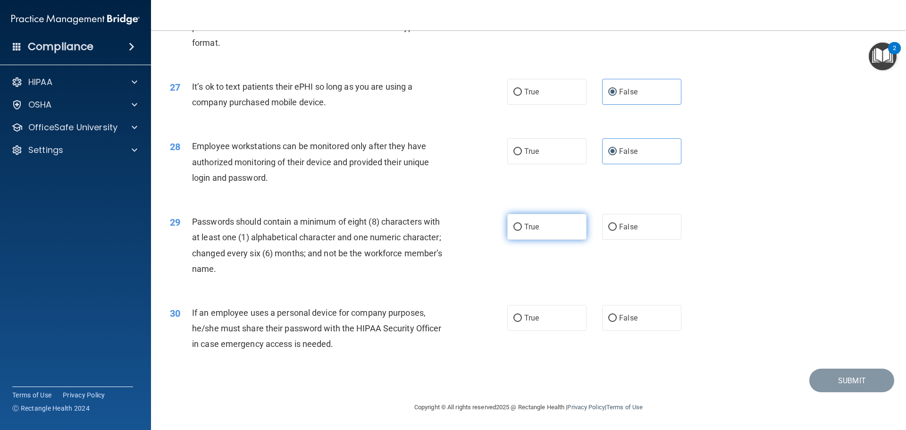
click at [543, 236] on label "True" at bounding box center [546, 227] width 79 height 26
click at [522, 231] on input "True" at bounding box center [518, 227] width 8 height 7
radio input "true"
click at [626, 331] on label "False" at bounding box center [641, 318] width 79 height 26
click at [617, 322] on input "False" at bounding box center [612, 318] width 8 height 7
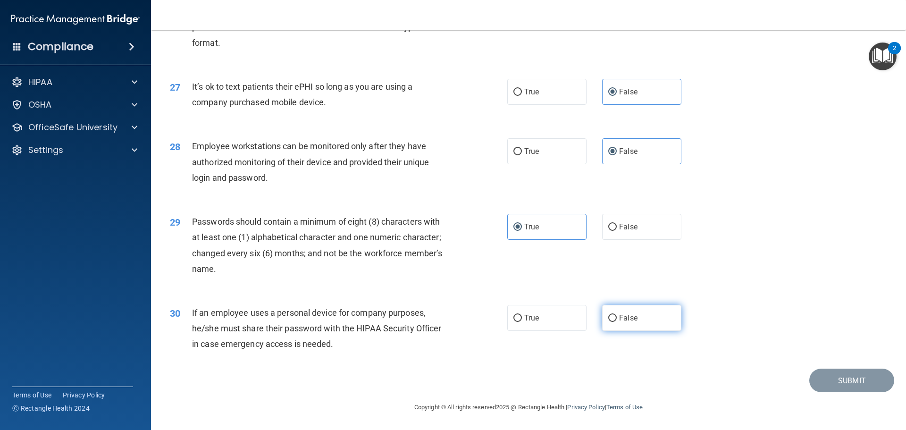
radio input "true"
click at [864, 386] on button "Submit" at bounding box center [852, 381] width 85 height 24
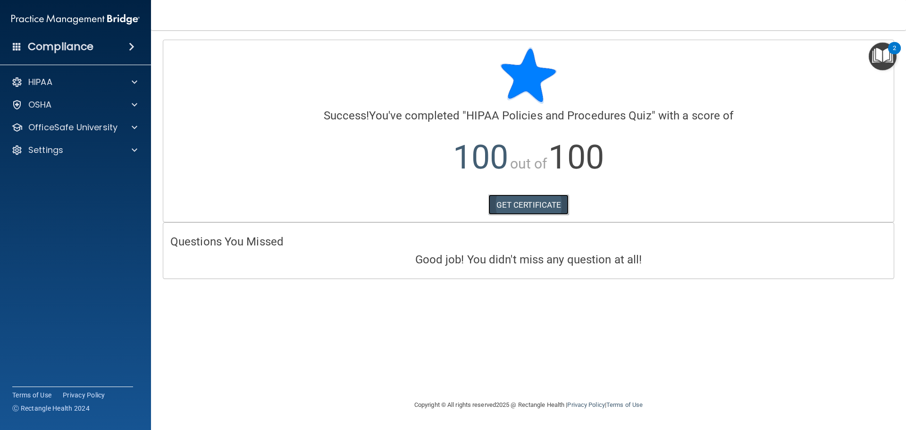
click at [549, 209] on link "GET CERTIFICATE" at bounding box center [529, 204] width 81 height 21
click at [79, 125] on p "OfficeSafe University" at bounding box center [72, 127] width 89 height 11
click at [74, 149] on p "HIPAA Training" at bounding box center [45, 149] width 78 height 9
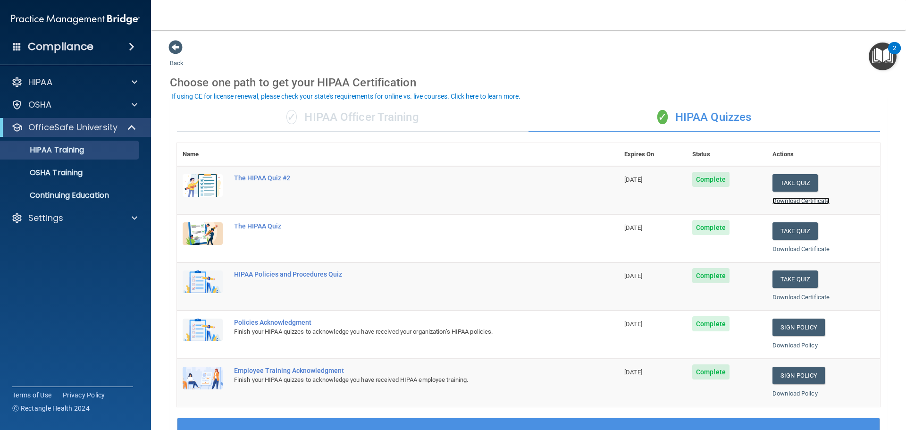
click at [816, 202] on link "Download Certificate" at bounding box center [801, 200] width 57 height 7
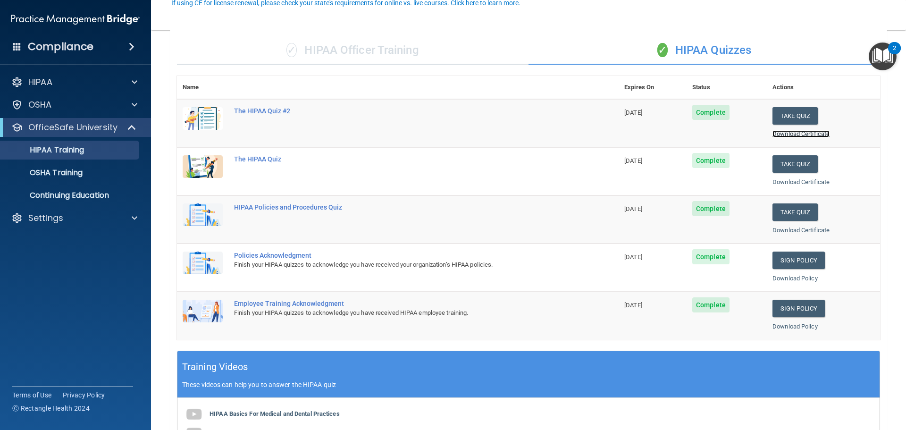
scroll to position [94, 0]
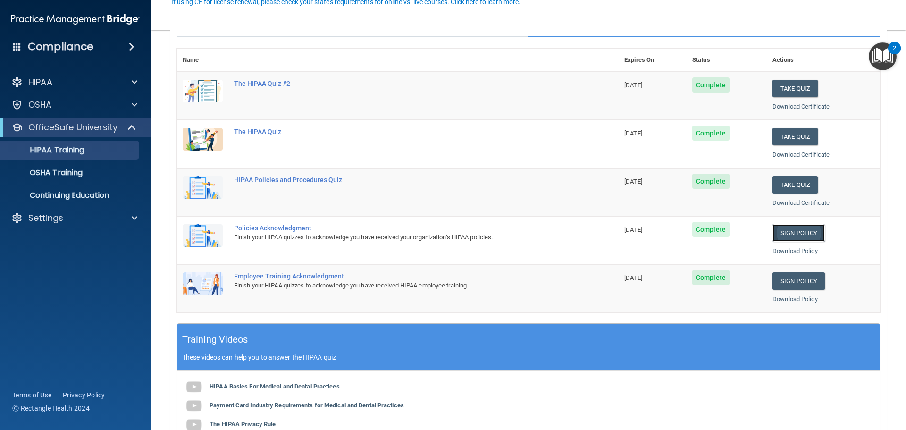
click at [781, 235] on link "Sign Policy" at bounding box center [799, 232] width 52 height 17
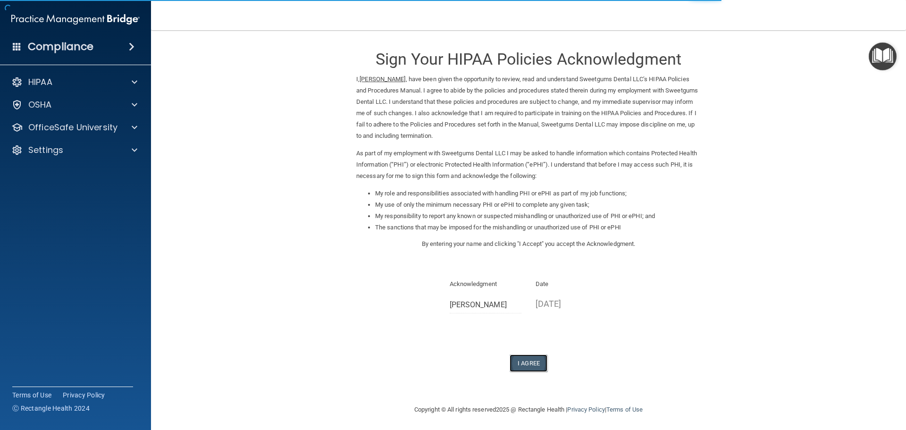
click at [525, 365] on button "I Agree" at bounding box center [529, 363] width 38 height 17
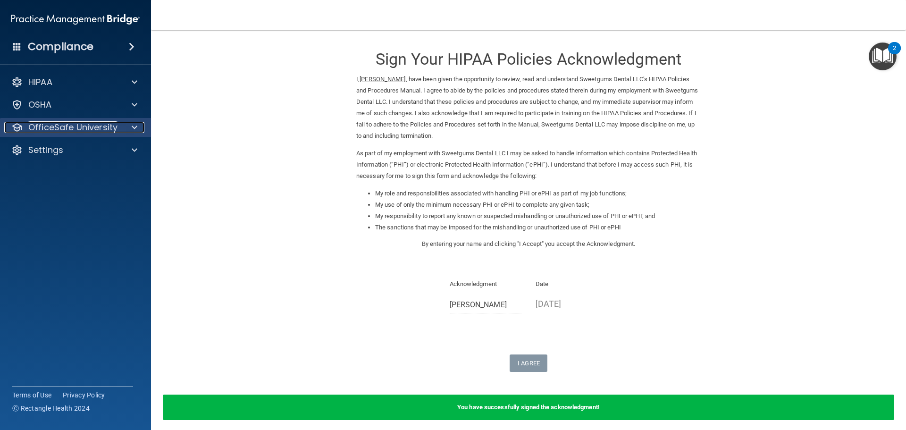
click at [93, 126] on p "OfficeSafe University" at bounding box center [72, 127] width 89 height 11
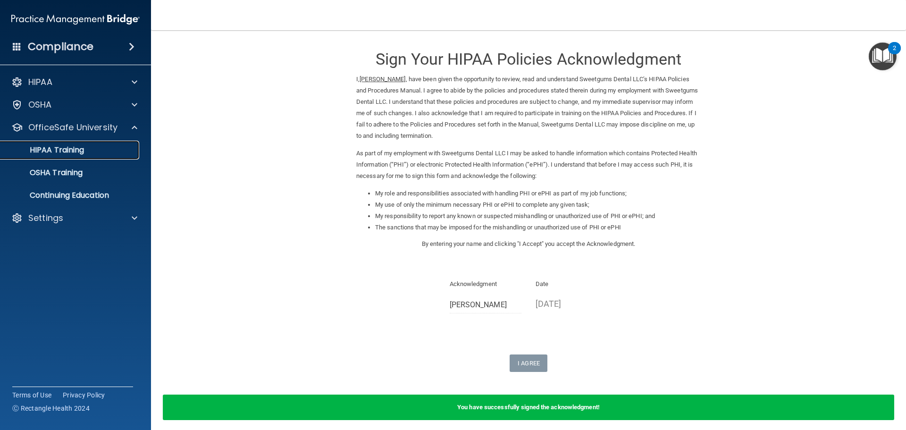
click at [83, 154] on p "HIPAA Training" at bounding box center [45, 149] width 78 height 9
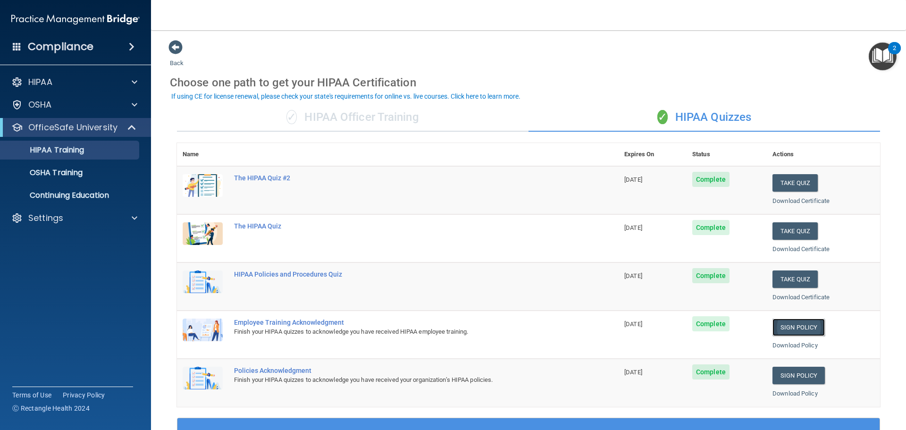
click at [803, 325] on link "Sign Policy" at bounding box center [799, 327] width 52 height 17
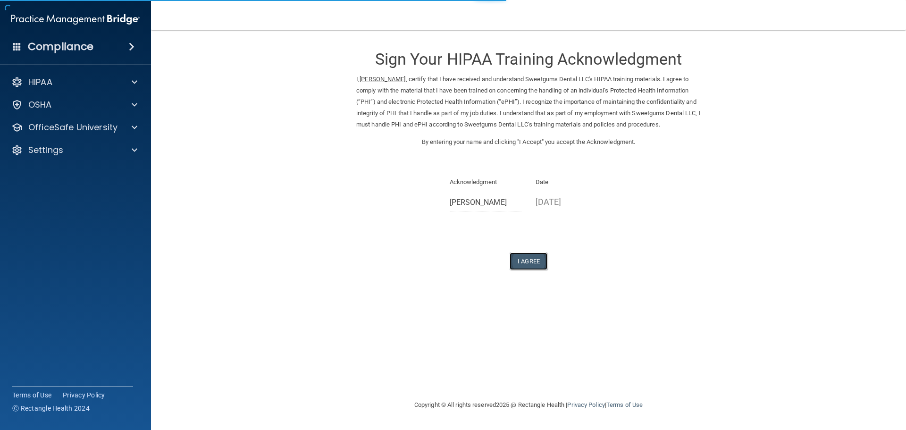
click at [534, 270] on button "I Agree" at bounding box center [529, 261] width 38 height 17
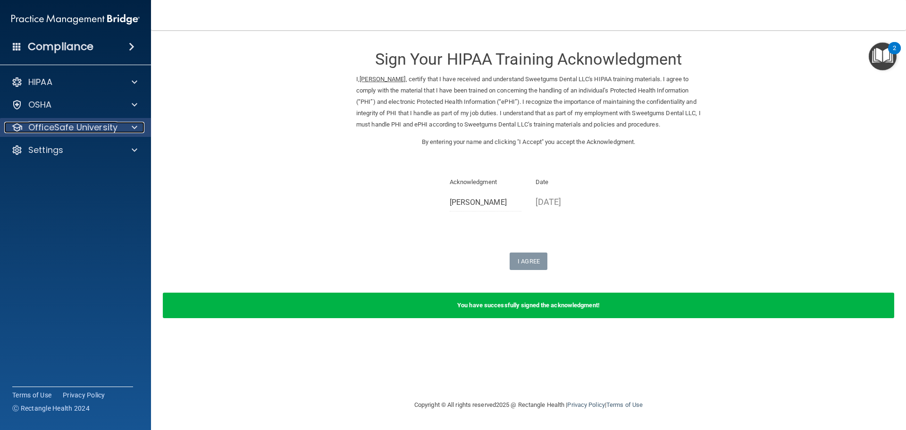
click at [72, 130] on p "OfficeSafe University" at bounding box center [72, 127] width 89 height 11
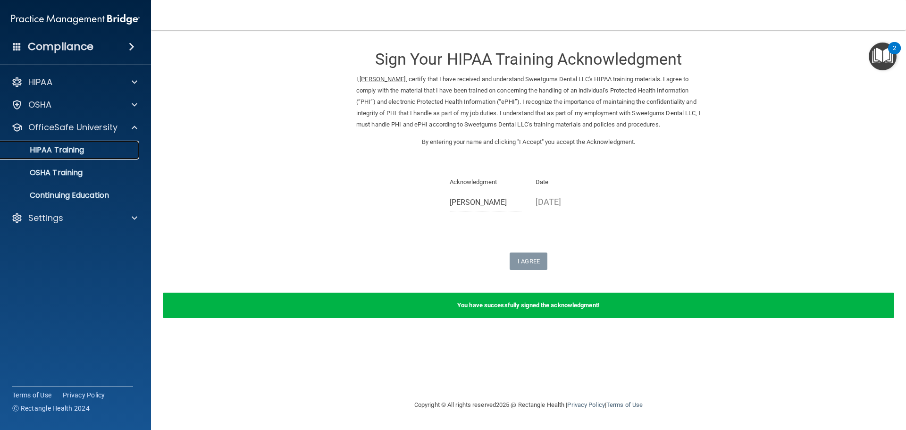
click at [84, 157] on link "HIPAA Training" at bounding box center [65, 150] width 149 height 19
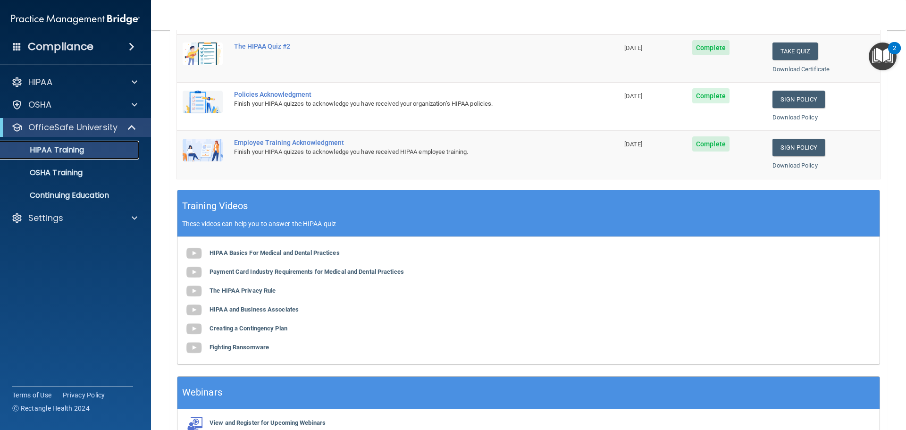
scroll to position [281, 0]
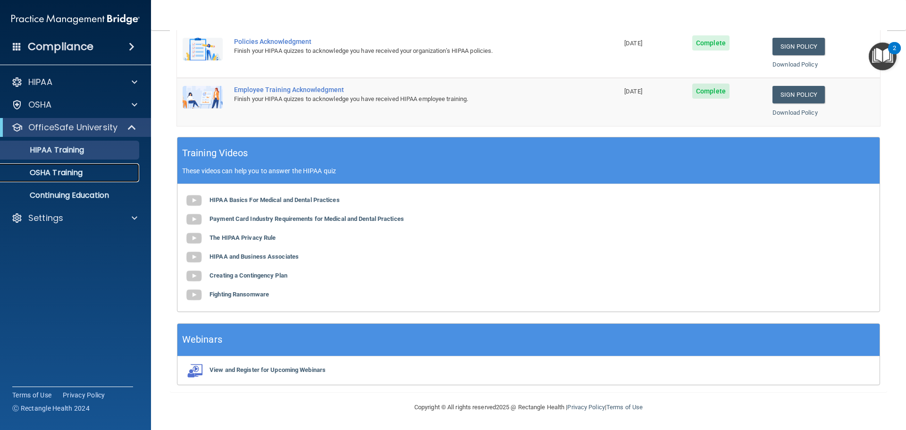
click at [76, 174] on p "OSHA Training" at bounding box center [44, 172] width 76 height 9
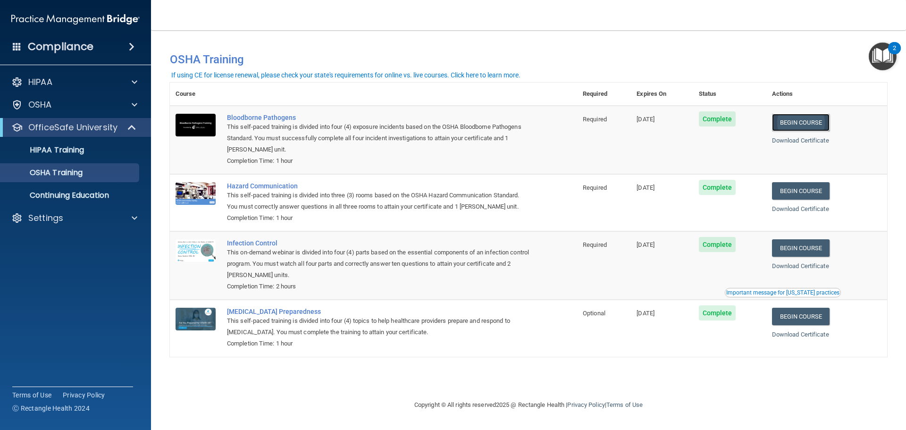
click at [799, 123] on link "Begin Course" at bounding box center [801, 122] width 58 height 17
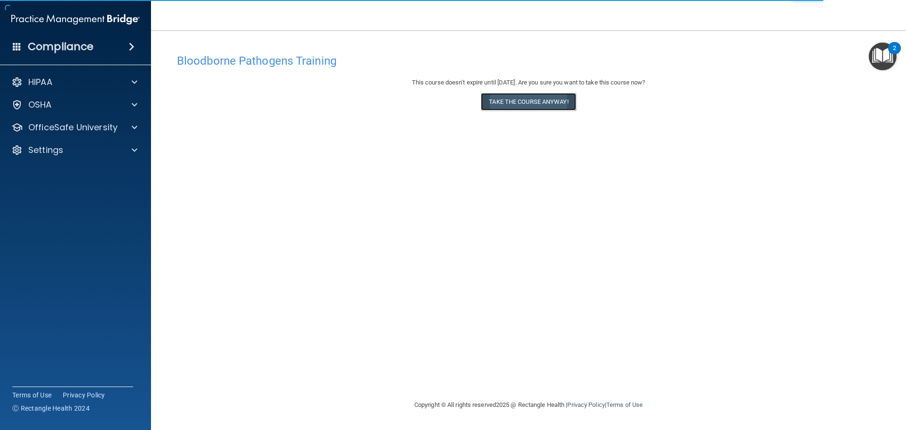
click at [541, 105] on button "Take the course anyway!" at bounding box center [528, 101] width 95 height 17
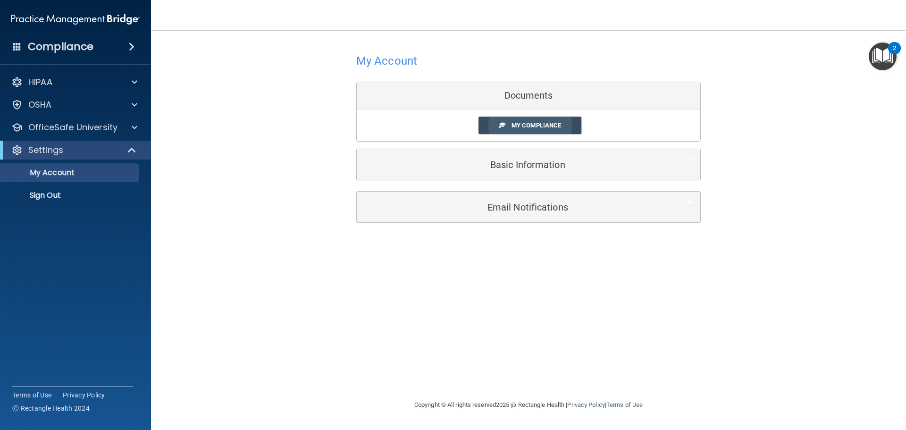
click at [534, 123] on span "My Compliance" at bounding box center [537, 125] width 50 height 7
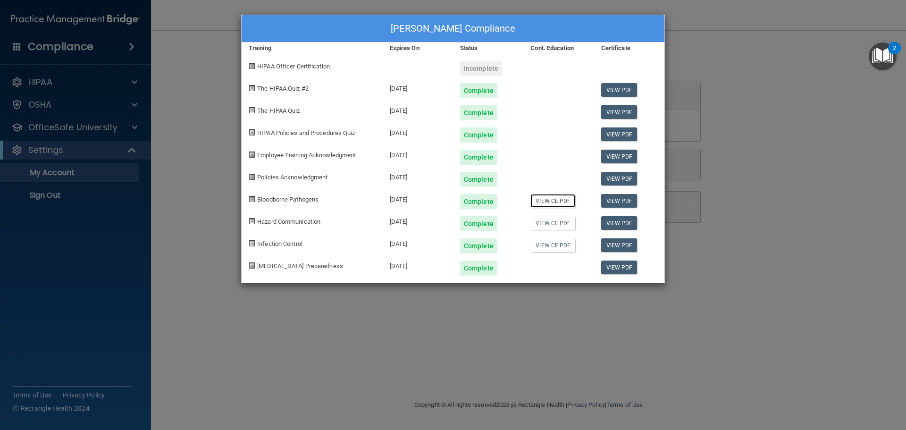
click at [540, 199] on link "View CE PDF" at bounding box center [553, 201] width 45 height 14
click at [555, 222] on link "View CE PDF" at bounding box center [553, 223] width 45 height 14
click at [890, 135] on div "Krystal Brown's Compliance Training Expires On Status Cont. Education Certifica…" at bounding box center [453, 215] width 906 height 430
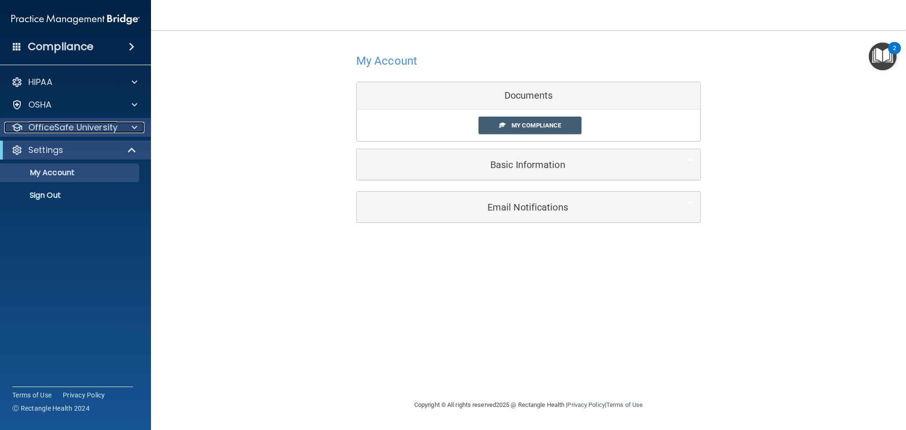
click at [74, 126] on p "OfficeSafe University" at bounding box center [72, 127] width 89 height 11
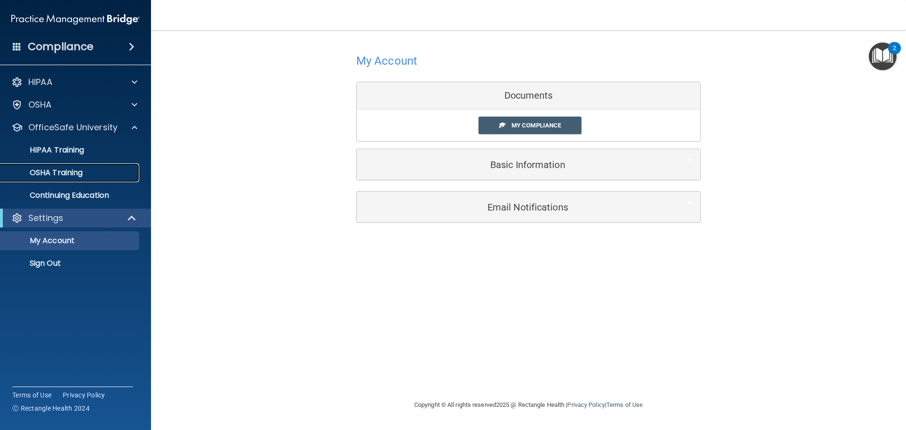
click at [66, 169] on p "OSHA Training" at bounding box center [44, 172] width 76 height 9
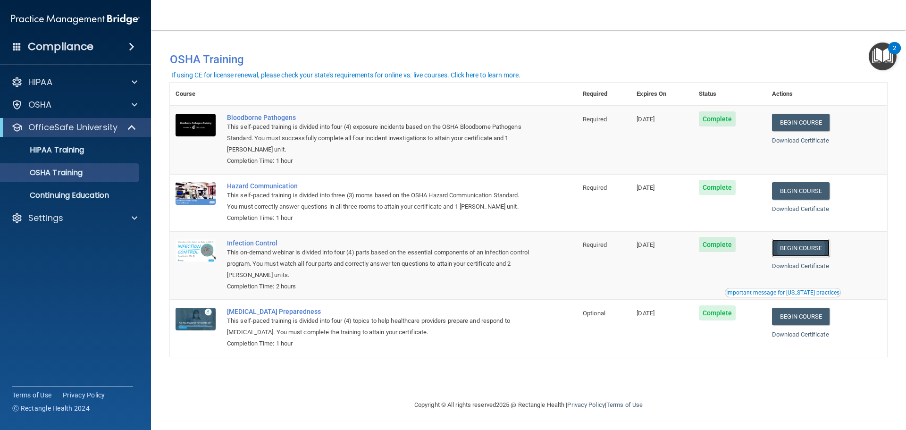
click at [815, 250] on link "Begin Course" at bounding box center [801, 247] width 58 height 17
click at [84, 173] on div "OSHA Training" at bounding box center [70, 172] width 129 height 9
click at [811, 319] on link "Begin Course" at bounding box center [801, 316] width 58 height 17
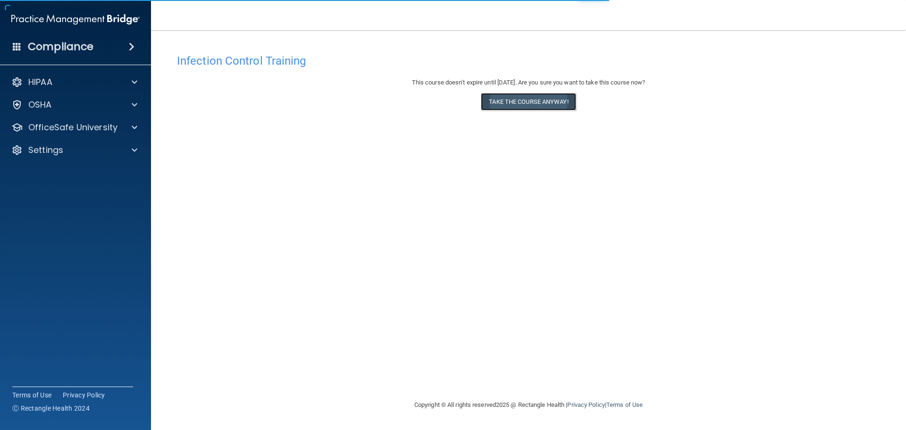
click at [519, 102] on button "Take the course anyway!" at bounding box center [528, 101] width 95 height 17
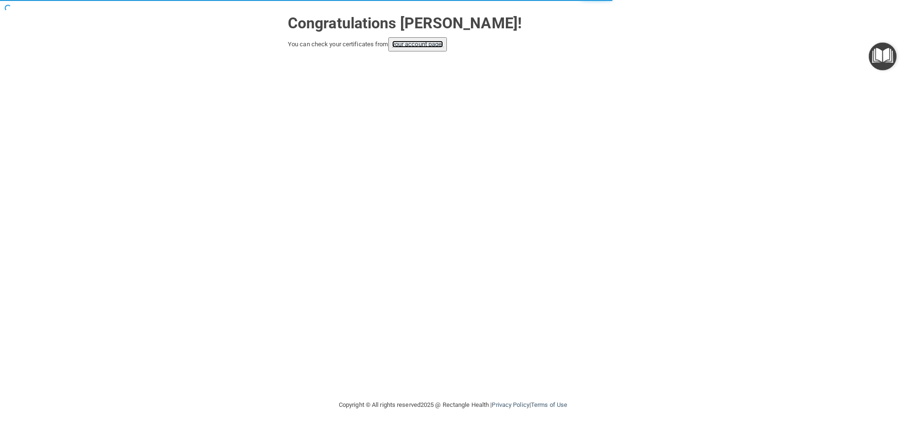
click at [409, 47] on link "your account page!" at bounding box center [417, 44] width 51 height 7
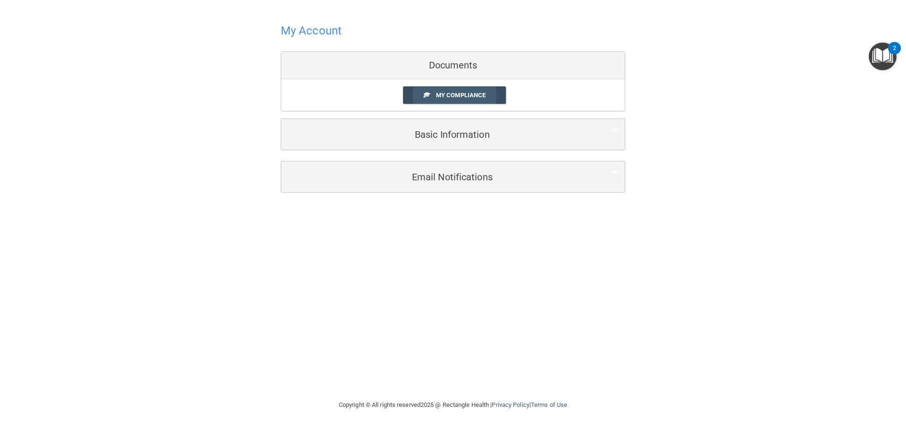
click at [460, 95] on span "My Compliance" at bounding box center [461, 95] width 50 height 7
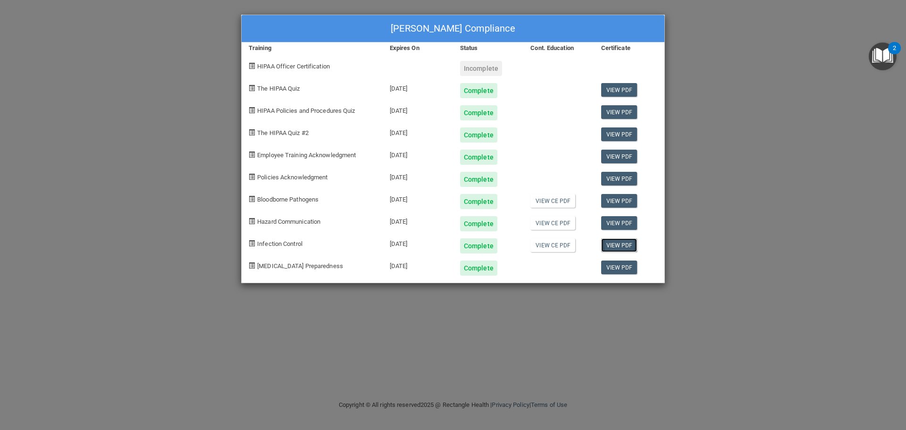
click at [614, 248] on link "View PDF" at bounding box center [619, 245] width 36 height 14
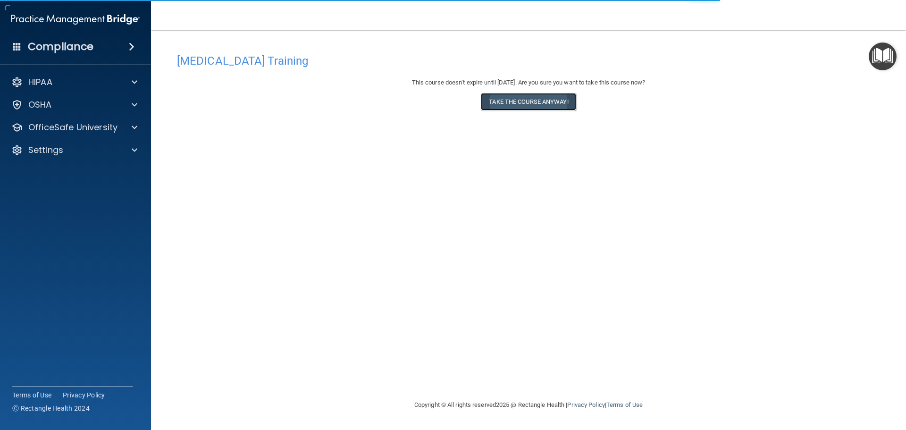
click at [526, 98] on button "Take the course anyway!" at bounding box center [528, 101] width 95 height 17
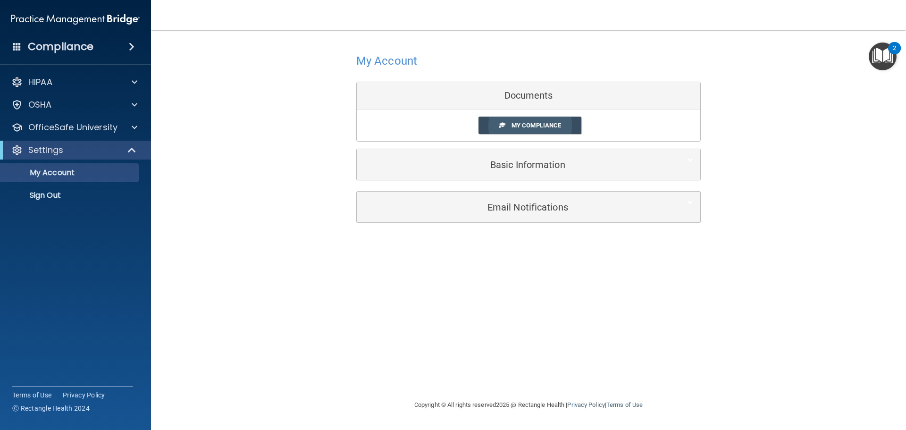
click at [516, 127] on span "My Compliance" at bounding box center [537, 125] width 50 height 7
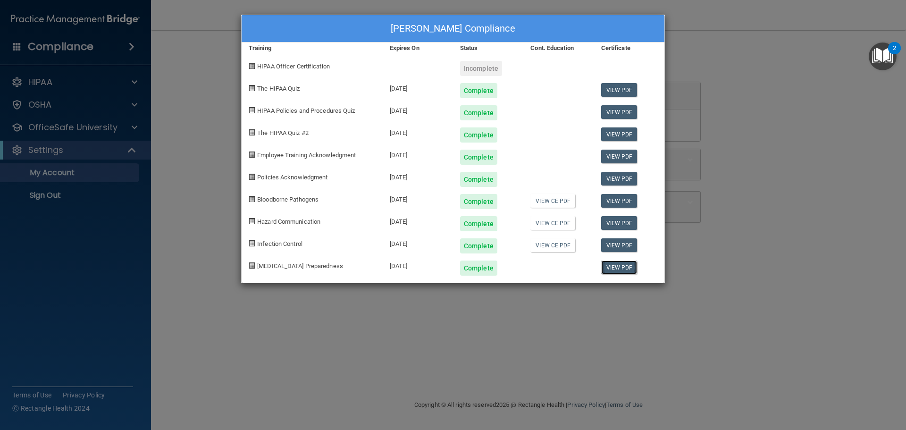
click at [615, 268] on link "View PDF" at bounding box center [619, 268] width 36 height 14
click at [293, 221] on span "Hazard Communication" at bounding box center [288, 221] width 63 height 7
click at [469, 221] on div "Complete" at bounding box center [478, 223] width 37 height 15
click at [474, 221] on div "Complete" at bounding box center [478, 223] width 37 height 15
click at [542, 223] on link "View CE PDF" at bounding box center [553, 223] width 45 height 14
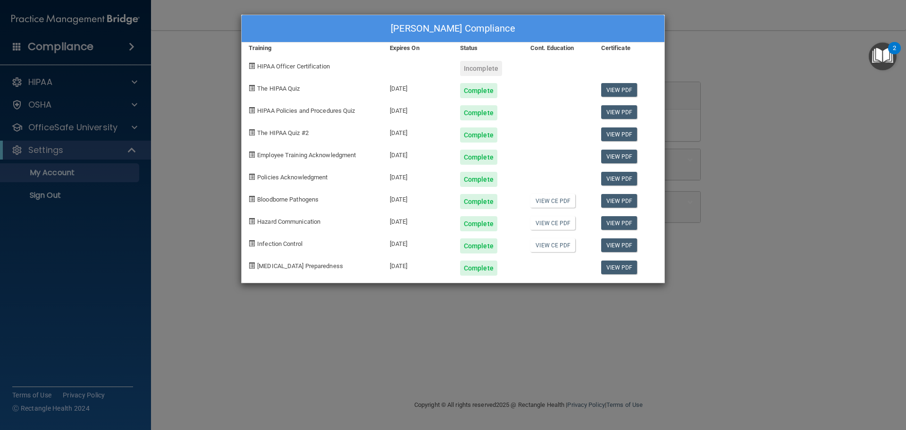
click at [190, 165] on div "[PERSON_NAME] Compliance Training Expires On Status Cont. Education Certificate…" at bounding box center [453, 215] width 906 height 430
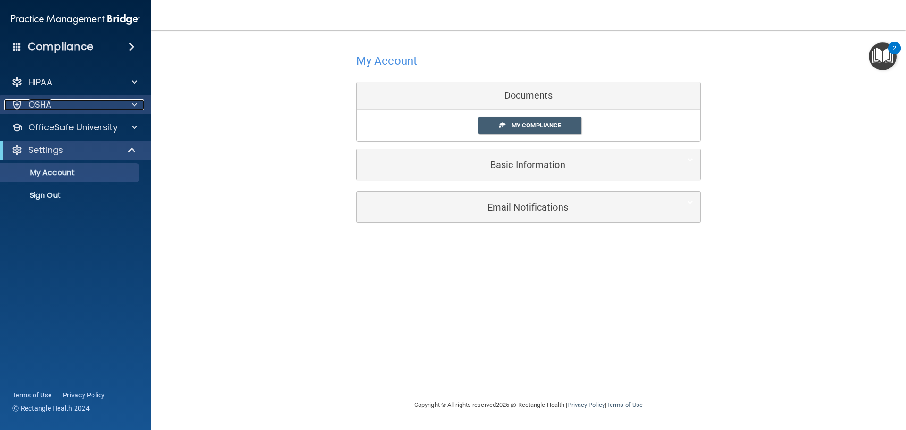
click at [64, 108] on div "OSHA" at bounding box center [62, 104] width 117 height 11
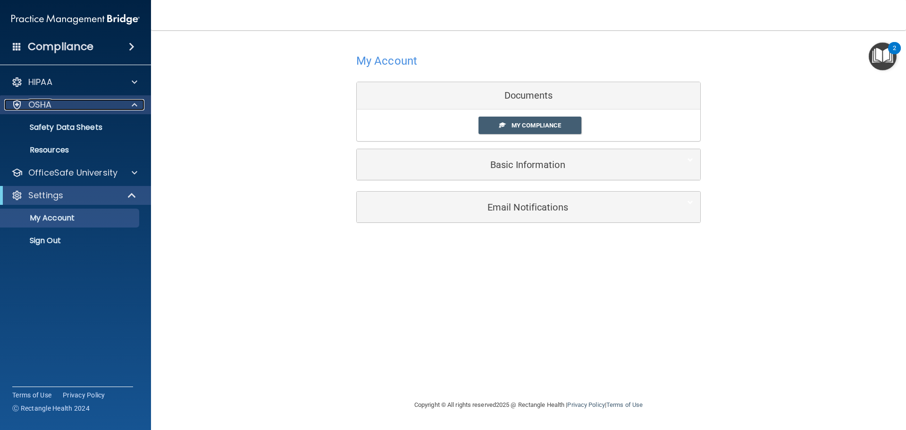
click at [79, 105] on div "OSHA" at bounding box center [62, 104] width 117 height 11
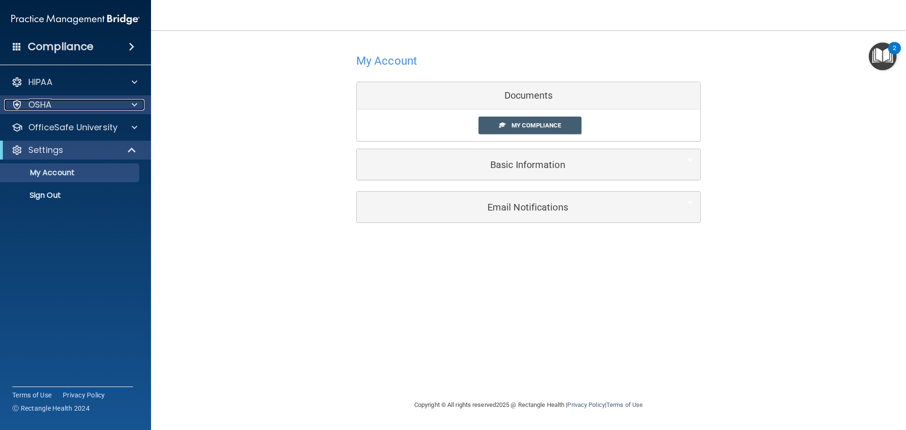
click at [79, 105] on div "OSHA" at bounding box center [62, 104] width 117 height 11
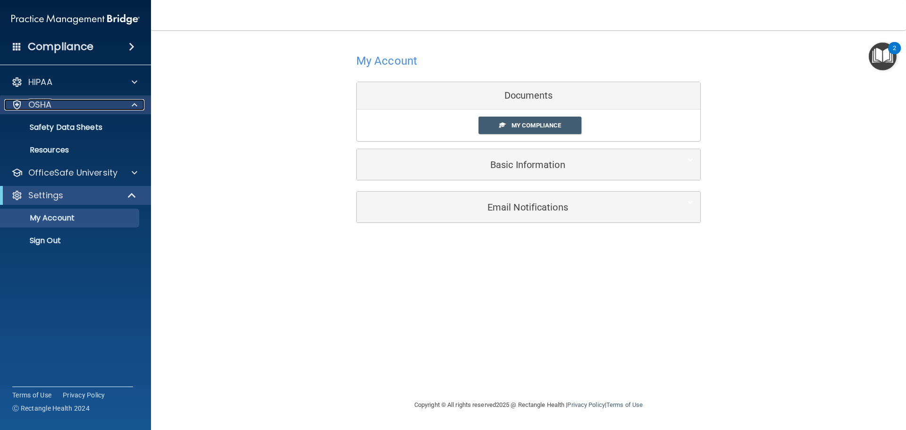
click at [79, 105] on div "OSHA" at bounding box center [62, 104] width 117 height 11
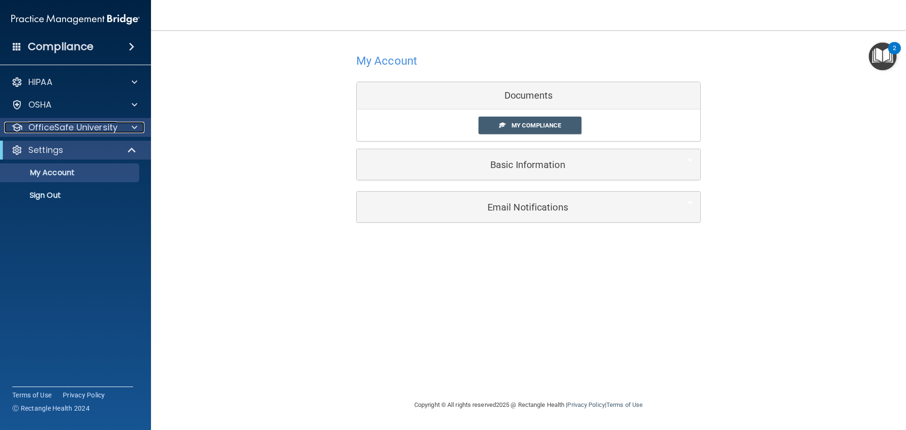
click at [75, 125] on p "OfficeSafe University" at bounding box center [72, 127] width 89 height 11
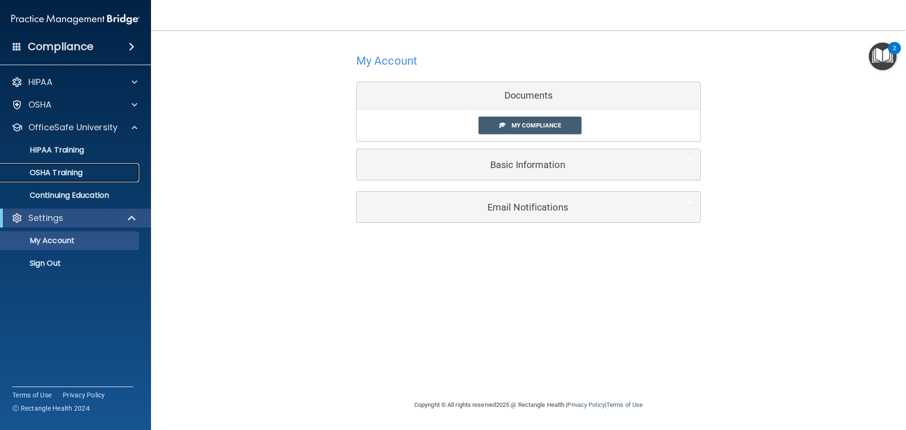
click at [76, 171] on p "OSHA Training" at bounding box center [44, 172] width 76 height 9
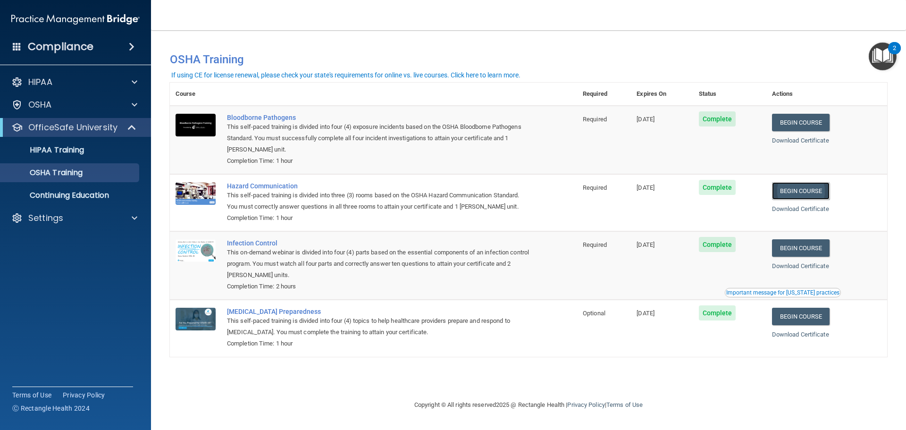
click at [798, 194] on link "Begin Course" at bounding box center [801, 190] width 58 height 17
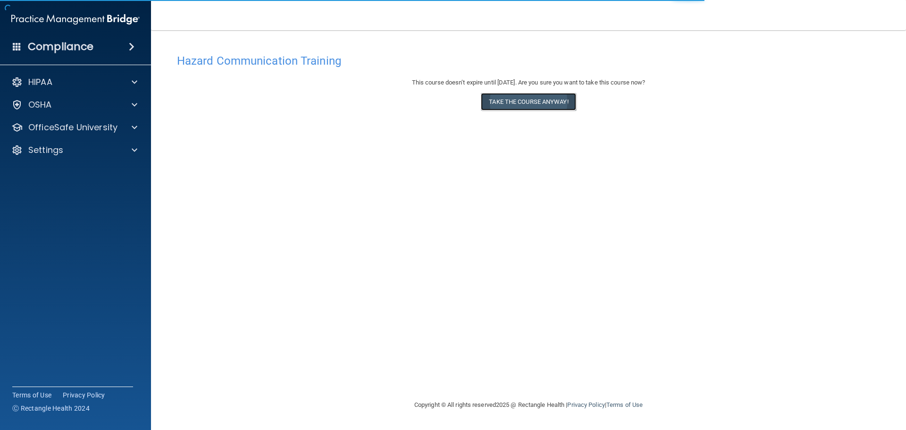
click at [532, 99] on button "Take the course anyway!" at bounding box center [528, 101] width 95 height 17
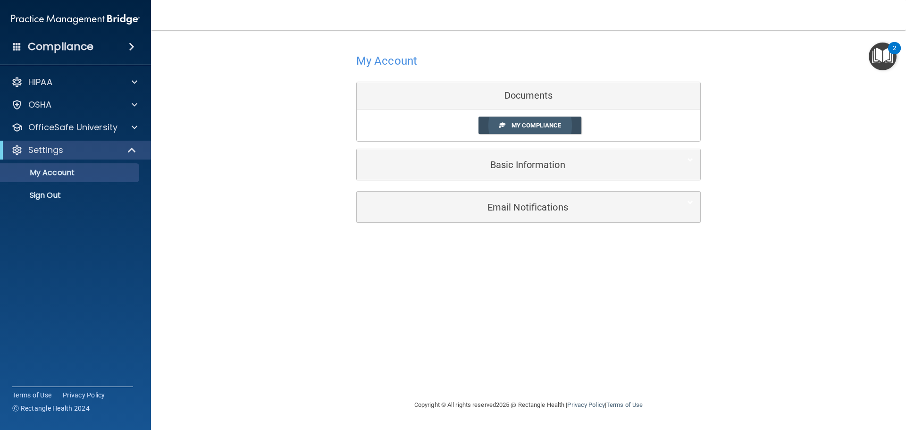
click at [542, 130] on link "My Compliance" at bounding box center [530, 125] width 103 height 17
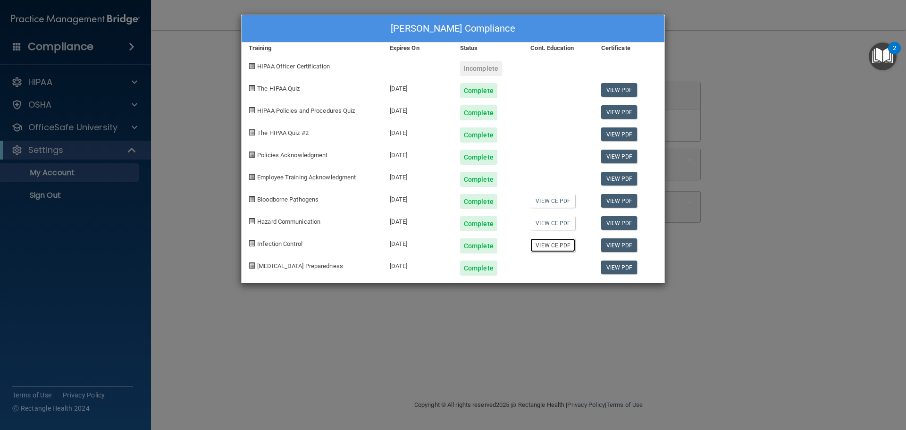
click at [560, 245] on link "View CE PDF" at bounding box center [553, 245] width 45 height 14
